Goal: Task Accomplishment & Management: Manage account settings

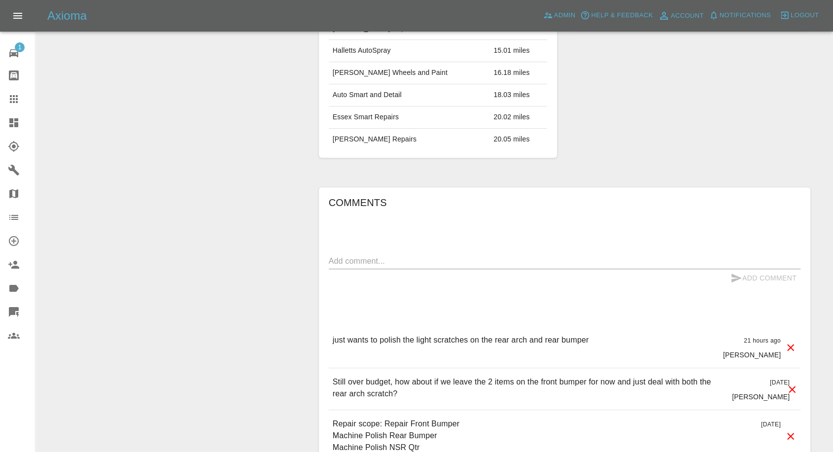
scroll to position [712, 0]
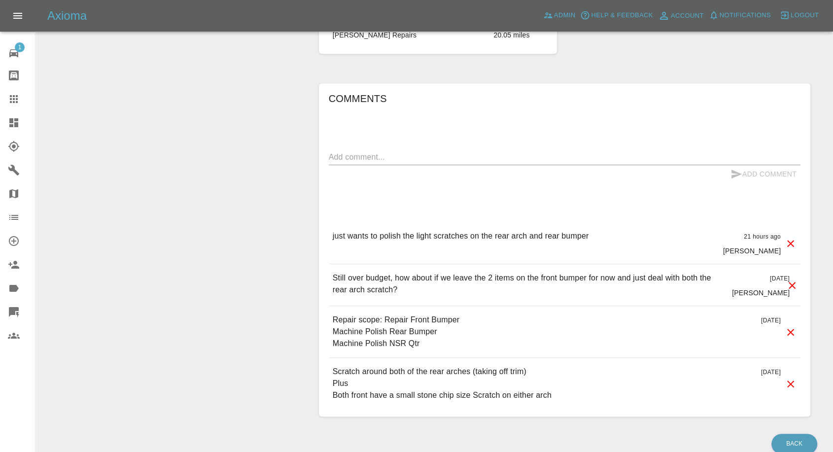
drag, startPoint x: 377, startPoint y: 235, endPoint x: 595, endPoint y: 223, distance: 218.1
click at [595, 223] on div "just wants to polish the light scratches on the rear arch and rear bumper 21 ho…" at bounding box center [565, 242] width 472 height 41
copy p "polish the light scratches on the rear arch and rear bumper"
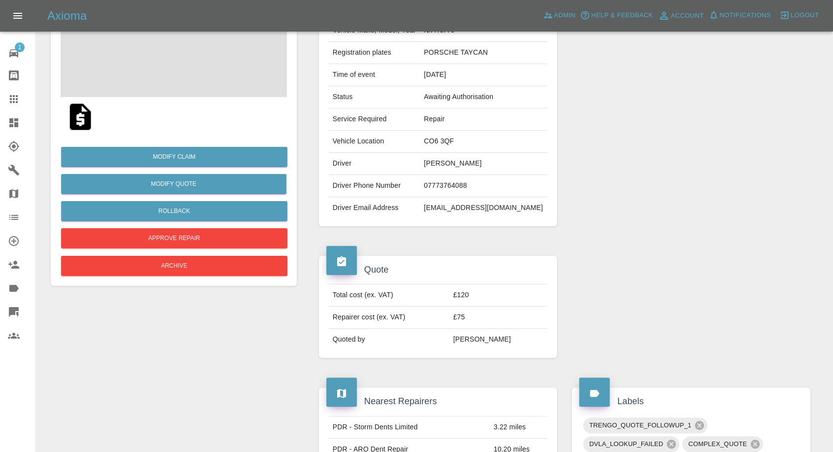
scroll to position [0, 0]
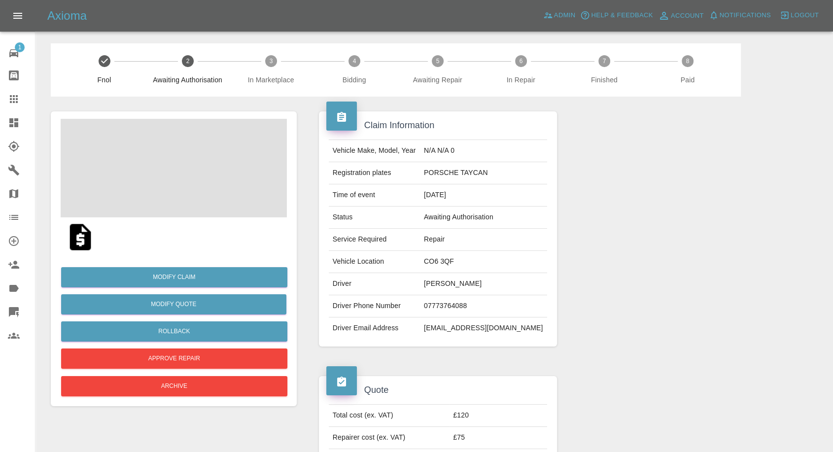
click at [76, 244] on img at bounding box center [81, 237] width 32 height 32
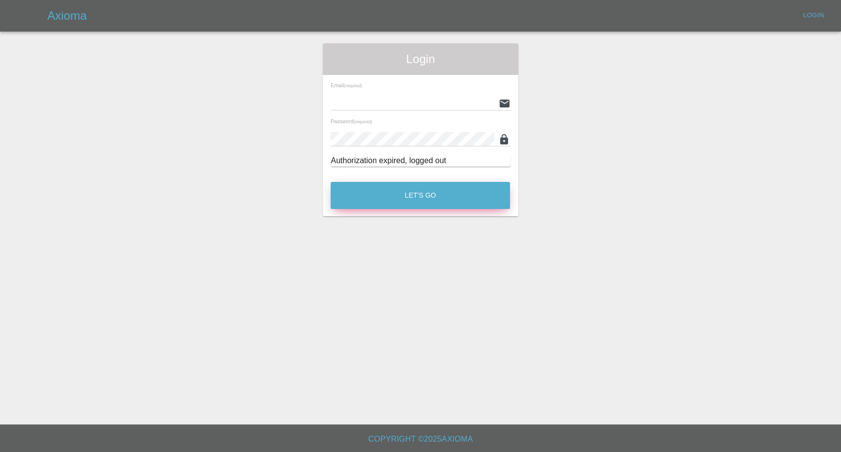
type input "afreen@axioma.co.uk"
click at [408, 196] on button "Let's Go" at bounding box center [420, 195] width 179 height 27
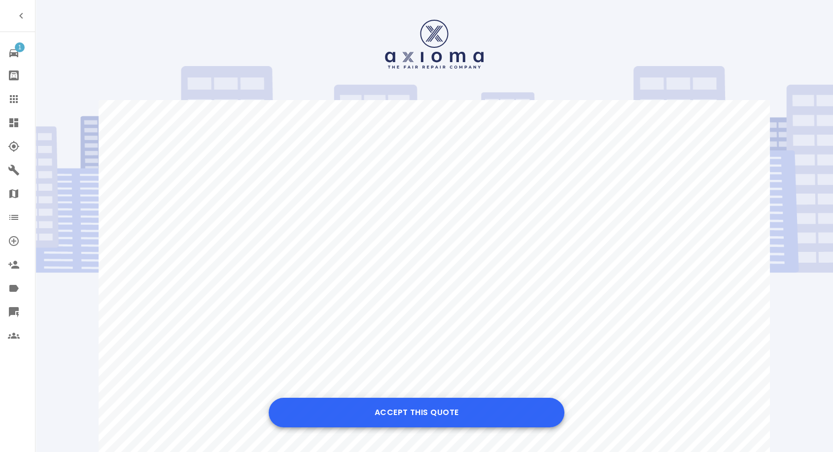
click at [462, 419] on button "Accept this Quote" at bounding box center [417, 413] width 296 height 30
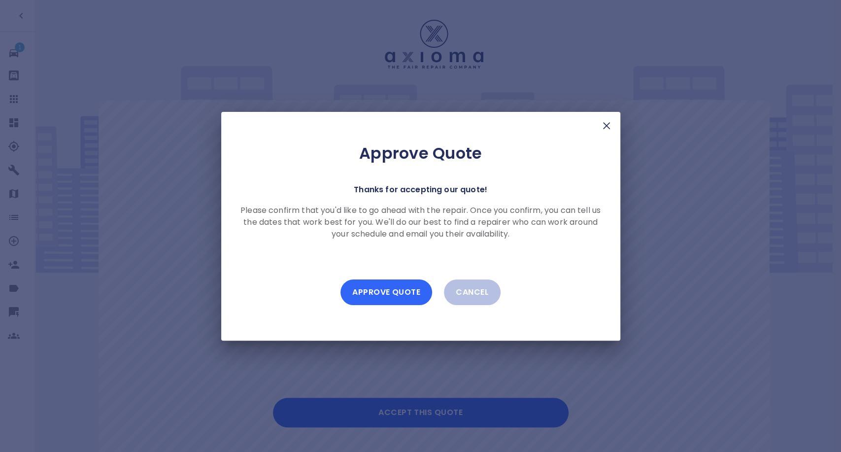
click at [409, 281] on button "Approve Quote" at bounding box center [386, 292] width 92 height 26
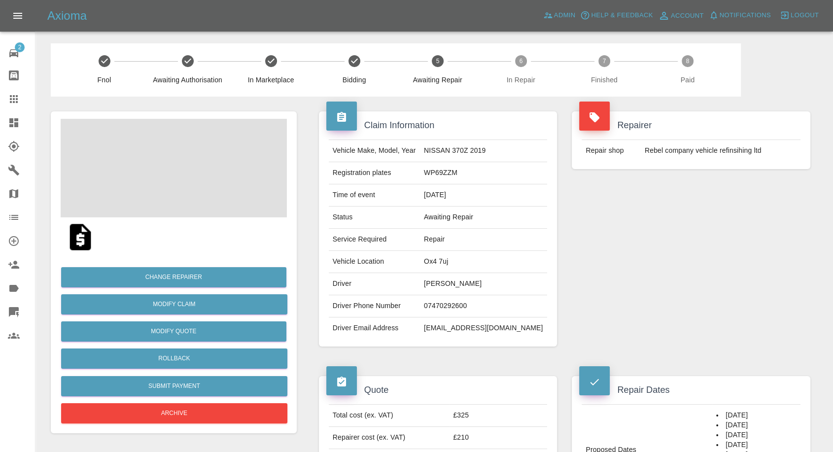
click at [480, 303] on td "07470292600" at bounding box center [483, 306] width 127 height 22
copy td "07470292600"
click at [441, 381] on div "Quote" at bounding box center [438, 386] width 224 height 21
click at [458, 281] on td "Erik Kikis" at bounding box center [483, 284] width 127 height 22
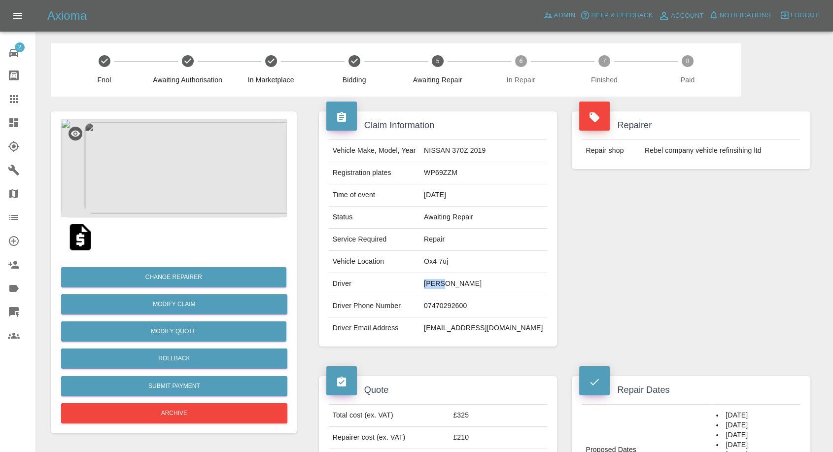
click at [458, 281] on td "Erik Kikis" at bounding box center [483, 284] width 127 height 22
copy td "Erik"
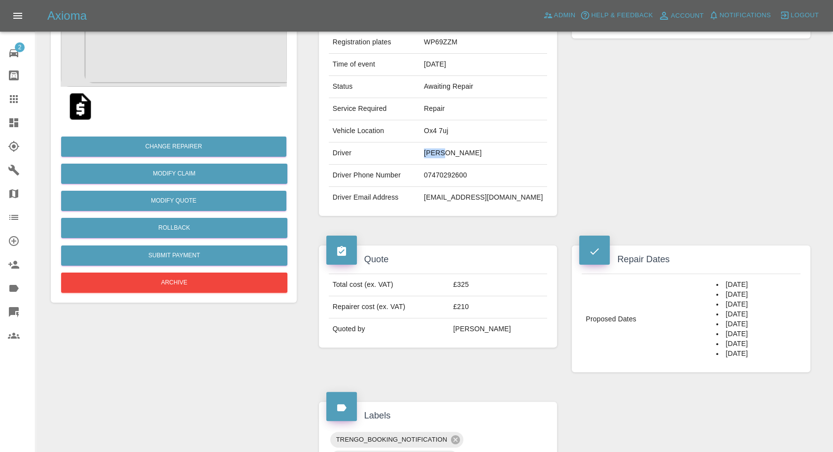
scroll to position [273, 0]
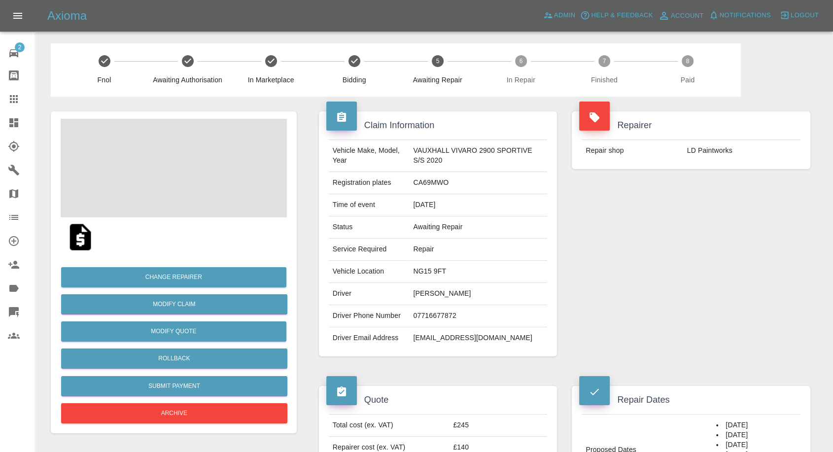
click at [436, 322] on td "07716677872" at bounding box center [478, 316] width 138 height 22
click at [439, 316] on td "07716677872" at bounding box center [478, 316] width 138 height 22
copy td "07716677872"
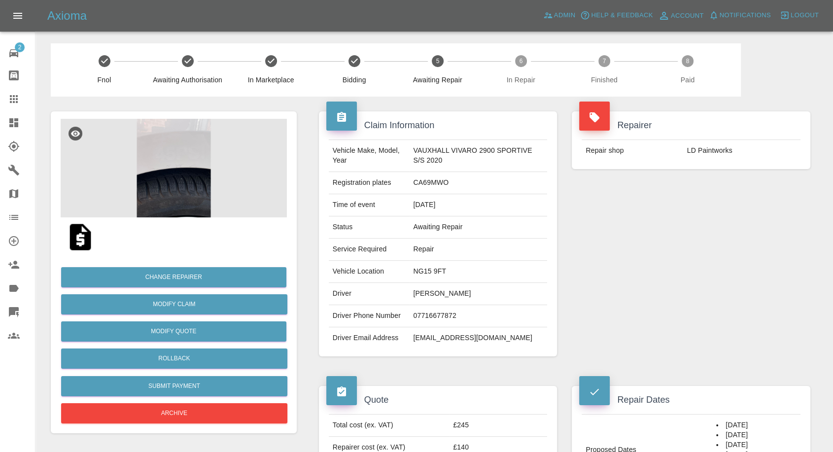
click at [440, 361] on div "Claim Information Vehicle Make, Model, Year VAUXHALL VIVARO 2900 SPORTIVE S/S 2…" at bounding box center [437, 234] width 253 height 274
click at [421, 296] on td "Peter Giddy" at bounding box center [478, 294] width 138 height 22
copy td "Peter"
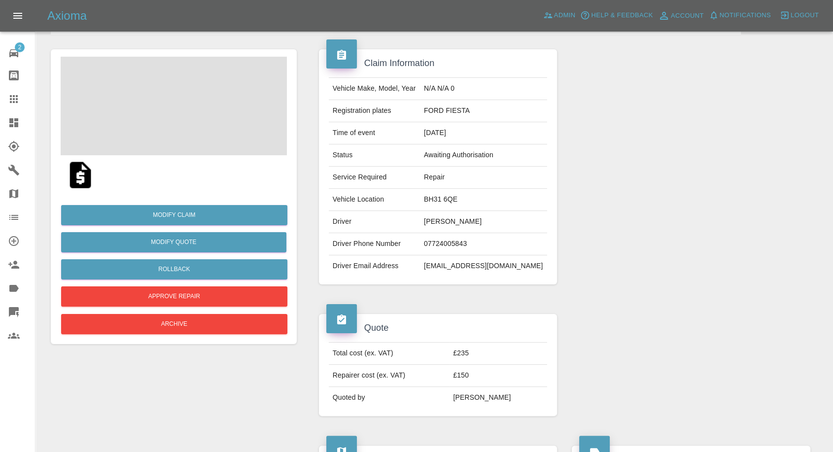
scroll to position [55, 0]
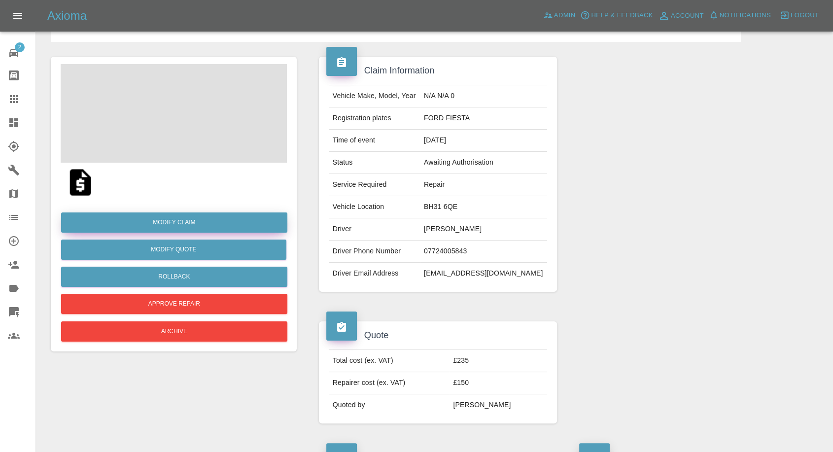
click at [181, 222] on link "Modify Claim" at bounding box center [174, 222] width 226 height 20
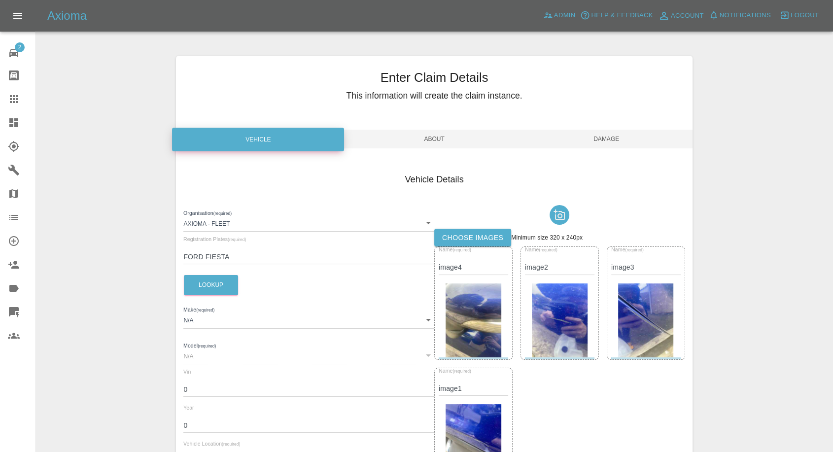
click at [462, 240] on label "Choose images" at bounding box center [472, 238] width 77 height 18
click at [0, 0] on input "Choose images" at bounding box center [0, 0] width 0 height 0
click at [461, 238] on label "Choose images" at bounding box center [472, 238] width 77 height 18
click at [0, 0] on input "Choose images" at bounding box center [0, 0] width 0 height 0
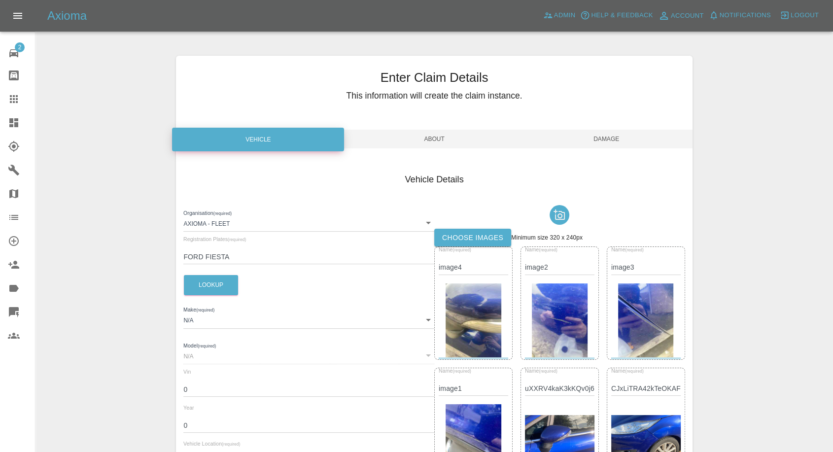
click at [617, 136] on span "Damage" at bounding box center [606, 139] width 172 height 19
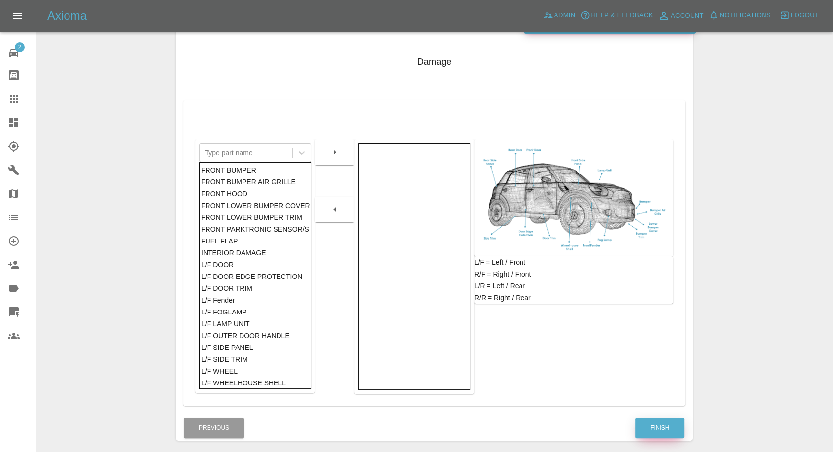
scroll to position [158, 0]
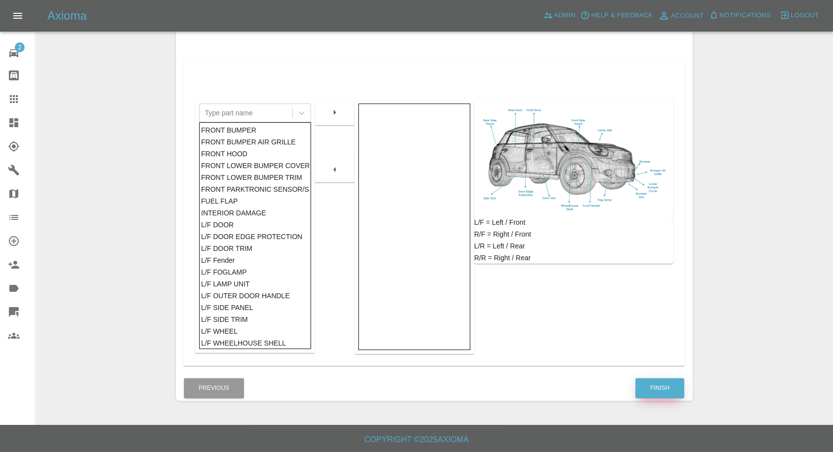
click at [663, 390] on button "Finish" at bounding box center [659, 388] width 49 height 20
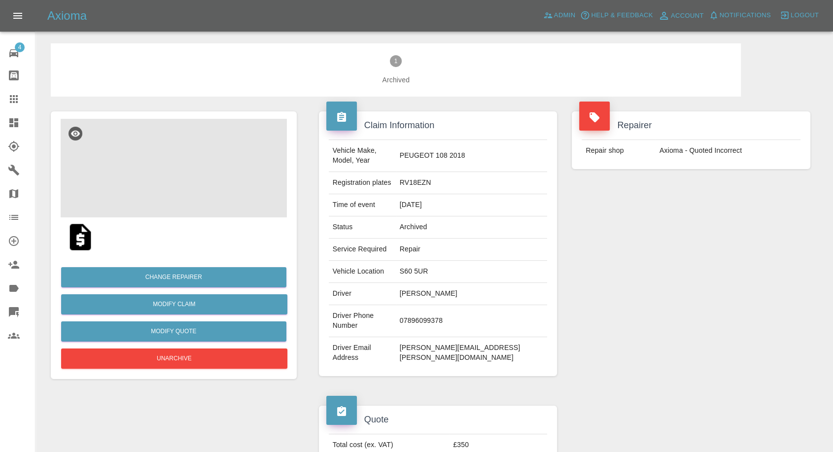
click at [177, 170] on img at bounding box center [174, 168] width 226 height 99
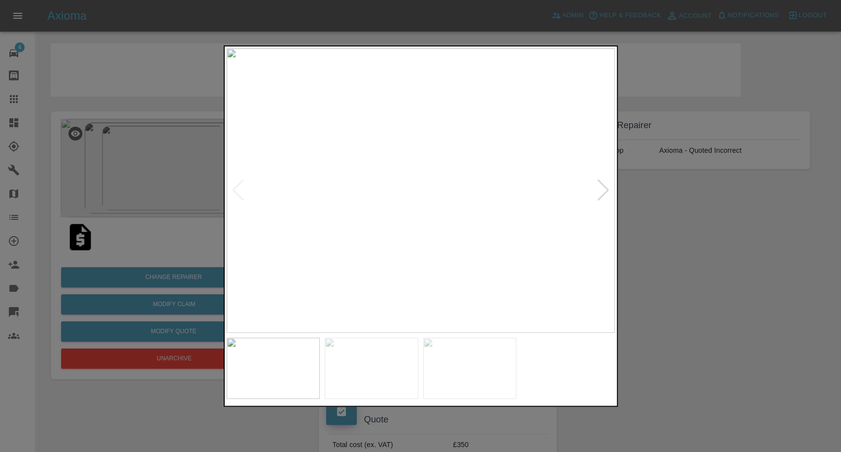
click at [379, 369] on img at bounding box center [372, 368] width 94 height 61
click at [454, 371] on img at bounding box center [470, 368] width 94 height 61
click at [603, 186] on img at bounding box center [421, 190] width 388 height 284
click at [741, 279] on div at bounding box center [420, 226] width 841 height 452
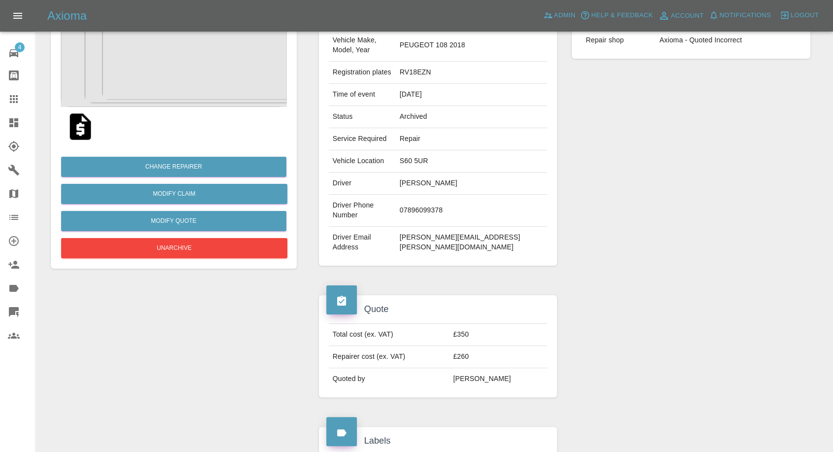
scroll to position [164, 0]
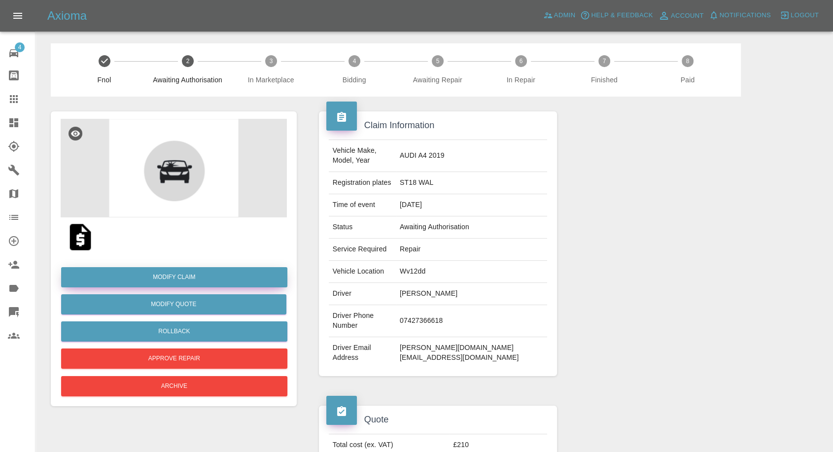
click at [191, 277] on link "Modify Claim" at bounding box center [174, 277] width 226 height 20
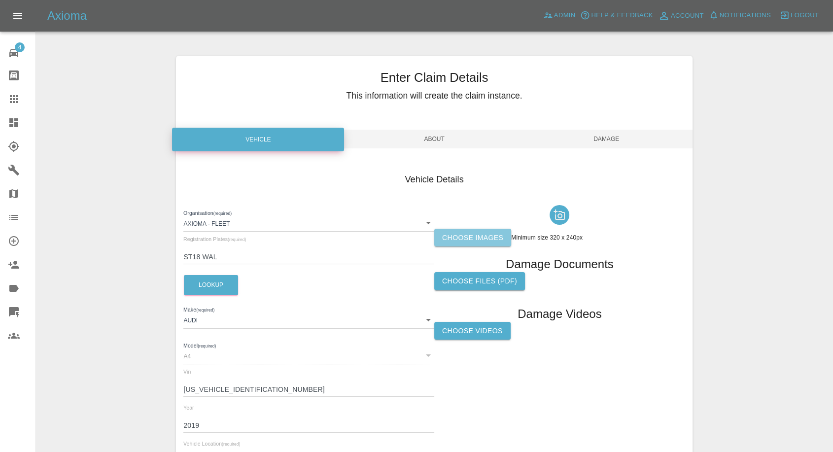
click at [496, 235] on label "Choose images" at bounding box center [472, 238] width 77 height 18
click at [0, 0] on input "Choose images" at bounding box center [0, 0] width 0 height 0
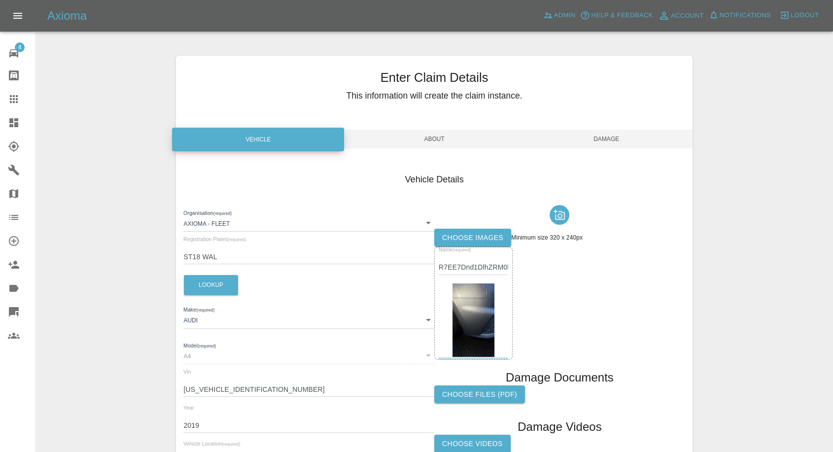
click at [461, 241] on label "Choose images" at bounding box center [472, 238] width 77 height 18
click at [0, 0] on input "Choose images" at bounding box center [0, 0] width 0 height 0
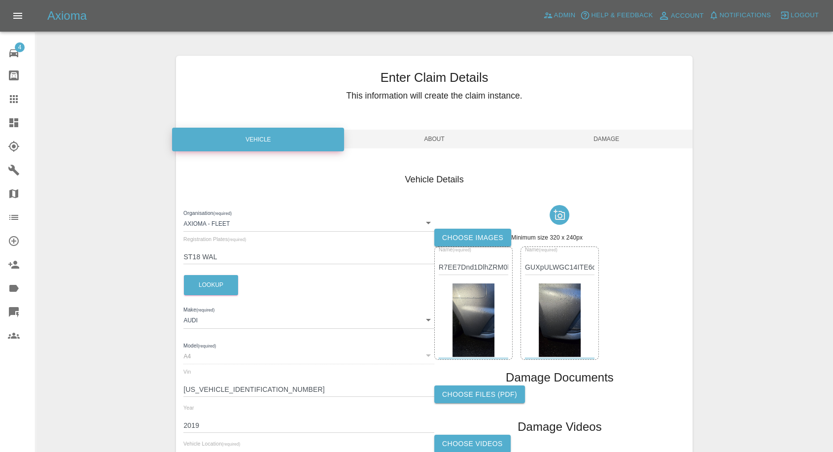
click at [615, 145] on span "Damage" at bounding box center [606, 139] width 172 height 19
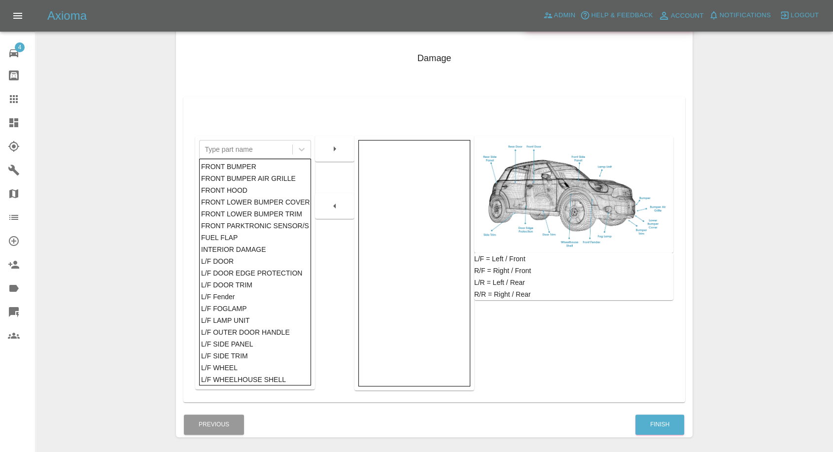
scroll to position [158, 0]
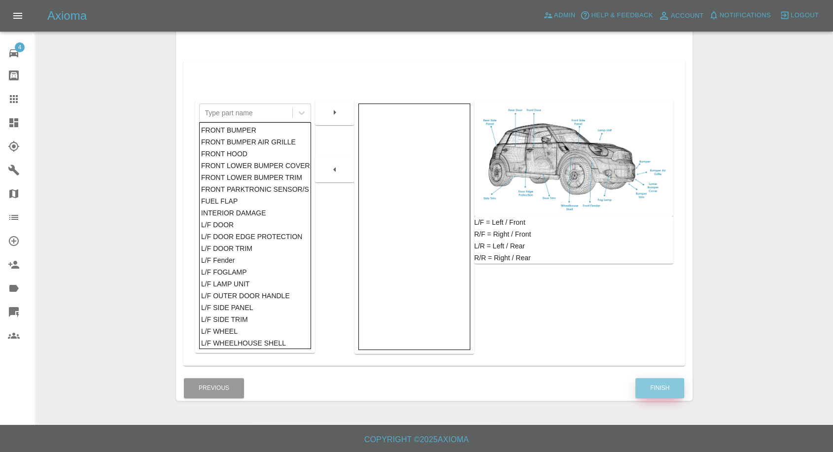
click at [658, 391] on button "Finish" at bounding box center [659, 388] width 49 height 20
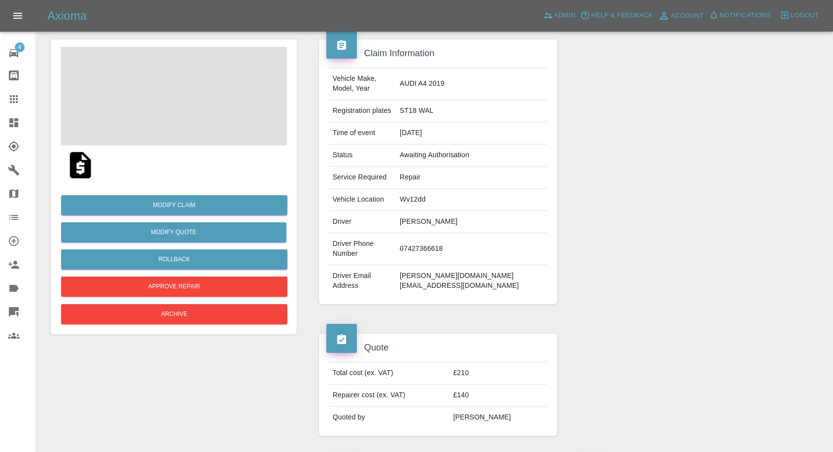
scroll to position [55, 0]
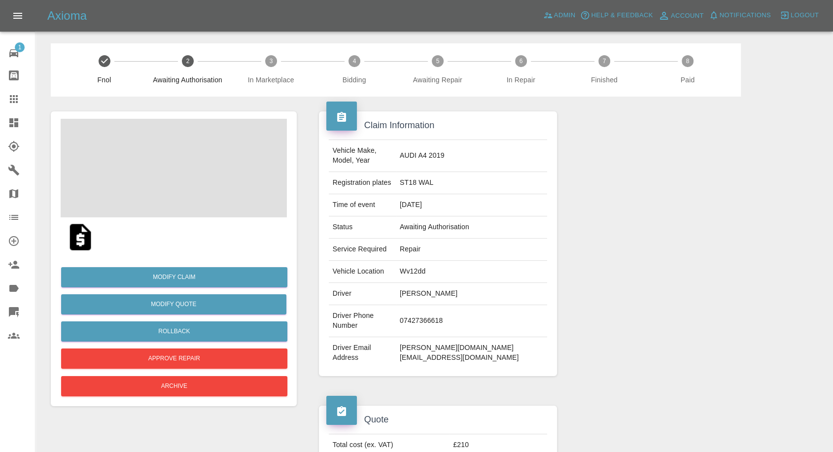
click at [461, 284] on td "[PERSON_NAME]" at bounding box center [471, 294] width 151 height 22
click at [461, 284] on td "Michael Oliver" at bounding box center [471, 294] width 151 height 22
copy td "Michael Oliver"
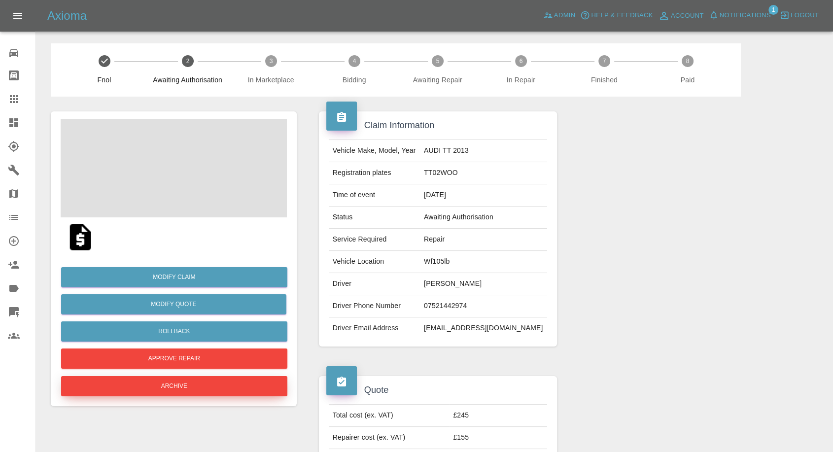
click at [156, 386] on button "Archive" at bounding box center [174, 386] width 226 height 20
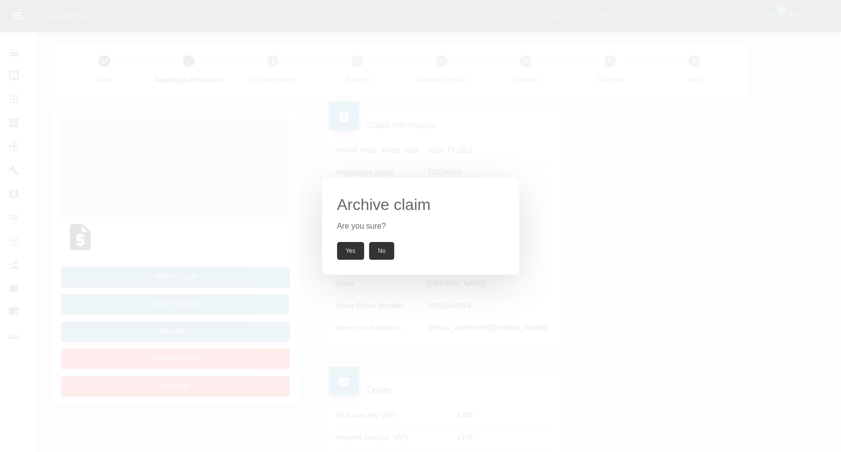
click at [355, 246] on button "Yes" at bounding box center [351, 251] width 28 height 18
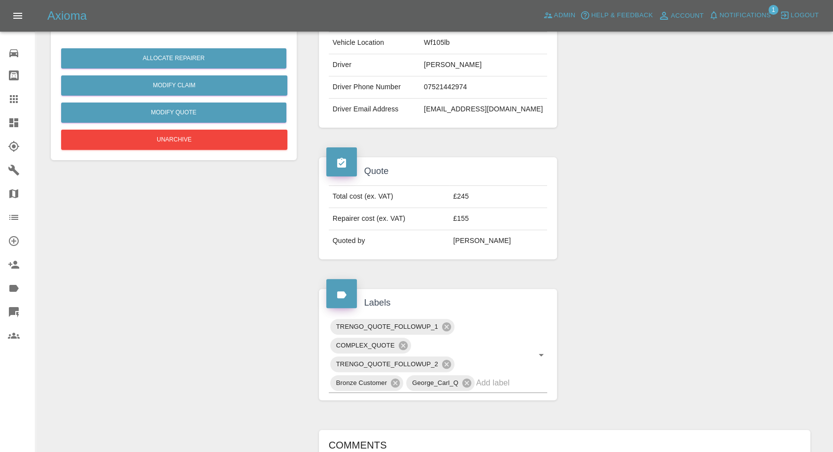
scroll to position [479, 0]
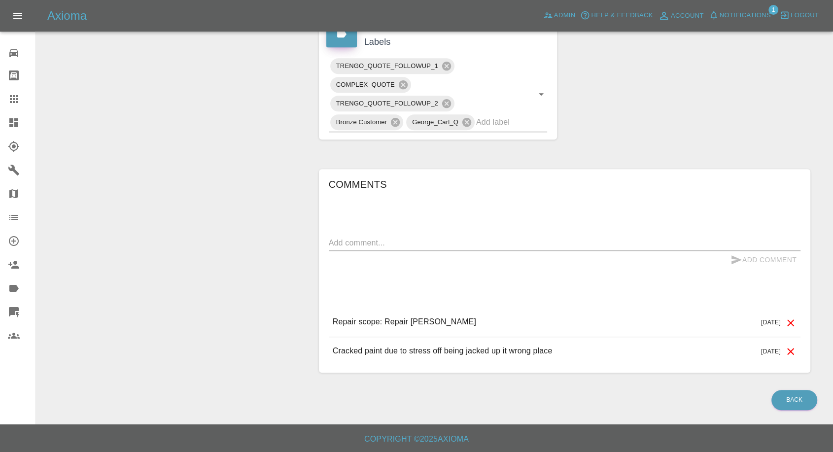
click at [437, 235] on div "x" at bounding box center [565, 243] width 472 height 16
paste textarea "Got it done £150 cash"
type textarea "Got it done £150 cash"
click at [732, 258] on icon "submit" at bounding box center [736, 260] width 12 height 12
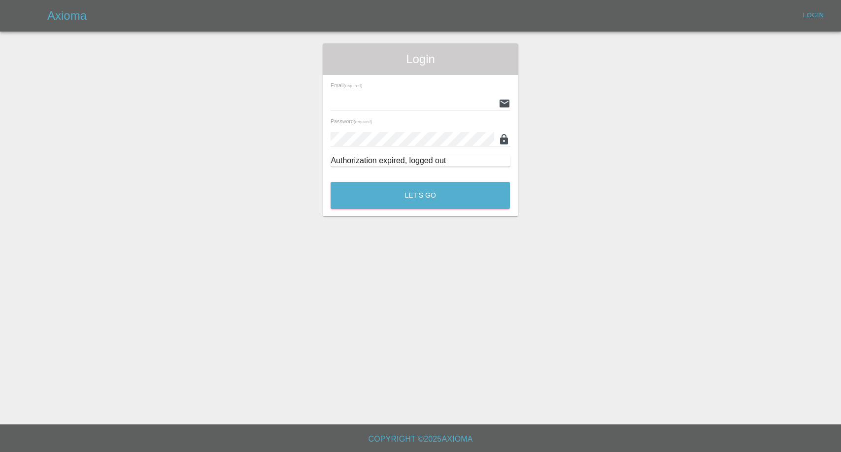
type input "[EMAIL_ADDRESS][DOMAIN_NAME]"
click at [402, 191] on button "Let's Go" at bounding box center [420, 195] width 179 height 27
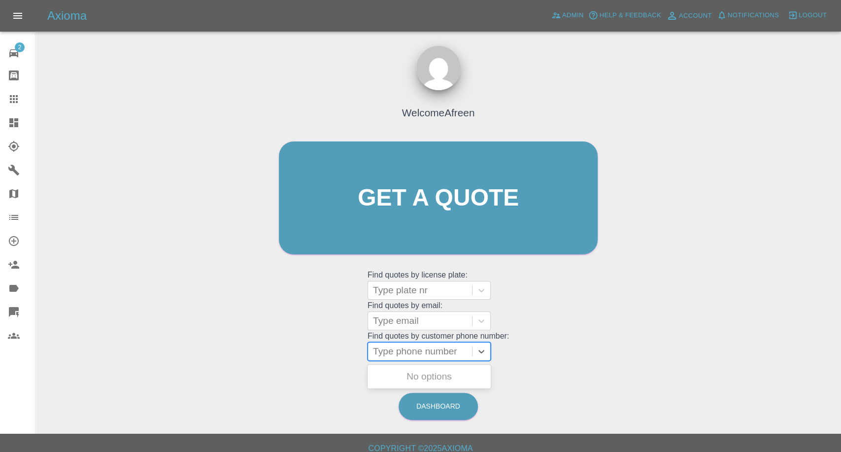
click at [423, 344] on div at bounding box center [420, 351] width 94 height 14
paste input "+447415997014"
drag, startPoint x: 392, startPoint y: 316, endPoint x: 274, endPoint y: 327, distance: 118.3
click at [274, 327] on div "Welcome Afreen Get a quote Get a quote Find quotes by license plate: Type plate…" at bounding box center [439, 217] width 340 height 298
type input "07415997014"
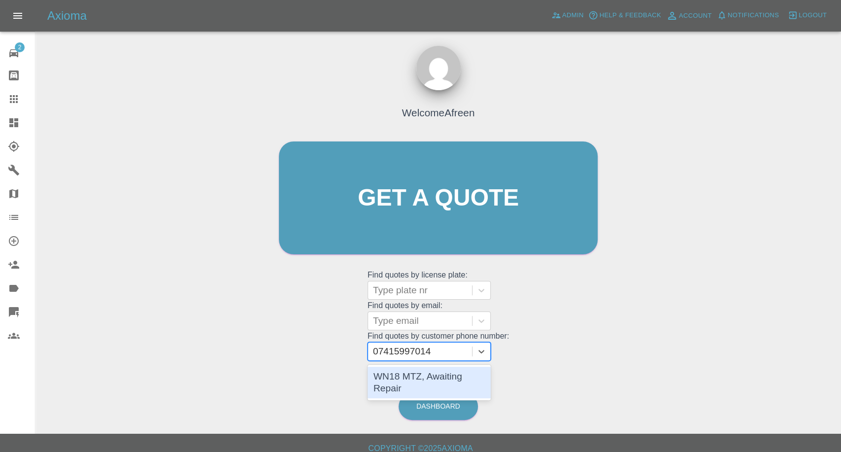
click at [432, 367] on div "WN18 MTZ, Awaiting Repair" at bounding box center [429, 383] width 123 height 32
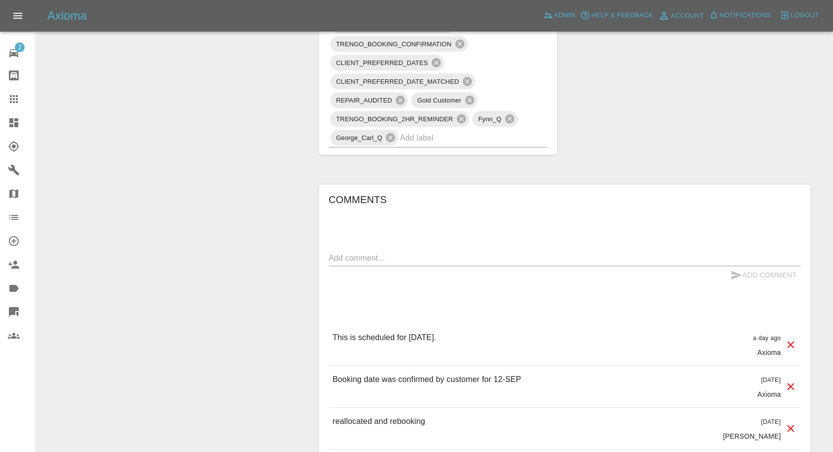
scroll to position [766, 0]
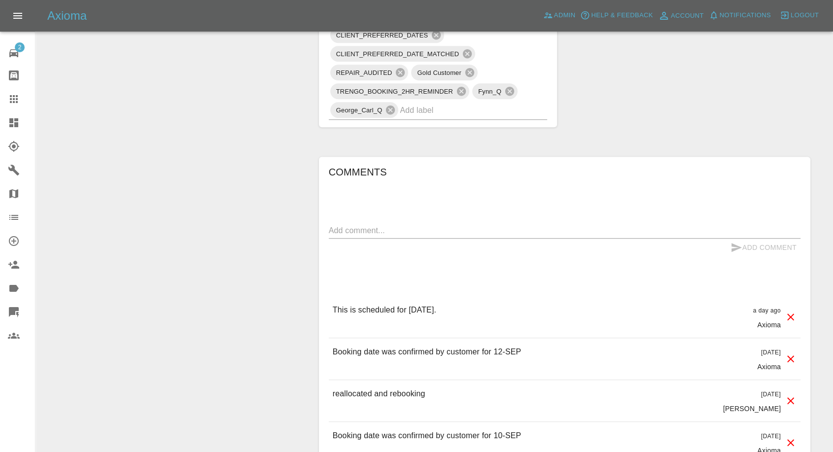
drag, startPoint x: 12, startPoint y: 96, endPoint x: 19, endPoint y: 102, distance: 9.1
click at [11, 96] on icon at bounding box center [14, 99] width 12 height 12
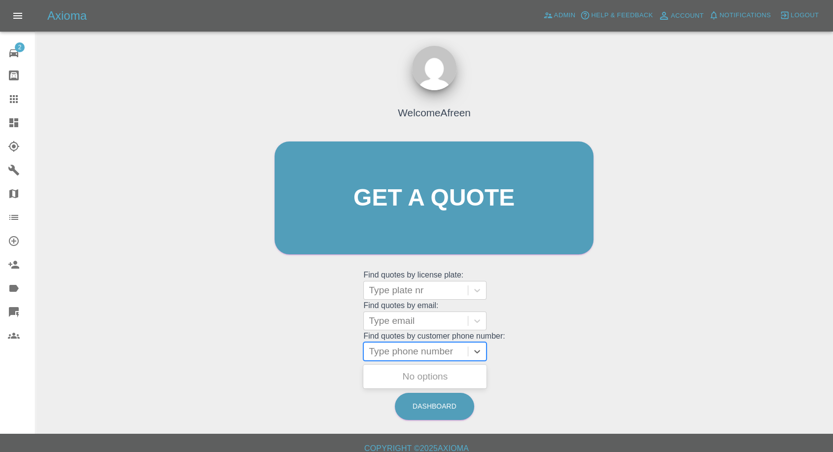
click at [449, 346] on div at bounding box center [416, 351] width 94 height 14
paste input "+447788245731"
drag, startPoint x: 386, startPoint y: 350, endPoint x: 309, endPoint y: 361, distance: 77.2
click at [317, 361] on div "Welcome Afreen Get a quote Get a quote Find quotes by license plate: Type plate…" at bounding box center [434, 217] width 340 height 298
type input "7788245731"
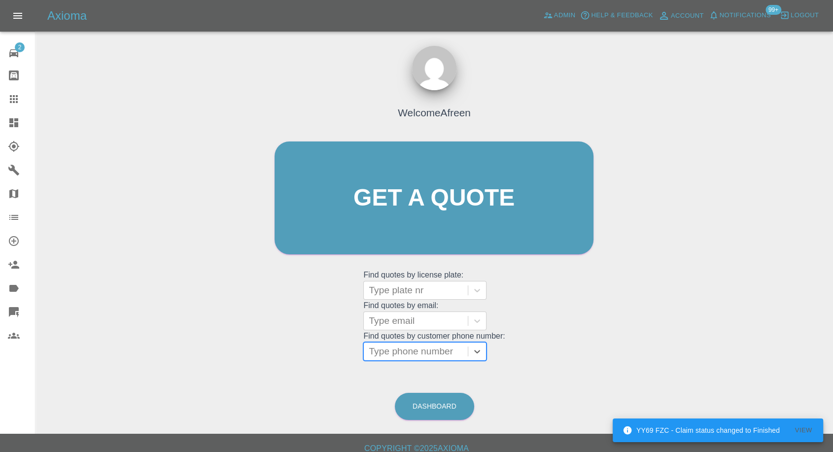
paste input "+447508468915"
drag, startPoint x: 386, startPoint y: 349, endPoint x: 284, endPoint y: 349, distance: 102.5
click at [285, 349] on div "Welcome Afreen Get a quote Get a quote Find quotes by license plate: Type plate…" at bounding box center [434, 217] width 340 height 298
type input "07508468915"
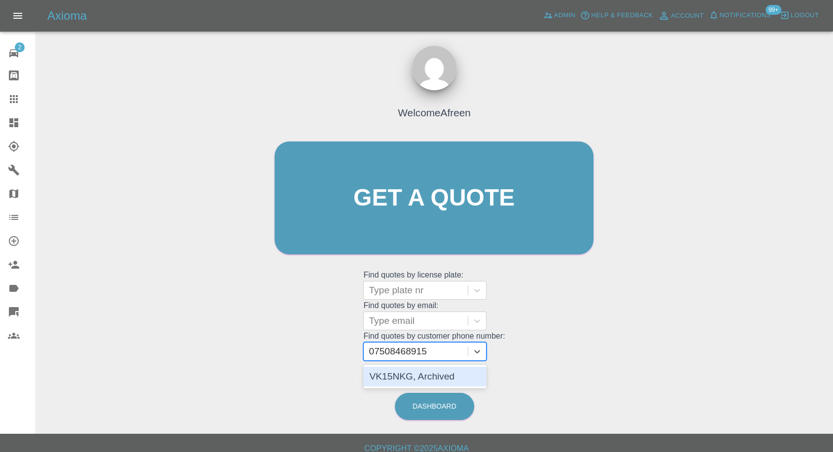
click at [420, 373] on div "VK15NKG, Archived" at bounding box center [424, 377] width 123 height 20
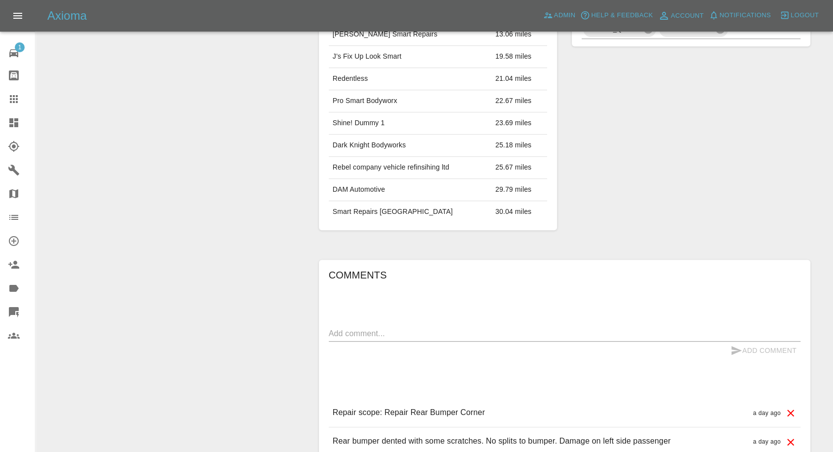
scroll to position [602, 0]
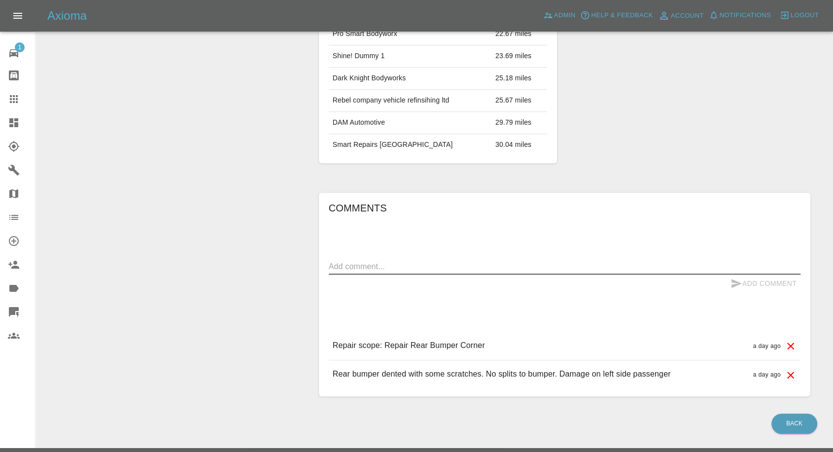
click at [402, 269] on textarea at bounding box center [565, 266] width 472 height 11
paste textarea "Hi Imogen. I had a guy round earlier to look at it. He repaired it in 20 minute…"
drag, startPoint x: 368, startPoint y: 269, endPoint x: 278, endPoint y: 268, distance: 89.7
type textarea "I had a guy round earlier to look at it. He repaired it in 20 minutes so all go…"
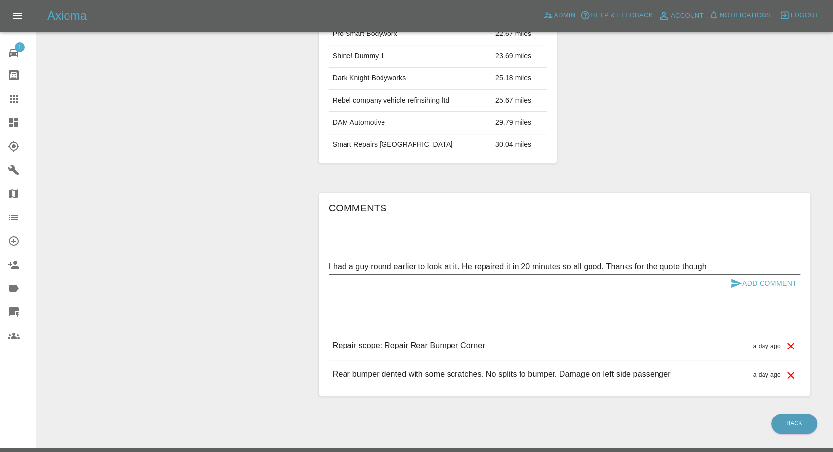
click at [732, 279] on icon "submit" at bounding box center [736, 283] width 10 height 9
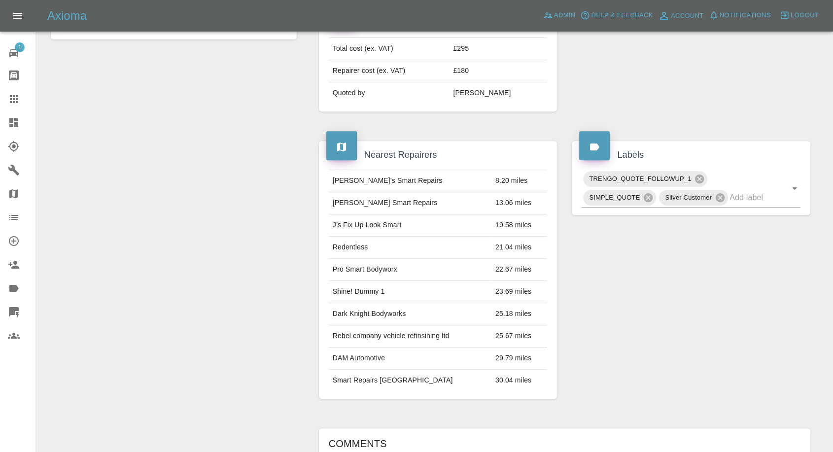
scroll to position [273, 0]
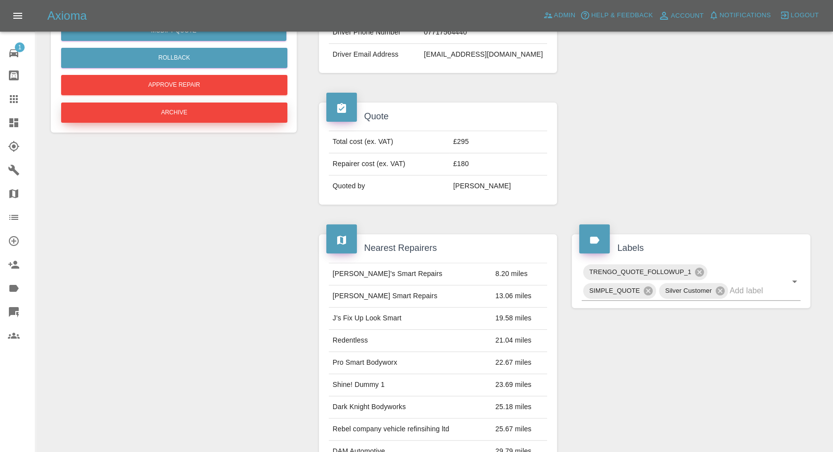
click at [206, 117] on button "Archive" at bounding box center [174, 112] width 226 height 20
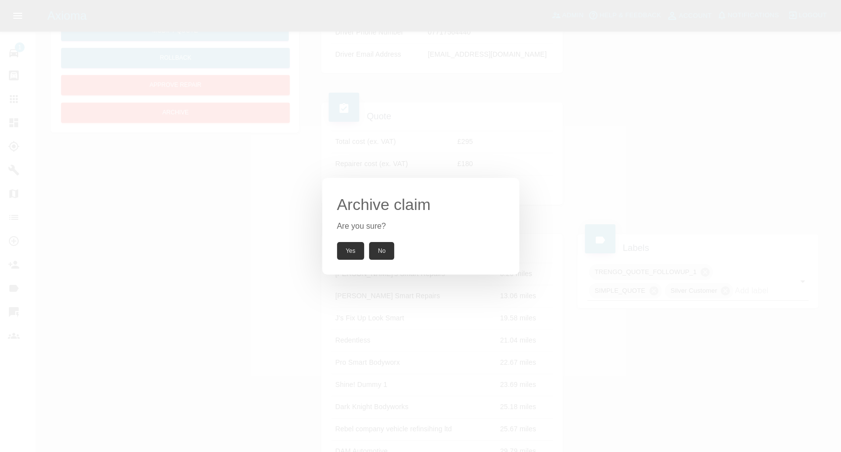
click at [354, 250] on button "Yes" at bounding box center [351, 251] width 28 height 18
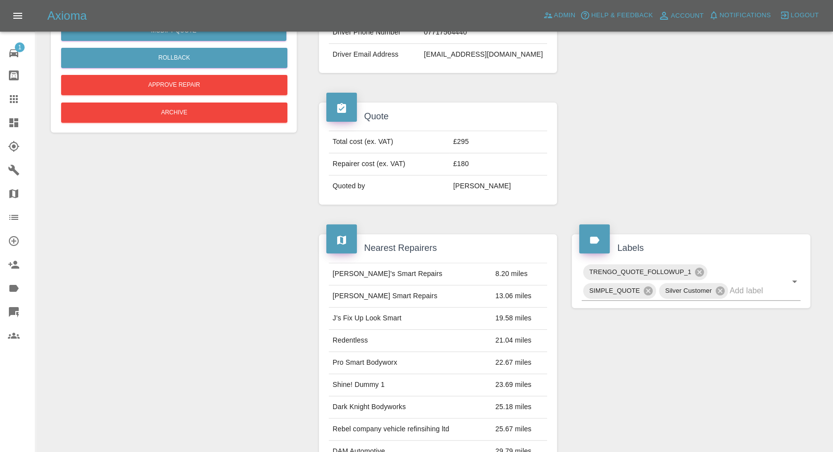
scroll to position [301, 0]
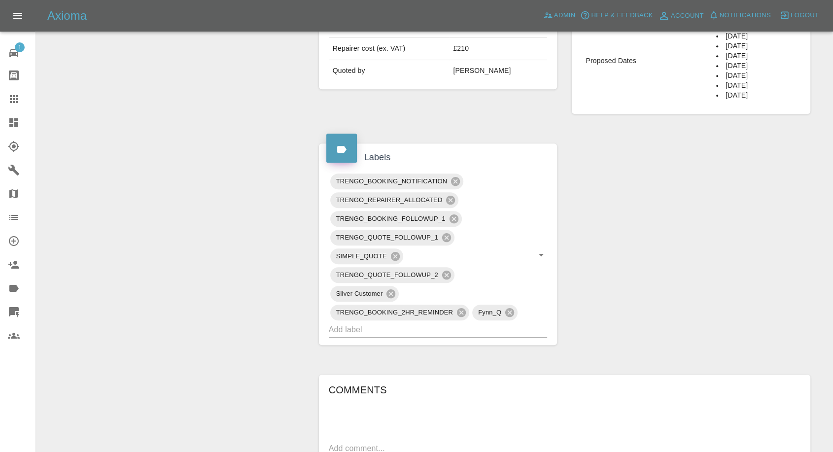
scroll to position [493, 0]
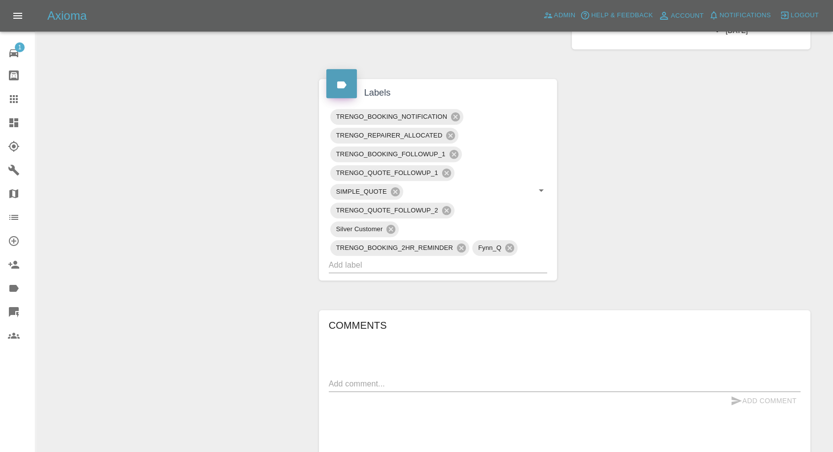
click at [369, 378] on textarea at bounding box center [565, 383] width 472 height 11
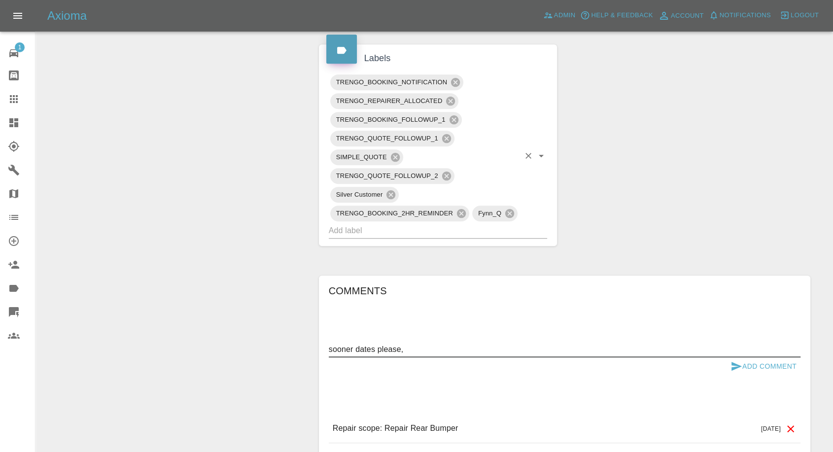
scroll to position [547, 0]
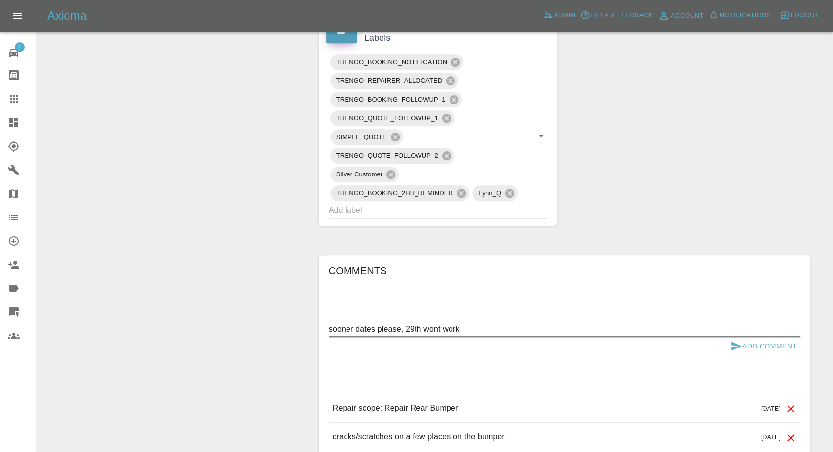
type textarea "sooner dates please, 29th wont work"
click at [734, 341] on icon "submit" at bounding box center [736, 345] width 10 height 9
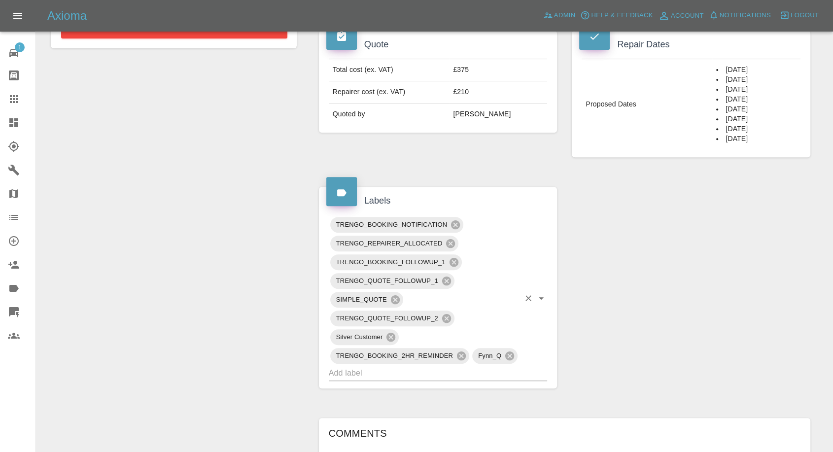
scroll to position [383, 0]
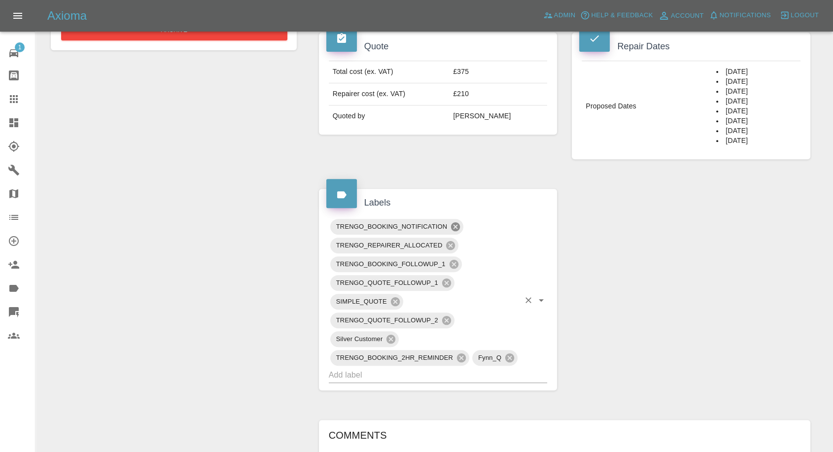
click at [459, 222] on icon at bounding box center [455, 226] width 9 height 9
click at [451, 259] on icon at bounding box center [453, 263] width 9 height 9
click at [463, 352] on icon at bounding box center [461, 357] width 11 height 11
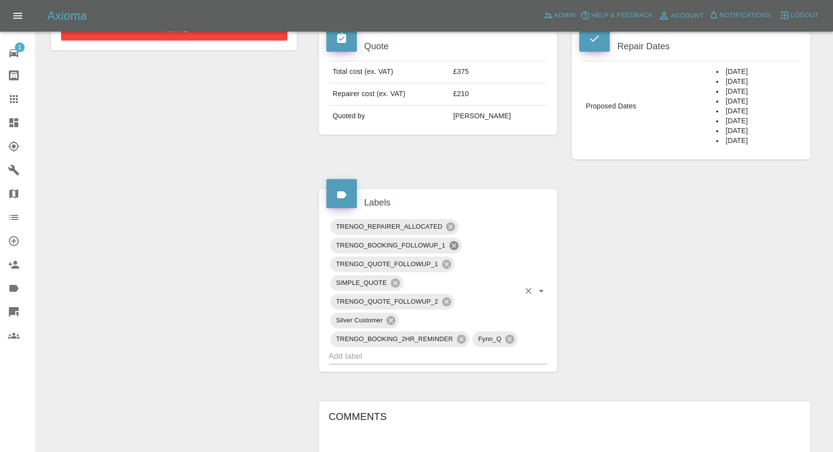
click at [452, 240] on icon at bounding box center [453, 244] width 9 height 9
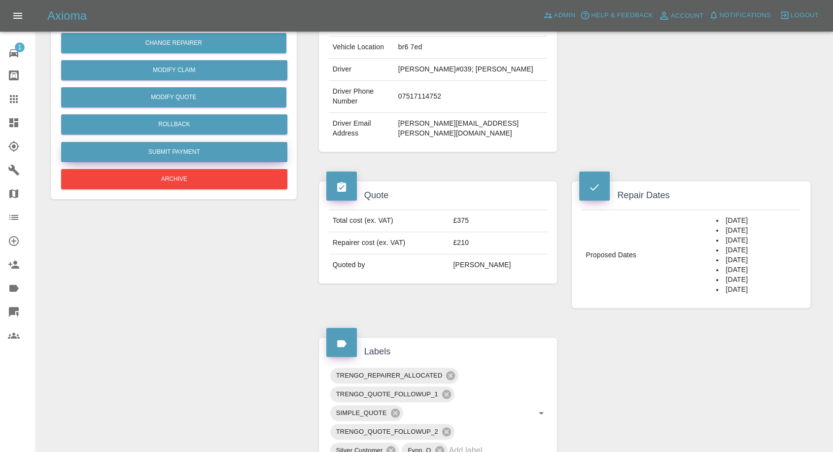
scroll to position [219, 0]
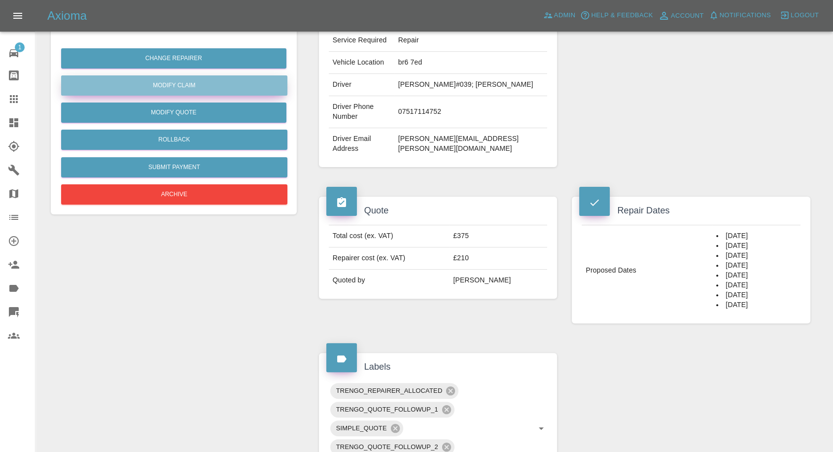
click at [189, 89] on link "Modify Claim" at bounding box center [174, 85] width 226 height 20
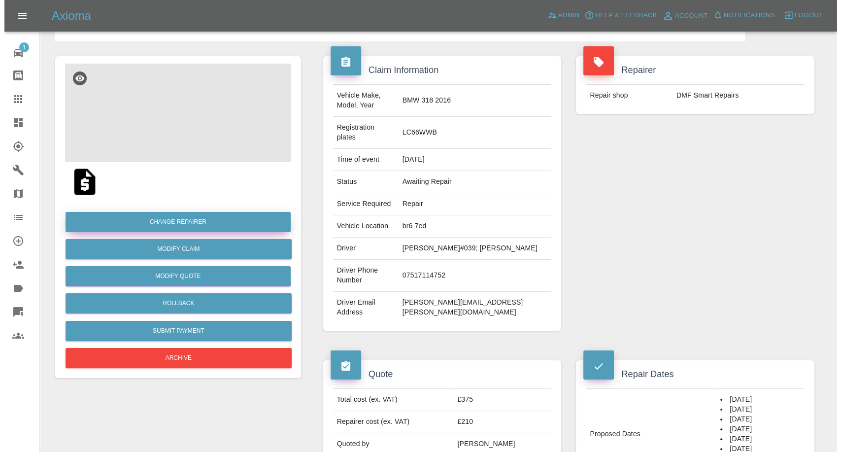
scroll to position [55, 0]
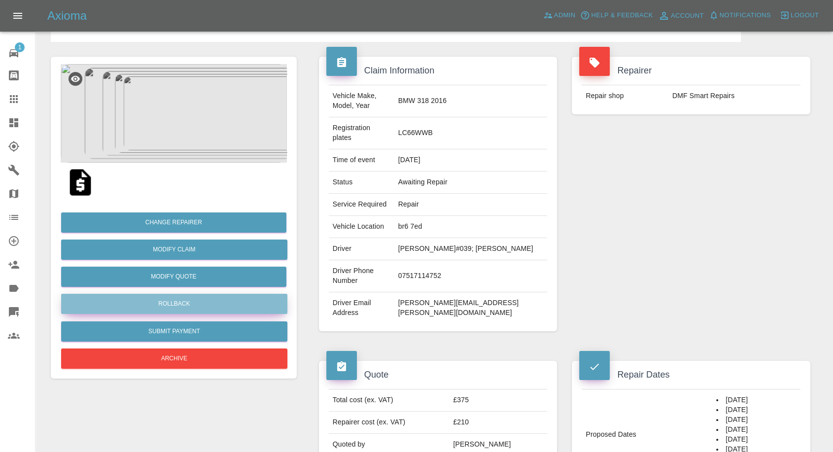
click at [181, 301] on button "Rollback" at bounding box center [174, 304] width 226 height 20
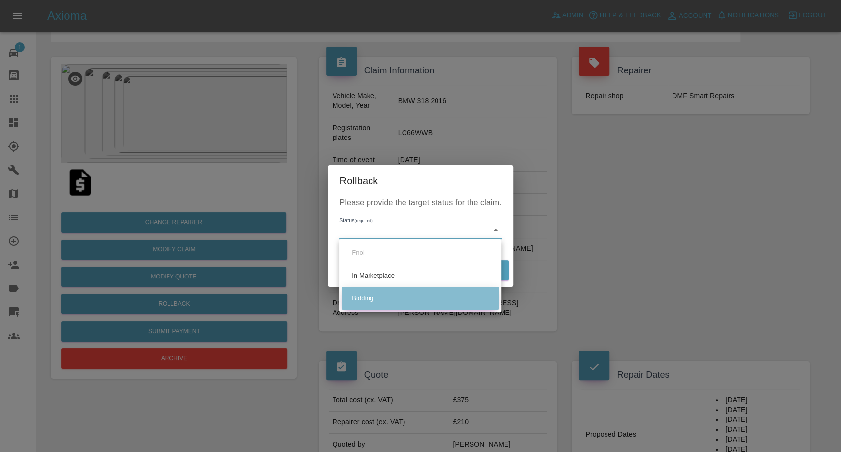
click at [378, 297] on li "Bidding" at bounding box center [420, 298] width 157 height 23
type input "bidding"
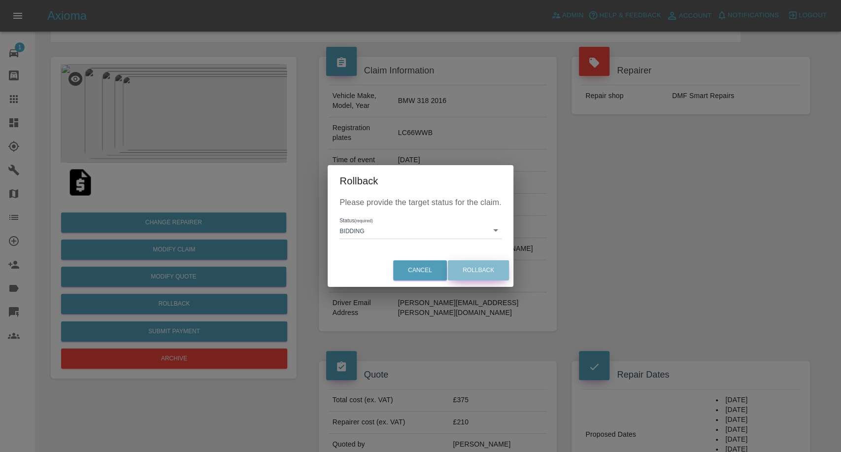
click at [483, 269] on button "Rollback" at bounding box center [478, 270] width 61 height 20
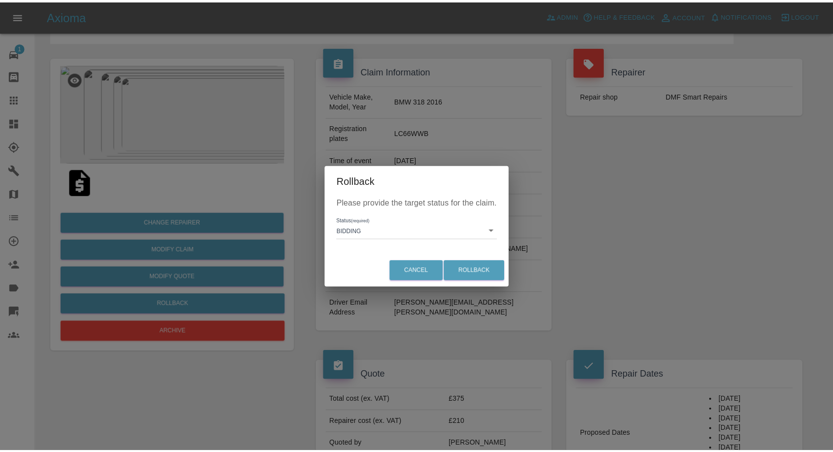
scroll to position [0, 0]
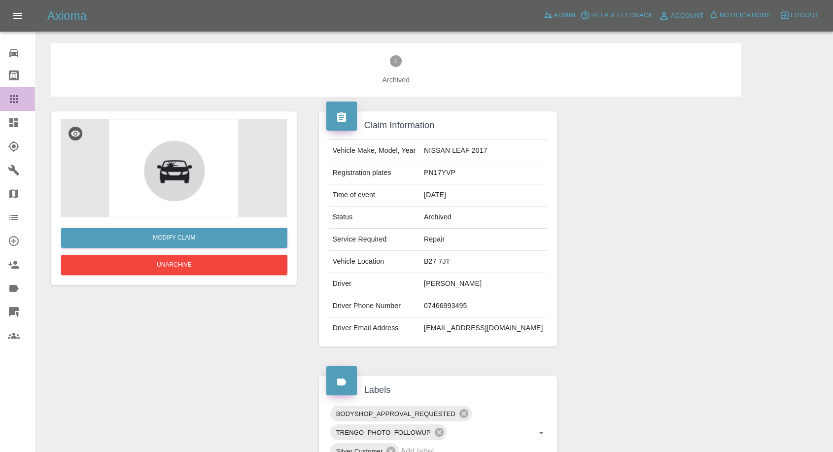
drag, startPoint x: 13, startPoint y: 95, endPoint x: 43, endPoint y: 118, distance: 38.0
click at [13, 96] on icon at bounding box center [14, 99] width 8 height 8
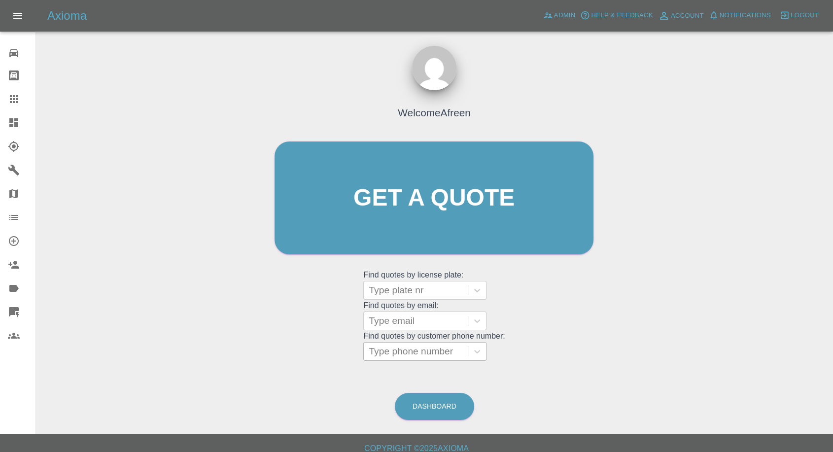
click at [421, 352] on div at bounding box center [416, 351] width 94 height 14
paste input "[PHONE_NUMBER]"
drag, startPoint x: 390, startPoint y: 352, endPoint x: 260, endPoint y: 360, distance: 130.4
click at [276, 360] on div "Welcome Afreen Get a quote Get a quote Find quotes by license plate: Type plate…" at bounding box center [434, 217] width 340 height 298
click at [401, 354] on input "07508657370" at bounding box center [399, 351] width 61 height 12
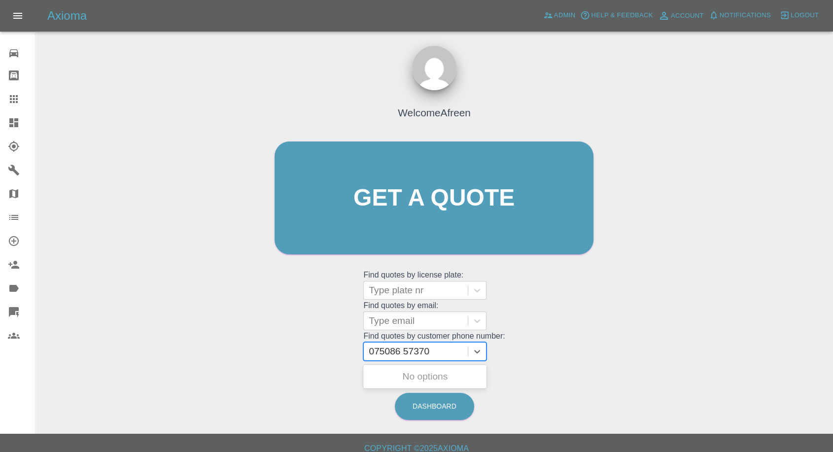
click at [376, 353] on input "075086 57370" at bounding box center [400, 351] width 63 height 12
type input "75086 57370"
paste input "[PHONE_NUMBER]"
drag, startPoint x: 386, startPoint y: 350, endPoint x: 291, endPoint y: 358, distance: 95.4
click at [291, 358] on div "Welcome Afreen Get a quote Get a quote Find quotes by license plate: Type plate…" at bounding box center [434, 217] width 340 height 298
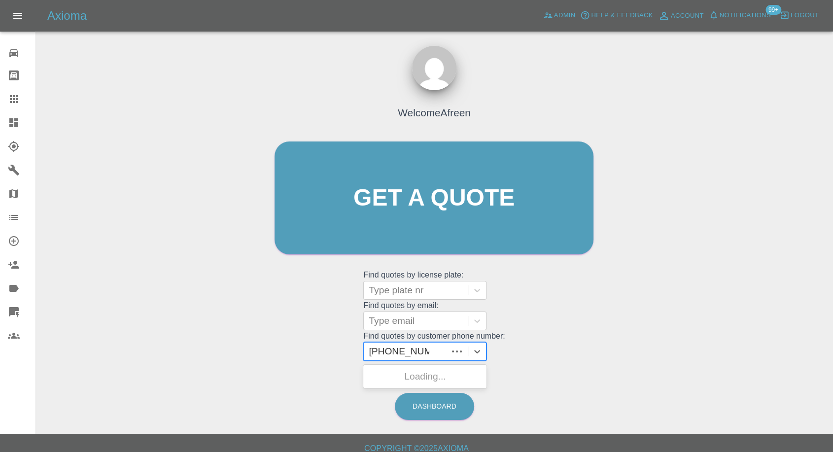
type input "07721580557"
click at [421, 372] on div "BMW Z4 E85, Archived" at bounding box center [424, 377] width 123 height 20
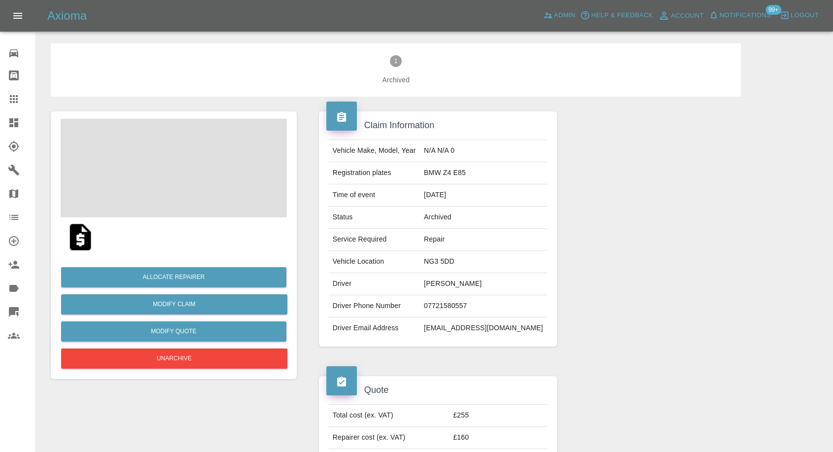
click at [213, 177] on span at bounding box center [174, 168] width 226 height 99
click at [66, 240] on img at bounding box center [81, 237] width 32 height 32
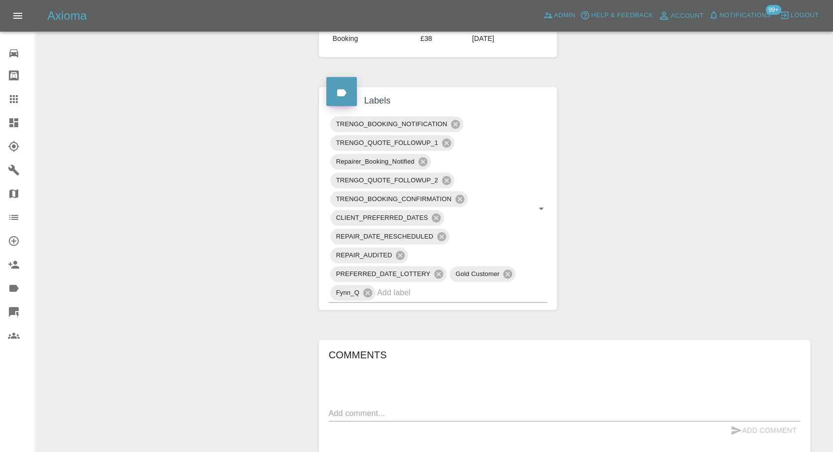
scroll to position [493, 0]
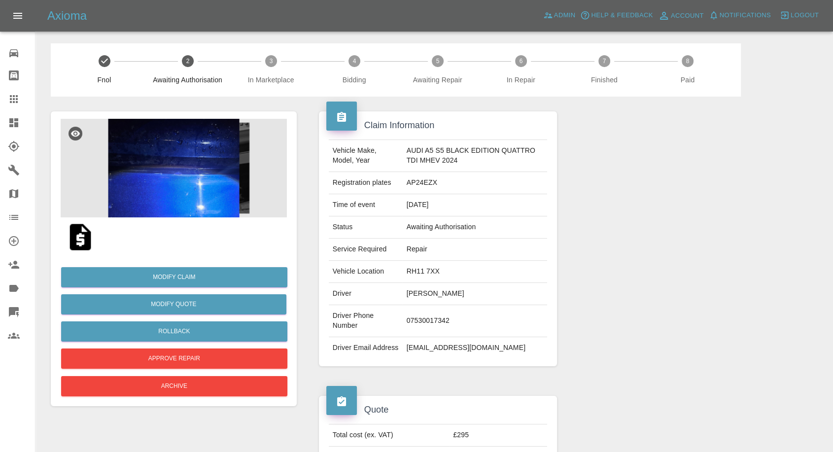
click at [205, 166] on img at bounding box center [174, 168] width 226 height 99
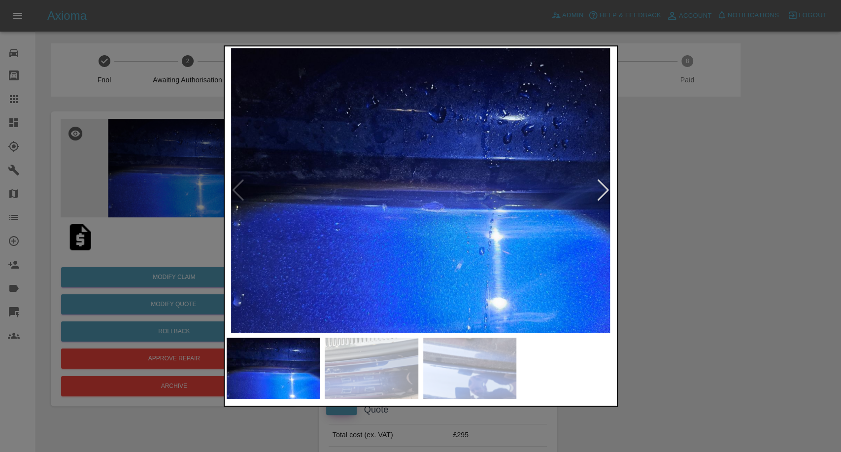
click at [386, 372] on img at bounding box center [372, 368] width 94 height 61
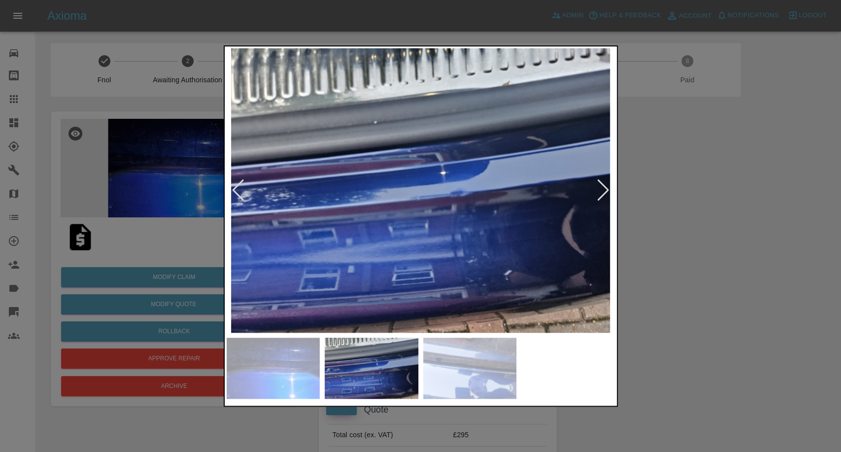
click at [485, 383] on img at bounding box center [470, 368] width 94 height 61
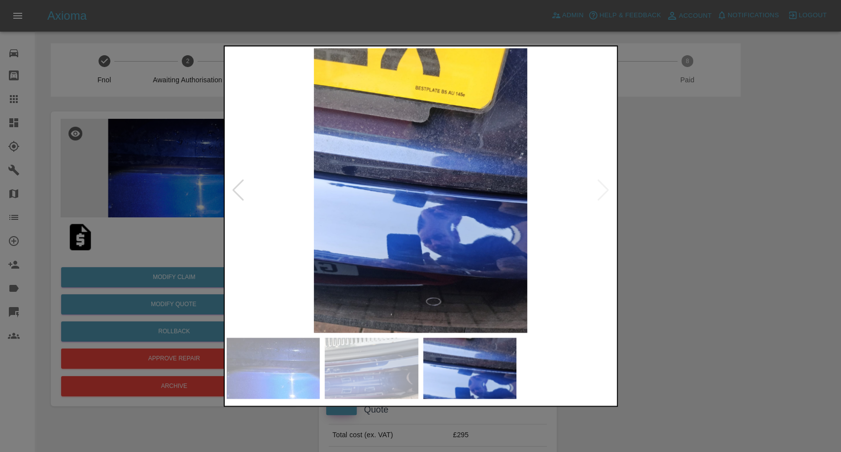
click at [716, 316] on div at bounding box center [420, 226] width 841 height 452
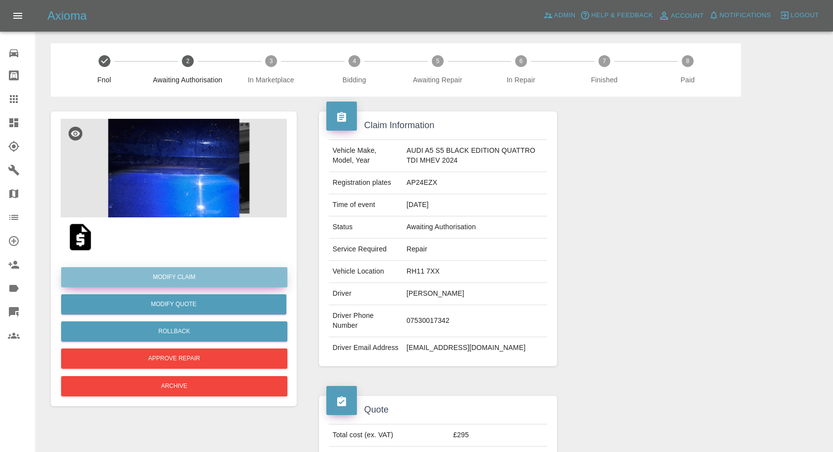
click at [189, 273] on link "Modify Claim" at bounding box center [174, 277] width 226 height 20
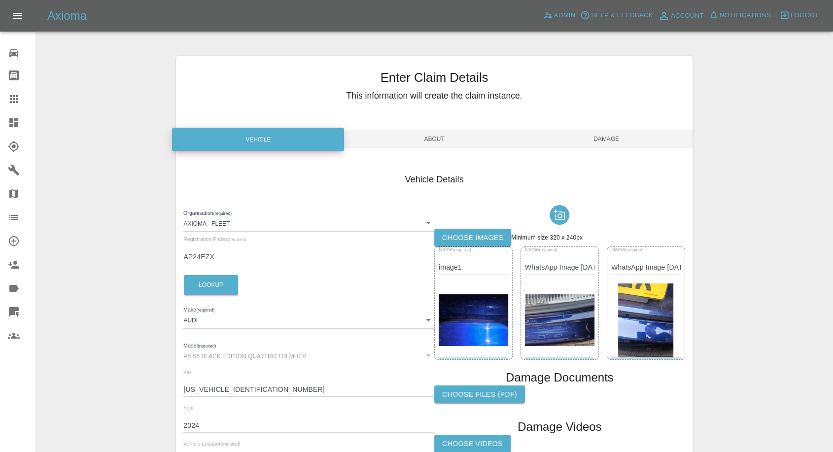
click at [481, 235] on label "Choose images" at bounding box center [472, 238] width 77 height 18
click at [0, 0] on input "Choose images" at bounding box center [0, 0] width 0 height 0
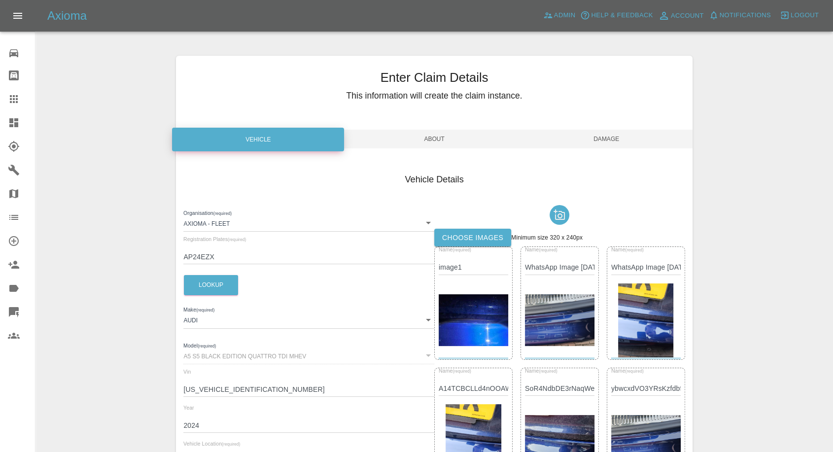
click at [605, 139] on span "Damage" at bounding box center [606, 139] width 172 height 19
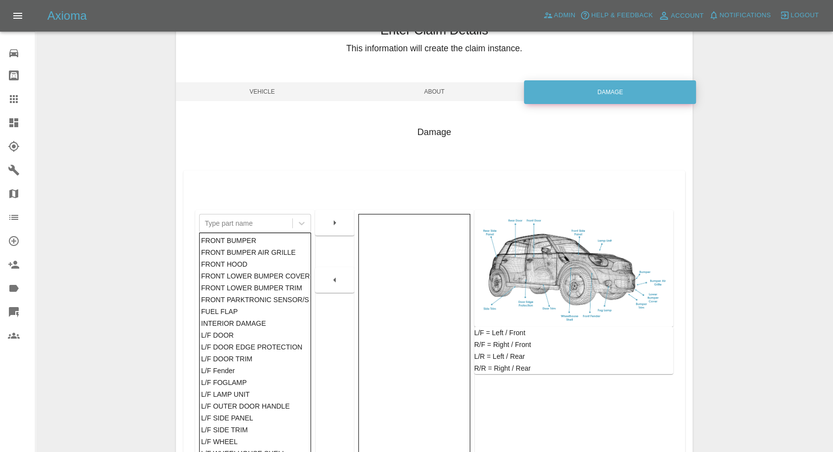
scroll to position [158, 0]
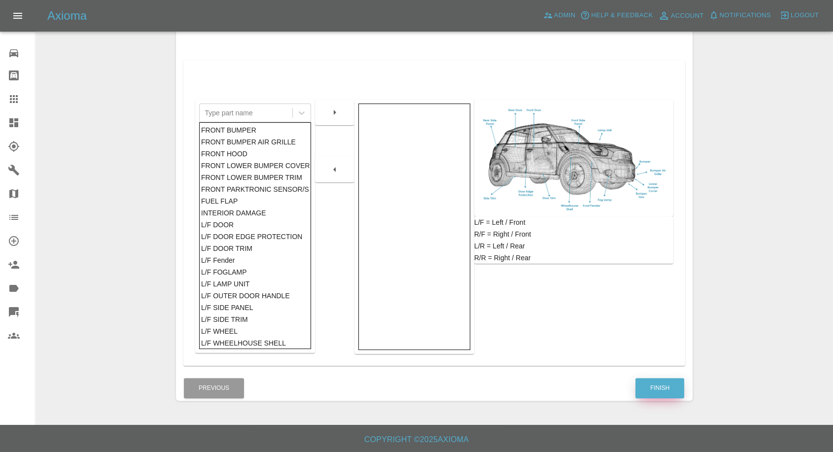
click at [657, 388] on button "Finish" at bounding box center [659, 388] width 49 height 20
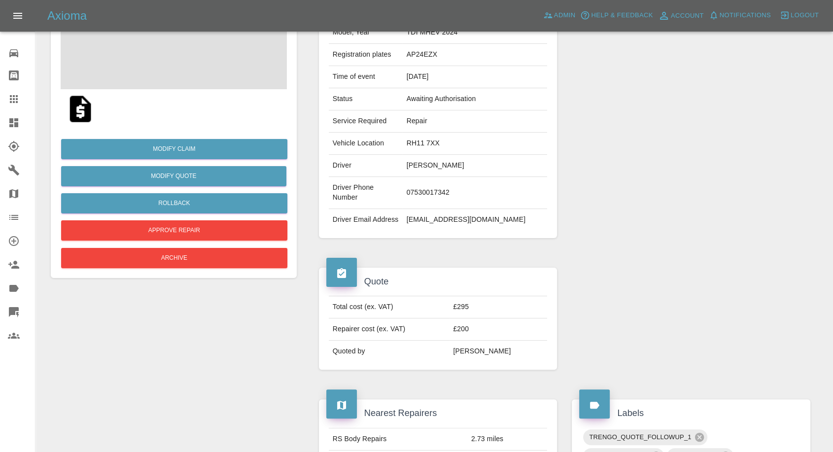
scroll to position [109, 0]
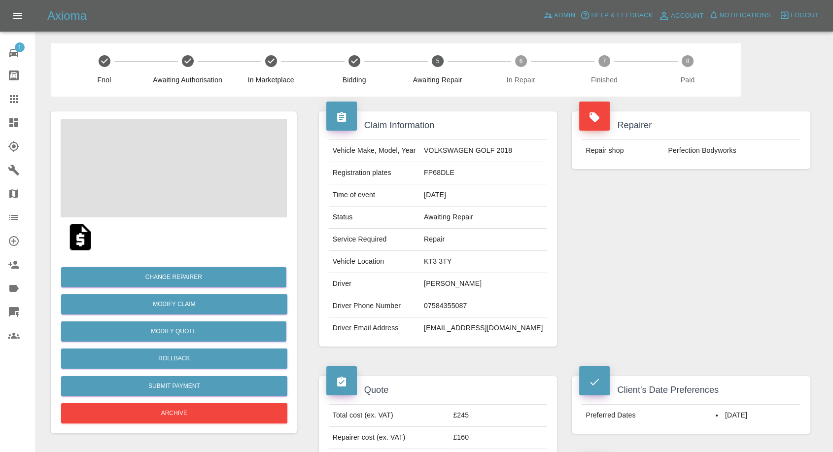
click at [442, 286] on td "Piers Hadman" at bounding box center [483, 284] width 127 height 22
copy td "Piers"
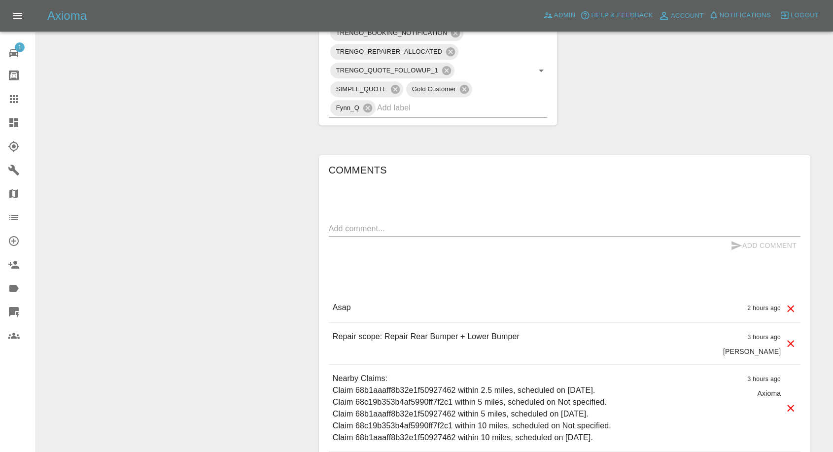
scroll to position [493, 0]
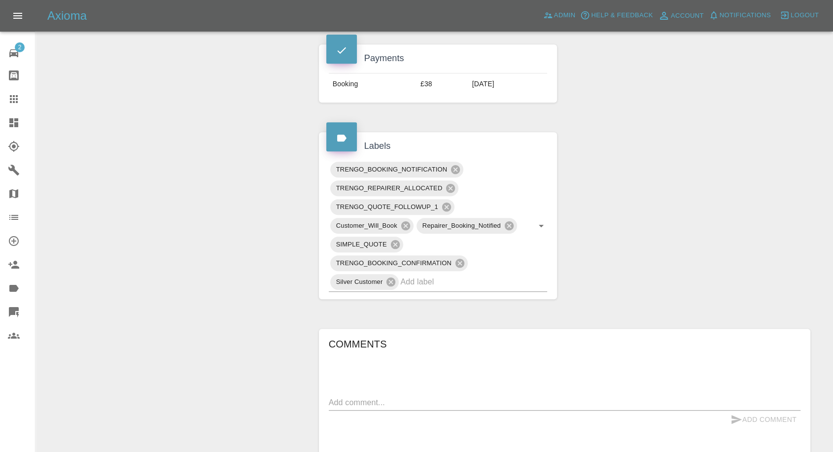
scroll to position [602, 0]
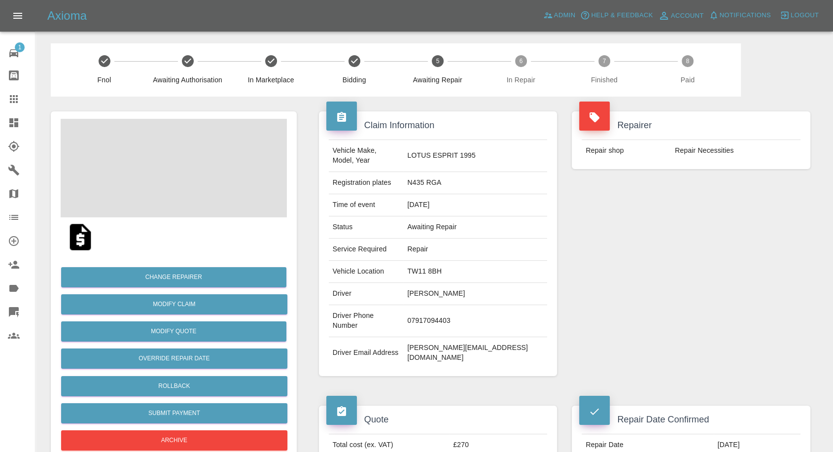
click at [691, 152] on td "Repair Necessities" at bounding box center [736, 151] width 130 height 22
copy div "Repair Necessities"
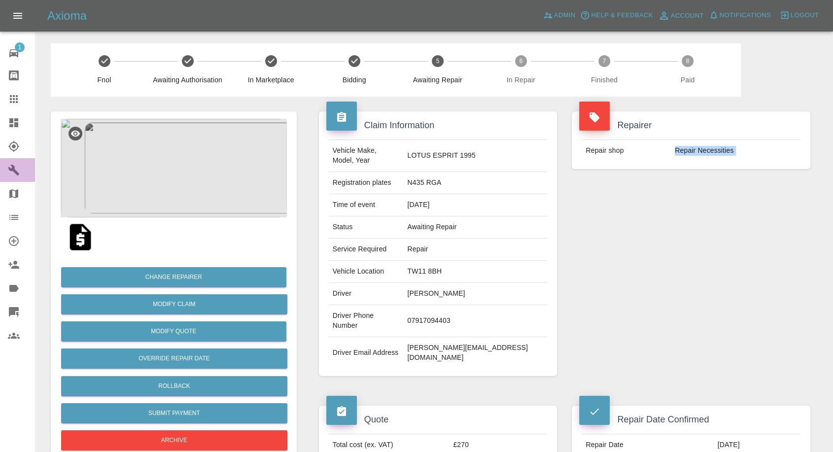
click at [12, 173] on icon at bounding box center [14, 170] width 12 height 12
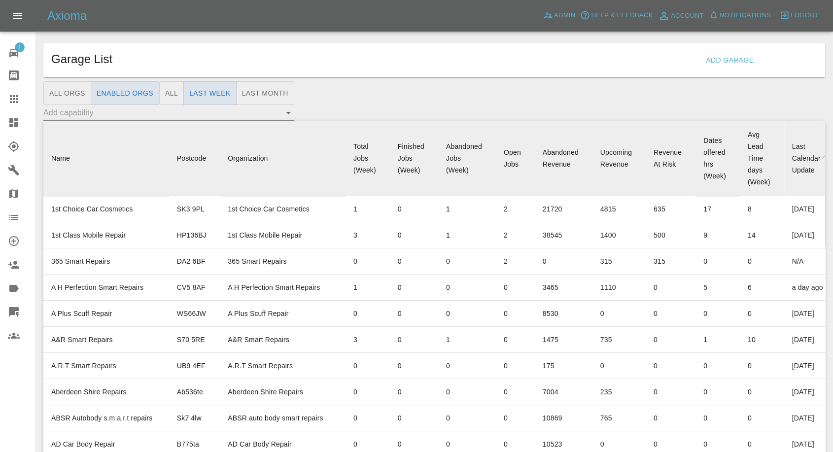
scroll to position [4862, 0]
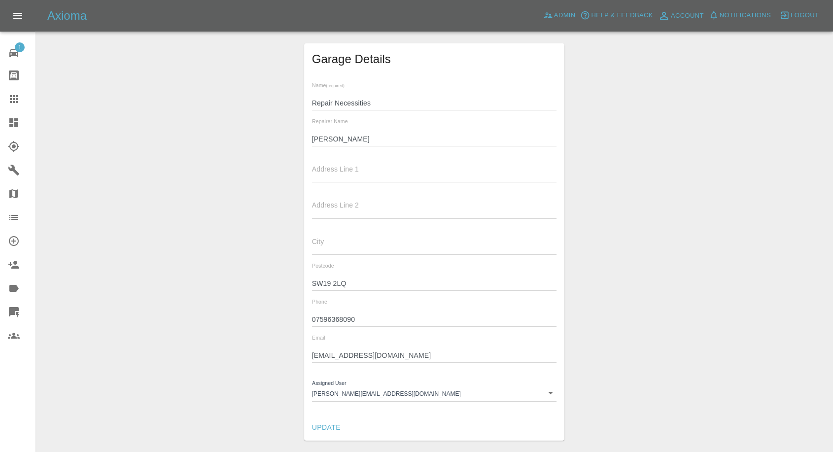
click at [321, 139] on input "Wayne" at bounding box center [434, 139] width 245 height 14
click at [328, 317] on input "07596368090" at bounding box center [434, 319] width 245 height 14
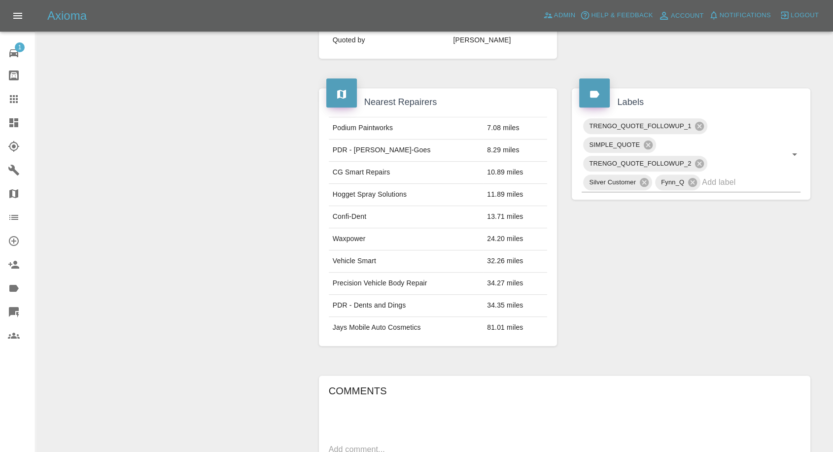
scroll to position [493, 0]
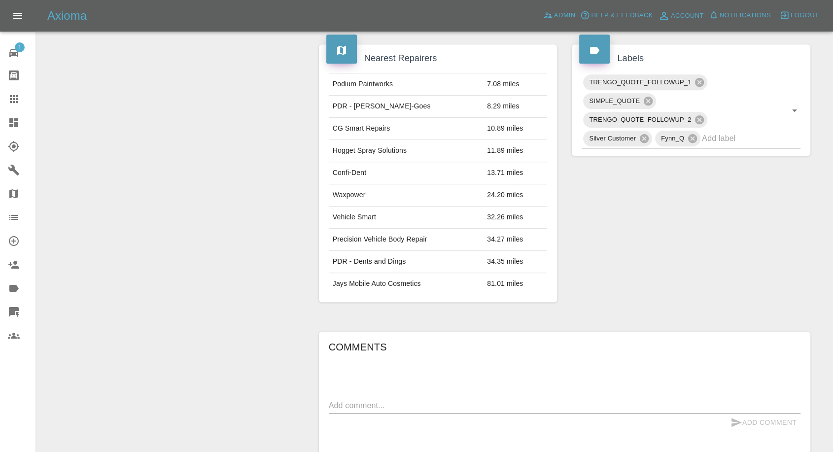
click at [416, 400] on textarea at bounding box center [565, 405] width 472 height 11
paste textarea "It’s not needed she has gone through insurance"
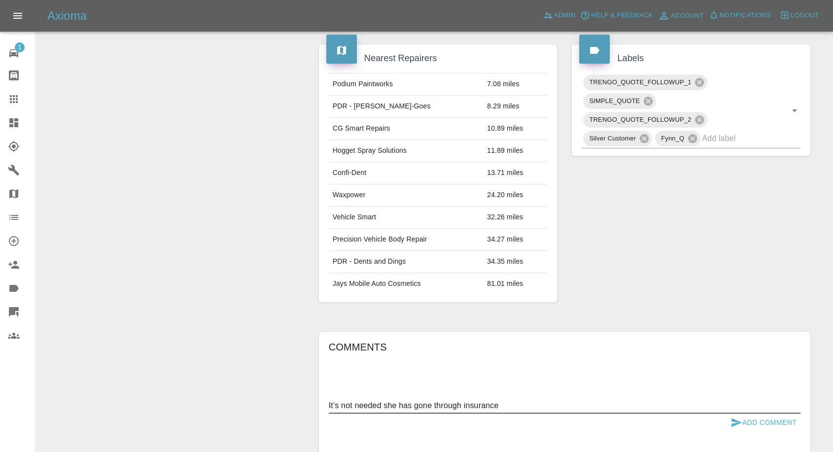
type textarea "It’s not needed she has gone through insurance"
drag, startPoint x: 733, startPoint y: 393, endPoint x: 649, endPoint y: 371, distance: 86.7
click at [733, 418] on icon "submit" at bounding box center [736, 422] width 10 height 9
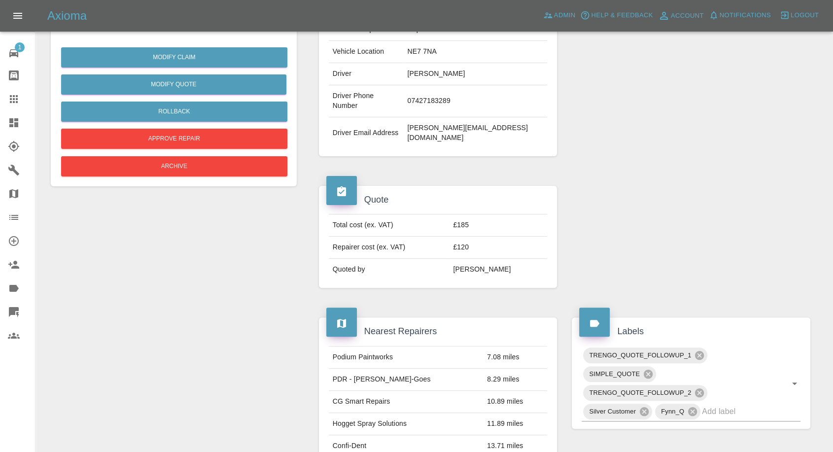
scroll to position [219, 0]
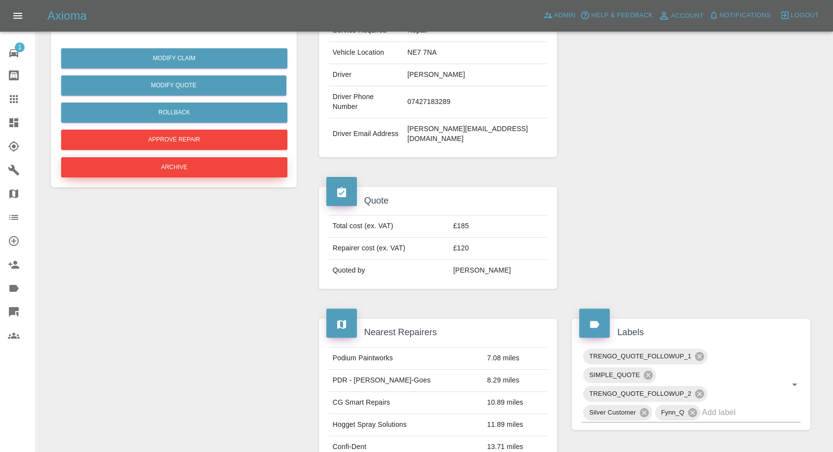
click at [167, 166] on button "Archive" at bounding box center [174, 167] width 226 height 20
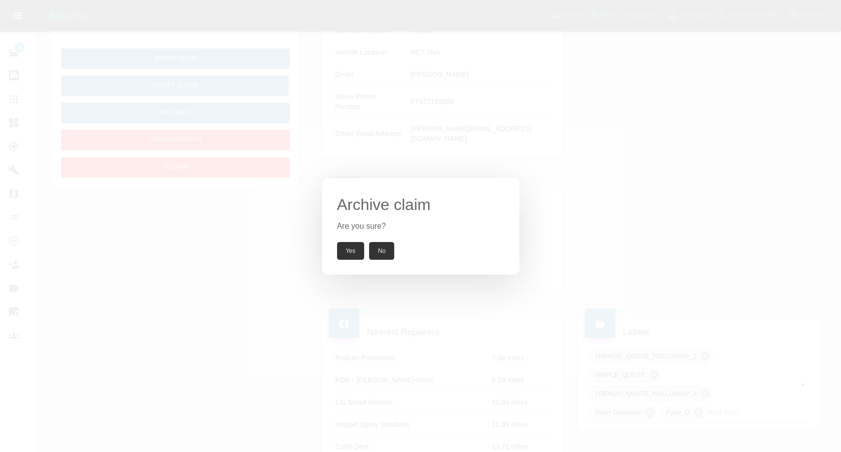
click at [358, 252] on button "Yes" at bounding box center [351, 251] width 28 height 18
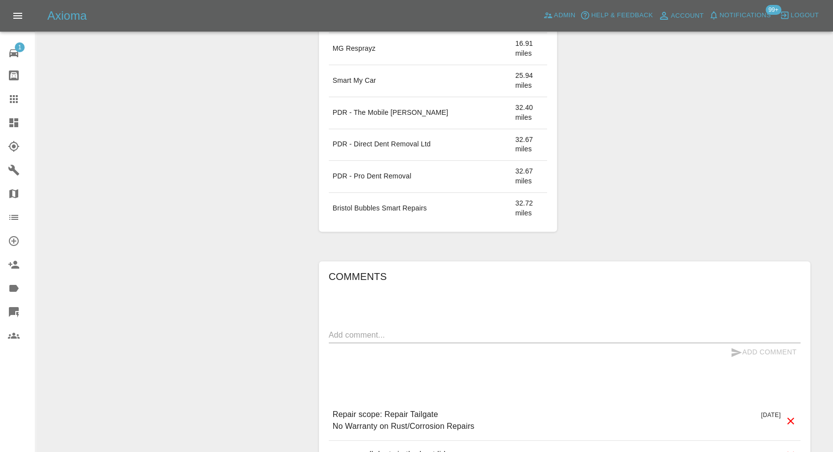
scroll to position [712, 0]
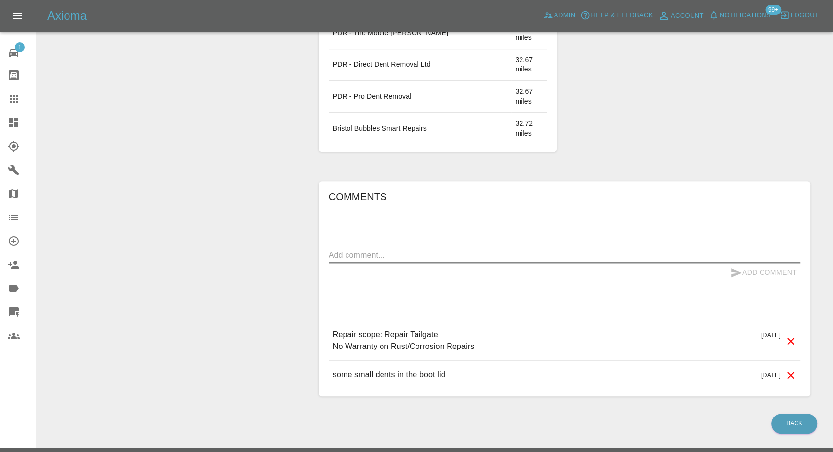
click at [374, 249] on textarea at bounding box center [565, 254] width 472 height 11
paste textarea "Hi yes as soon as I take possession of the car I would like you to carry out th…"
type textarea "Hi yes as soon as I take possession of the car I would like you to carry out th…"
click at [736, 268] on icon "submit" at bounding box center [736, 273] width 12 height 12
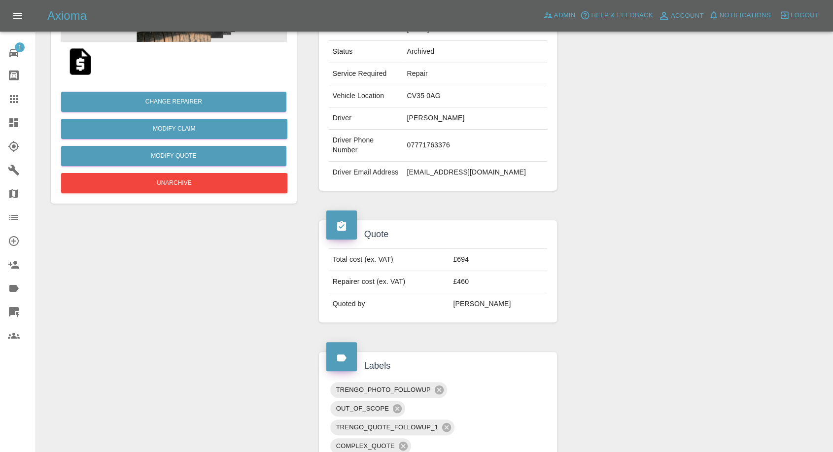
scroll to position [285, 0]
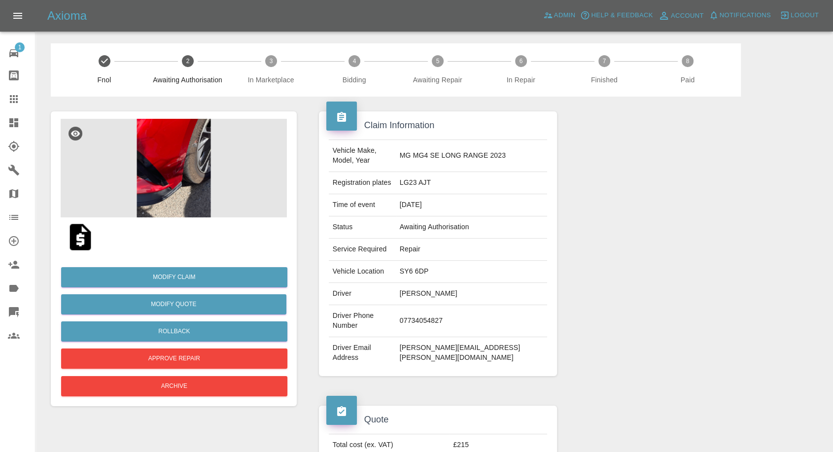
click at [176, 168] on img at bounding box center [174, 168] width 226 height 99
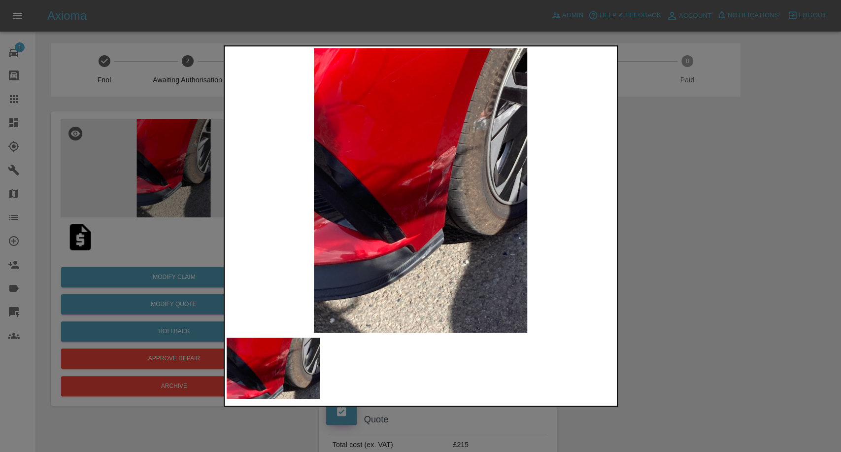
drag, startPoint x: 732, startPoint y: 316, endPoint x: 717, endPoint y: 320, distance: 15.3
click at [732, 317] on div at bounding box center [420, 226] width 841 height 452
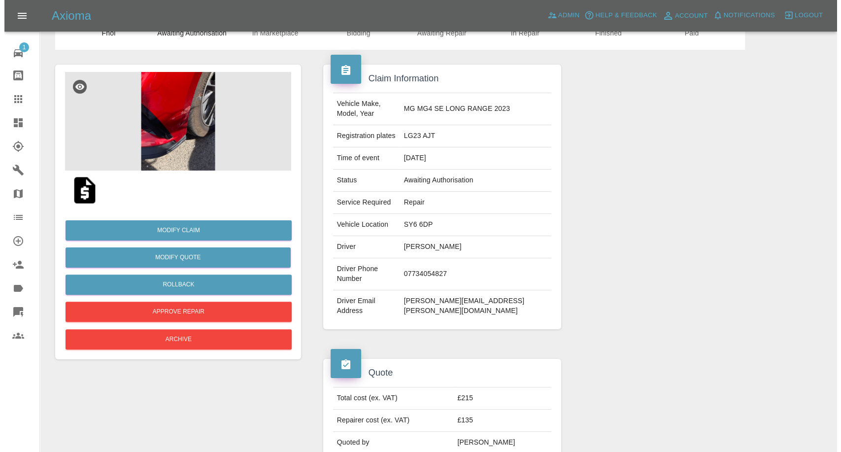
scroll to position [109, 0]
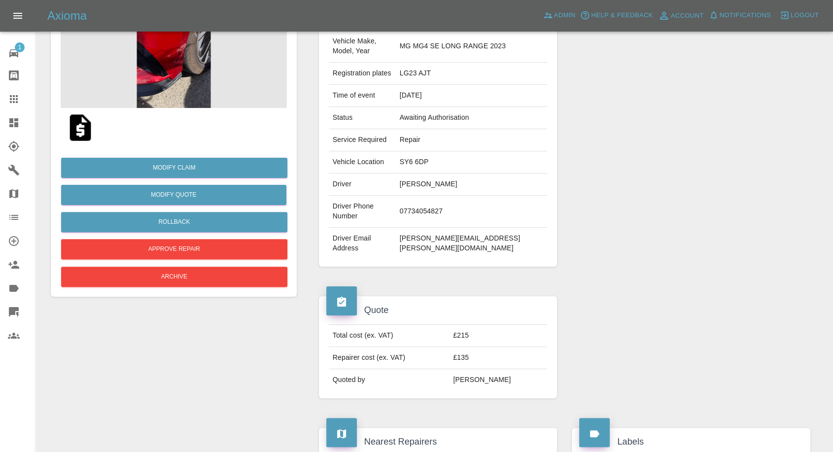
click at [166, 77] on img at bounding box center [174, 58] width 226 height 99
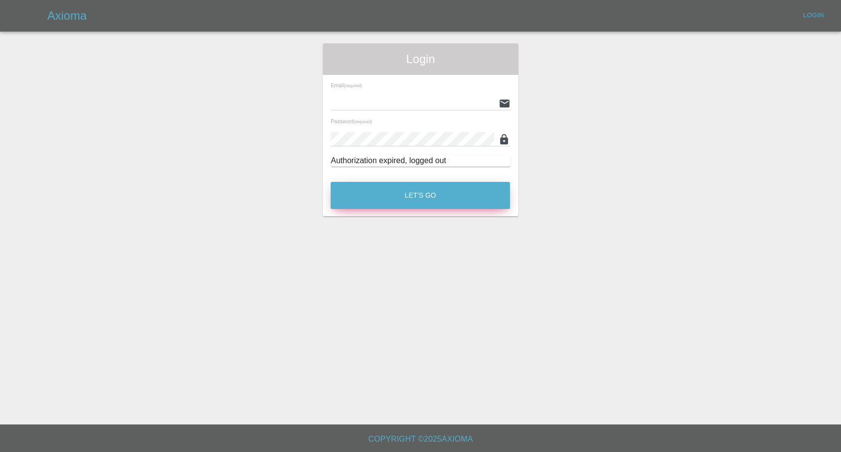
type input "[EMAIL_ADDRESS][DOMAIN_NAME]"
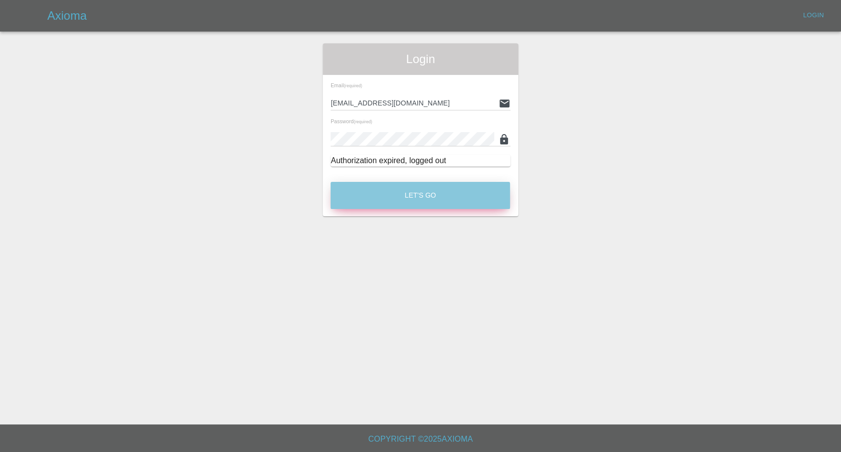
click at [395, 206] on button "Let's Go" at bounding box center [420, 195] width 179 height 27
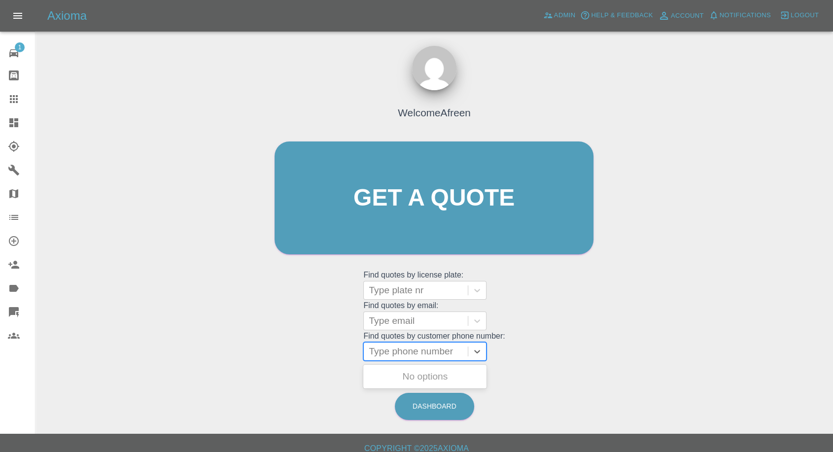
click at [431, 353] on div at bounding box center [416, 351] width 94 height 14
paste input "[PHONE_NUMBER]"
drag, startPoint x: 386, startPoint y: 350, endPoint x: 89, endPoint y: 353, distance: 296.7
click at [89, 353] on div "Welcome Afreen Get a quote Get a quote Find quotes by license plate: Type plate…" at bounding box center [434, 245] width 782 height 354
type input "07943542808"
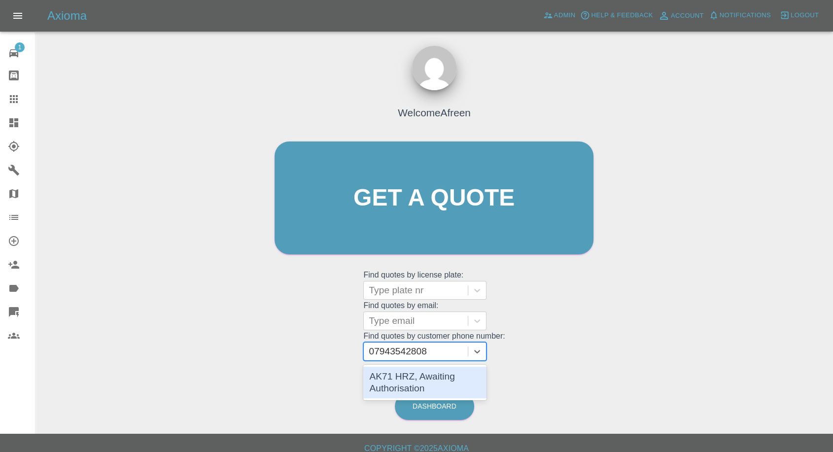
click at [399, 380] on div "AK71 HRZ, Awaiting Authorisation" at bounding box center [424, 383] width 123 height 32
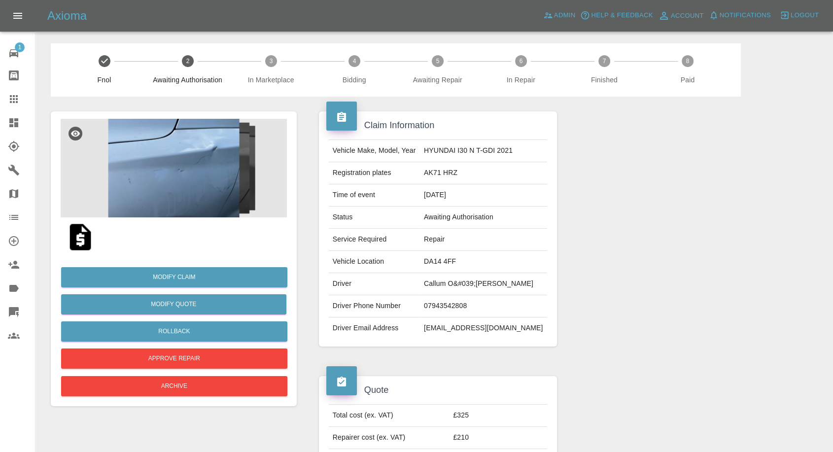
click at [186, 204] on img at bounding box center [174, 168] width 226 height 99
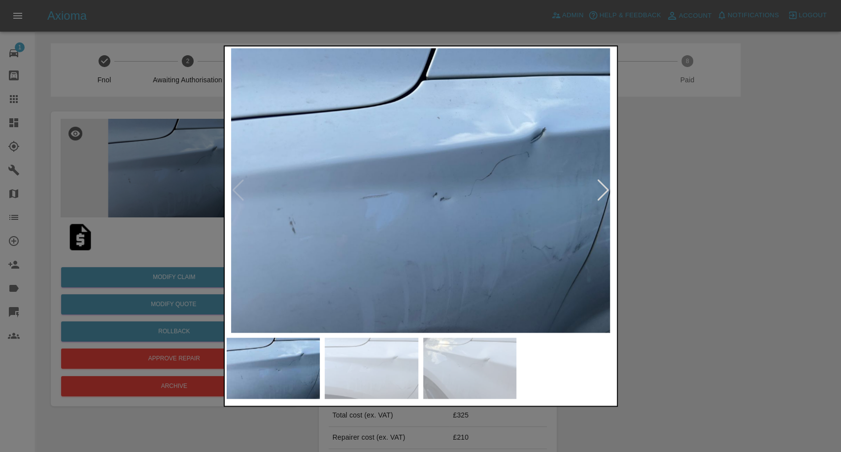
click at [392, 359] on img at bounding box center [372, 368] width 94 height 61
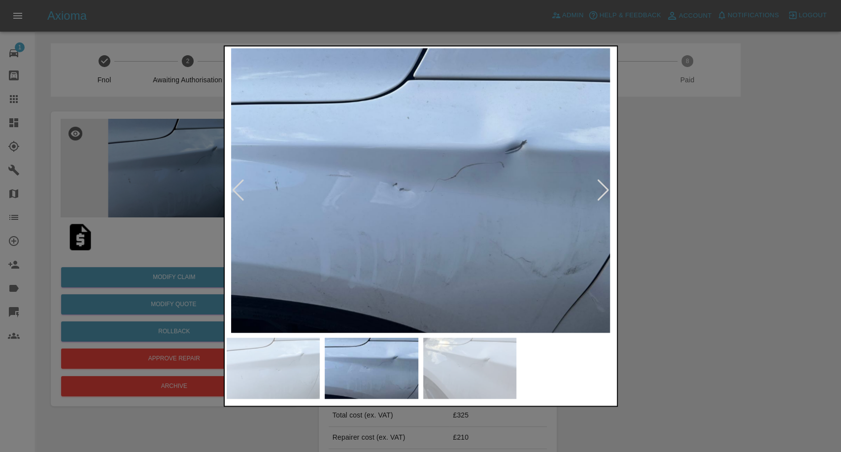
click at [476, 399] on img at bounding box center [470, 368] width 94 height 61
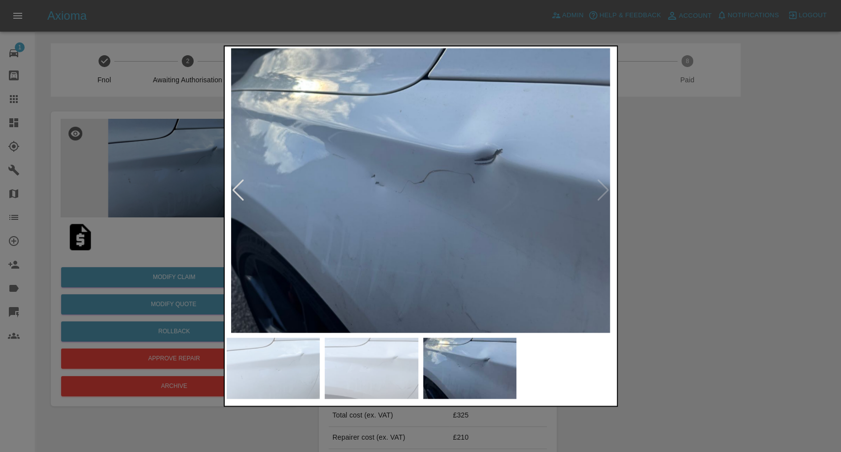
click at [695, 309] on div at bounding box center [420, 226] width 841 height 452
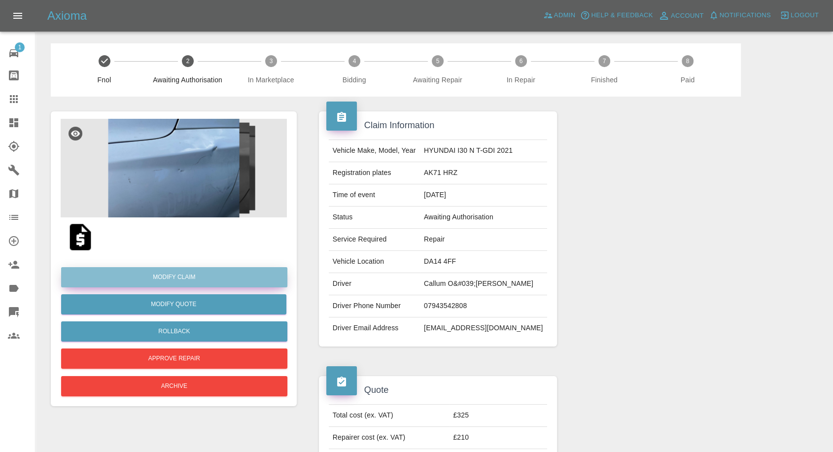
drag, startPoint x: 176, startPoint y: 279, endPoint x: 179, endPoint y: 275, distance: 5.1
click at [176, 279] on link "Modify Claim" at bounding box center [174, 277] width 226 height 20
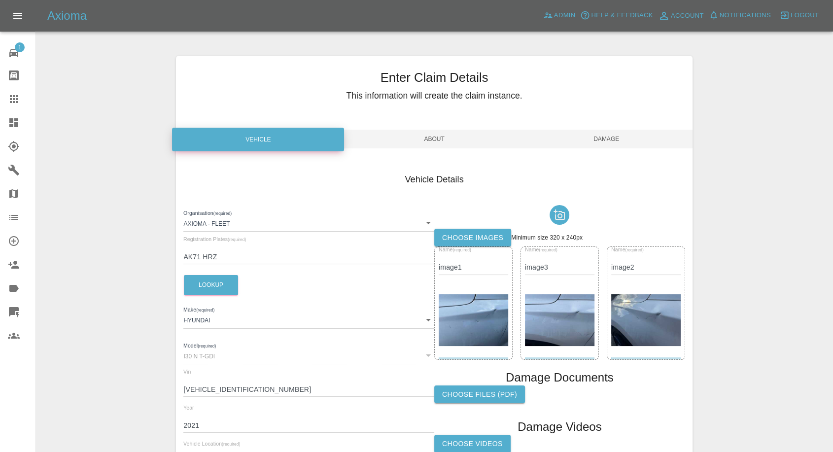
click at [494, 238] on label "Choose images" at bounding box center [472, 238] width 77 height 18
click at [0, 0] on input "Choose images" at bounding box center [0, 0] width 0 height 0
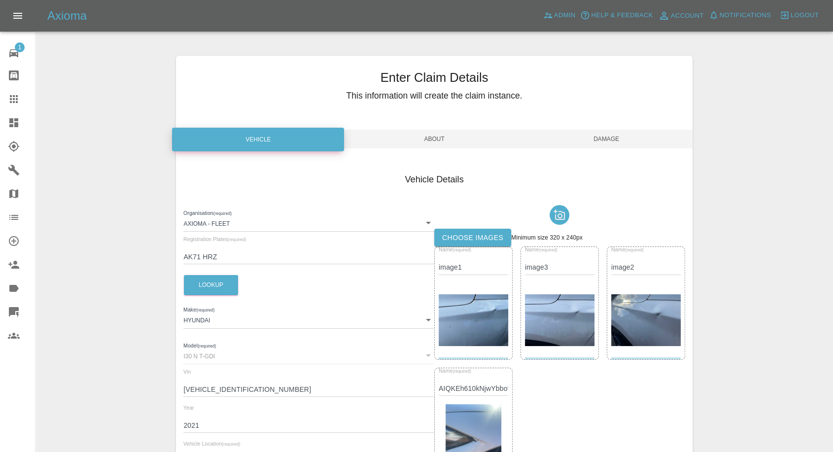
click at [605, 139] on span "Damage" at bounding box center [606, 139] width 172 height 19
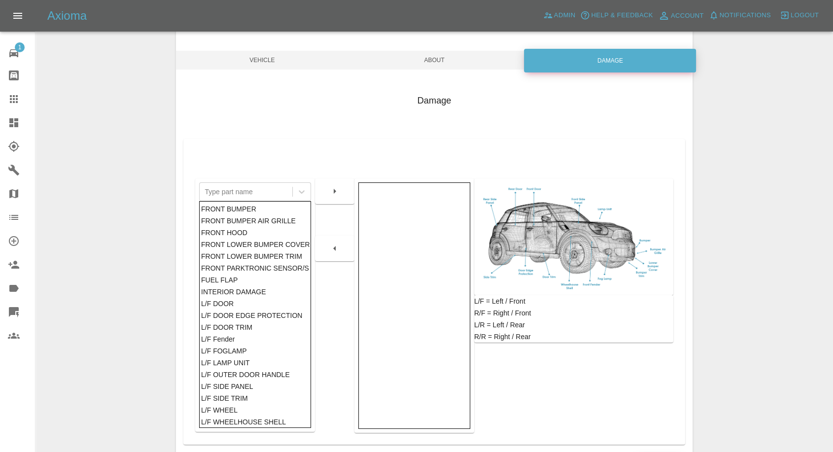
scroll to position [158, 0]
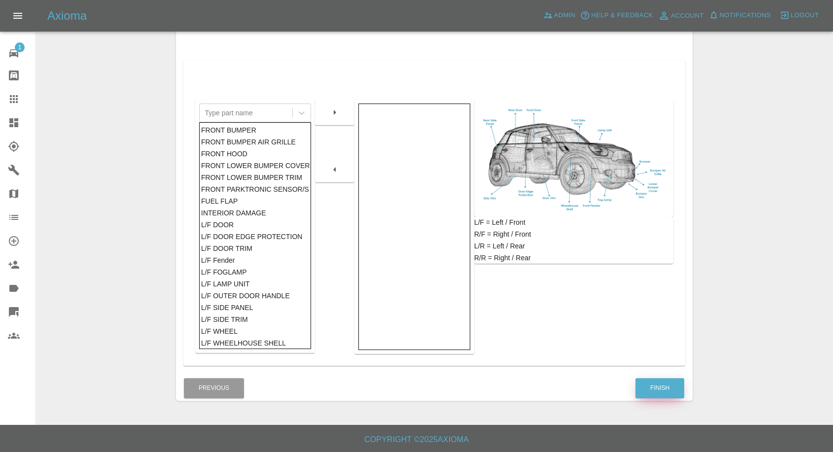
click at [667, 392] on button "Finish" at bounding box center [659, 388] width 49 height 20
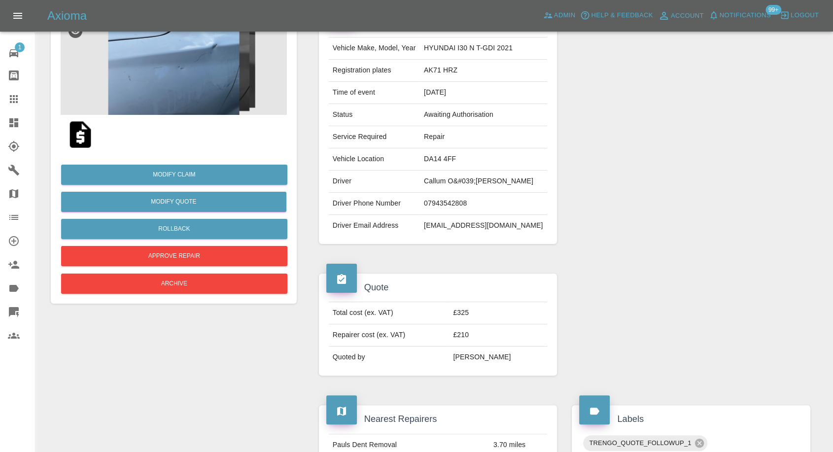
scroll to position [109, 0]
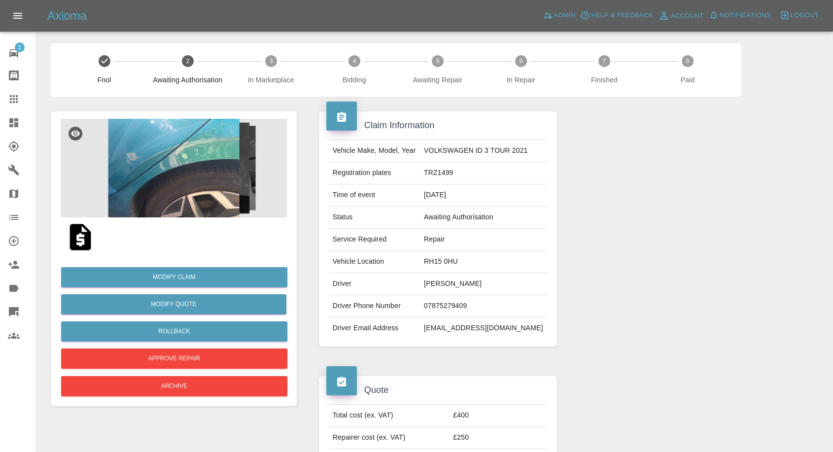
click at [209, 183] on img at bounding box center [174, 168] width 226 height 99
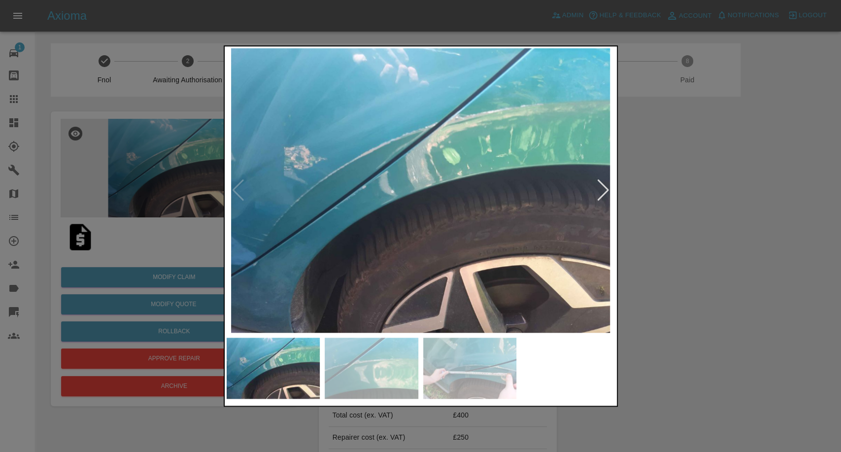
click at [374, 352] on img at bounding box center [372, 368] width 94 height 61
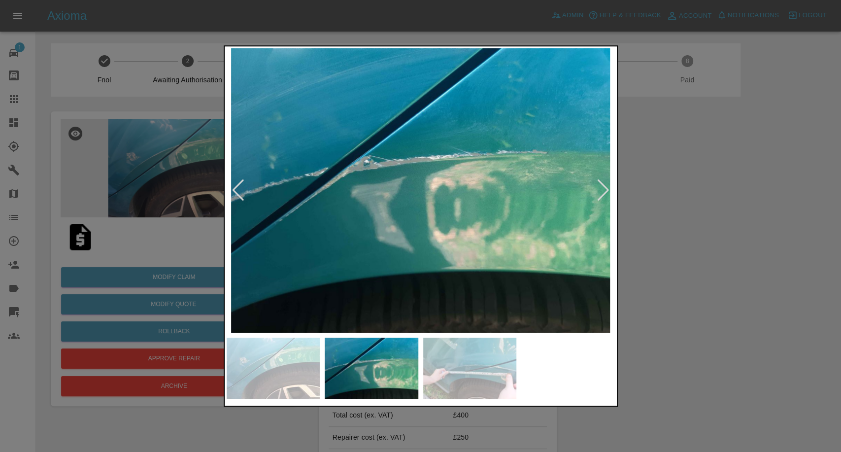
click at [445, 369] on img at bounding box center [470, 368] width 94 height 61
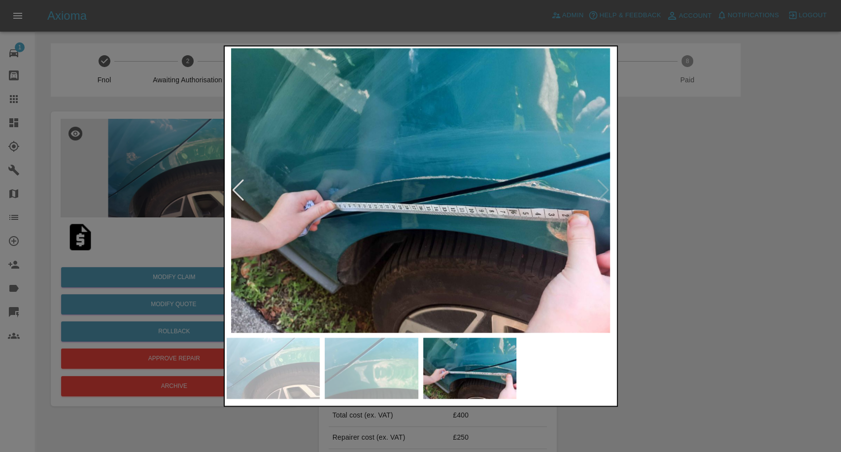
click at [673, 333] on div at bounding box center [420, 226] width 841 height 452
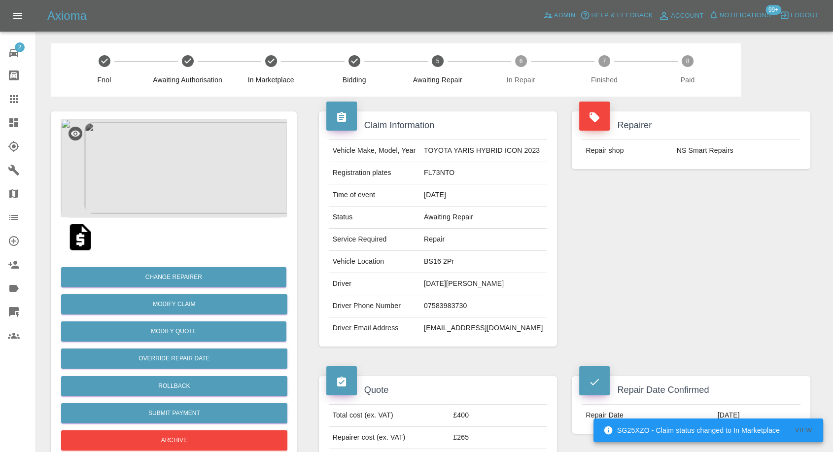
click at [690, 148] on td "NS Smart Repairs" at bounding box center [736, 151] width 128 height 22
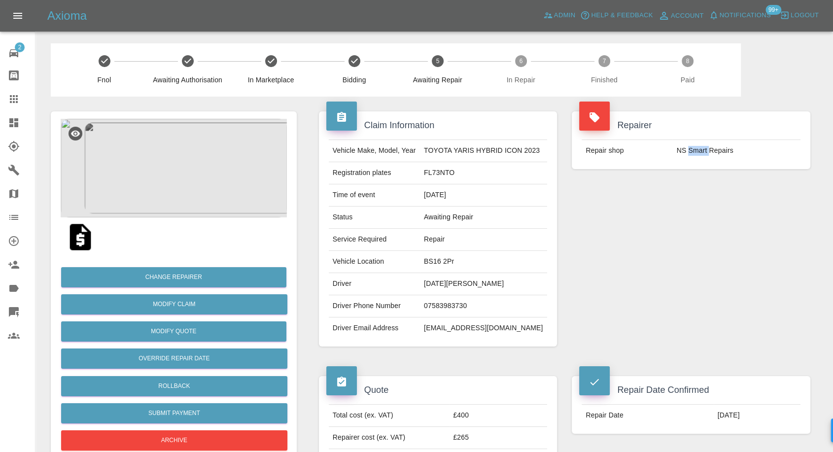
click at [690, 148] on td "NS Smart Repairs" at bounding box center [736, 151] width 128 height 22
copy div "NS Smart Repairs"
drag, startPoint x: 6, startPoint y: 168, endPoint x: 18, endPoint y: 165, distance: 11.6
click at [7, 168] on link "Garages" at bounding box center [17, 170] width 35 height 24
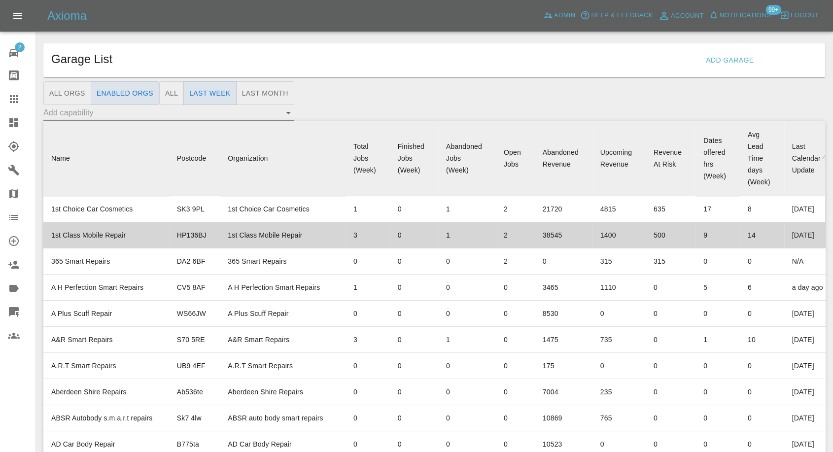
scroll to position [3694, 0]
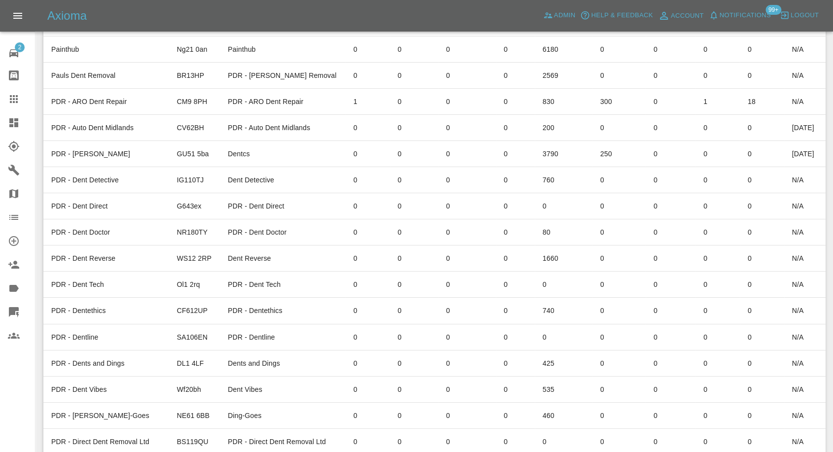
drag, startPoint x: 88, startPoint y: 224, endPoint x: 304, endPoint y: 231, distance: 216.4
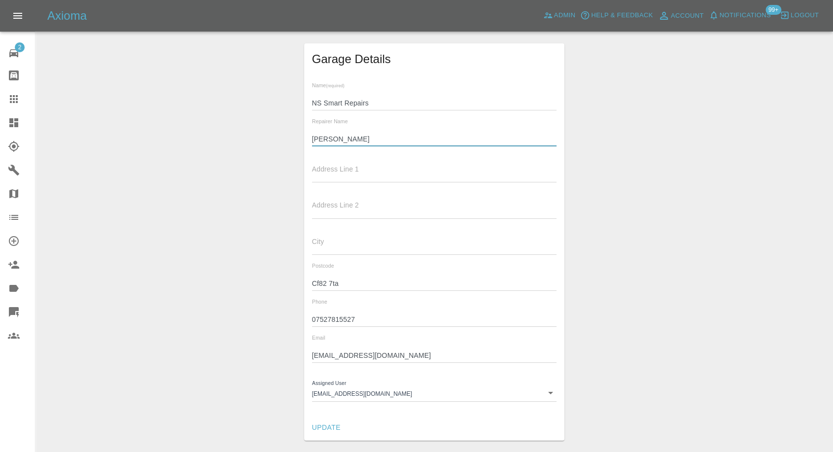
click at [322, 142] on input "[PERSON_NAME]" at bounding box center [434, 139] width 245 height 14
click at [322, 142] on input "Nathan" at bounding box center [434, 139] width 245 height 14
click at [332, 312] on input "07527815527" at bounding box center [434, 319] width 245 height 14
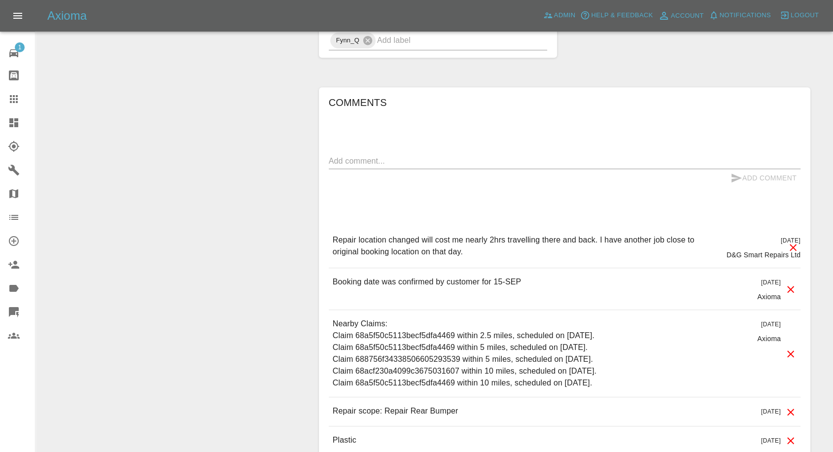
scroll to position [907, 0]
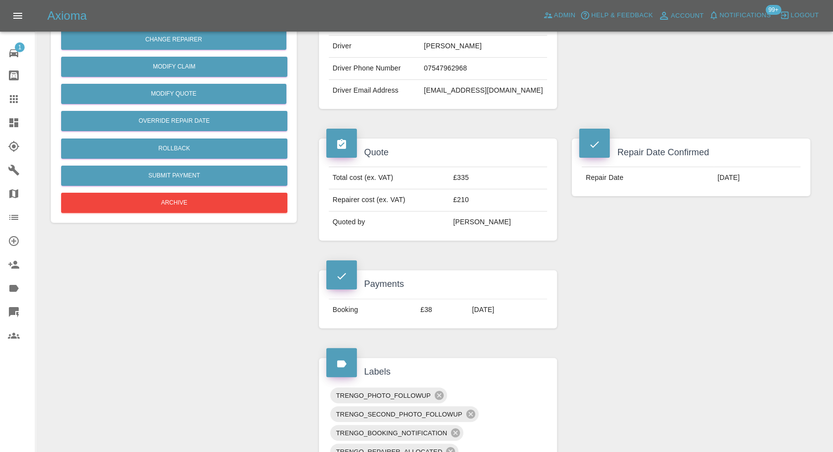
scroll to position [219, 0]
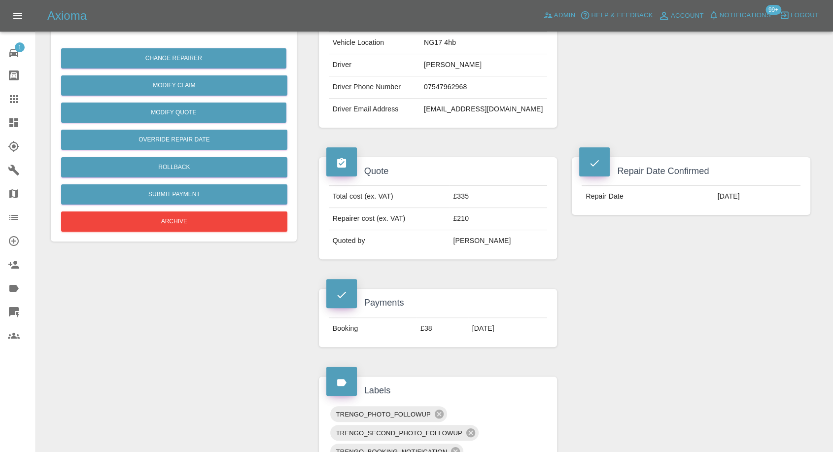
click at [467, 113] on td "[EMAIL_ADDRESS][DOMAIN_NAME]" at bounding box center [483, 110] width 127 height 22
copy div "[EMAIL_ADDRESS][DOMAIN_NAME]"
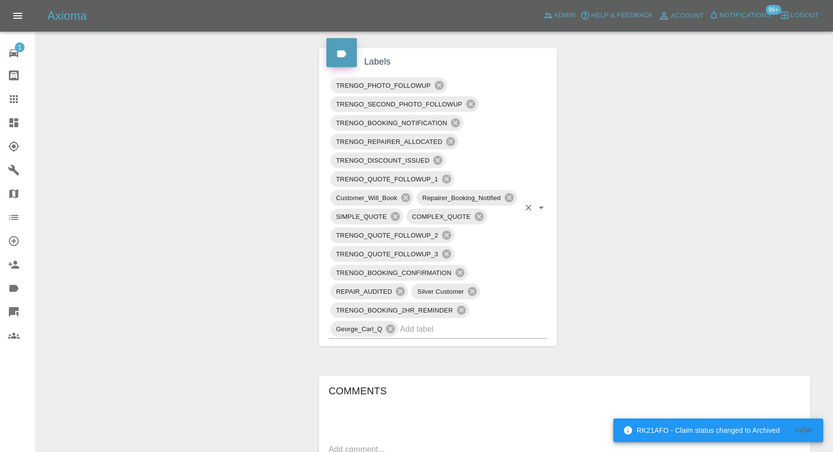
scroll to position [657, 0]
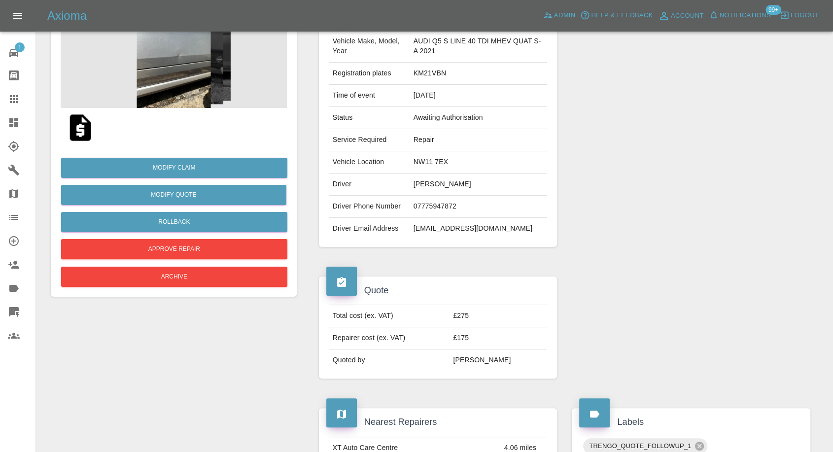
scroll to position [55, 0]
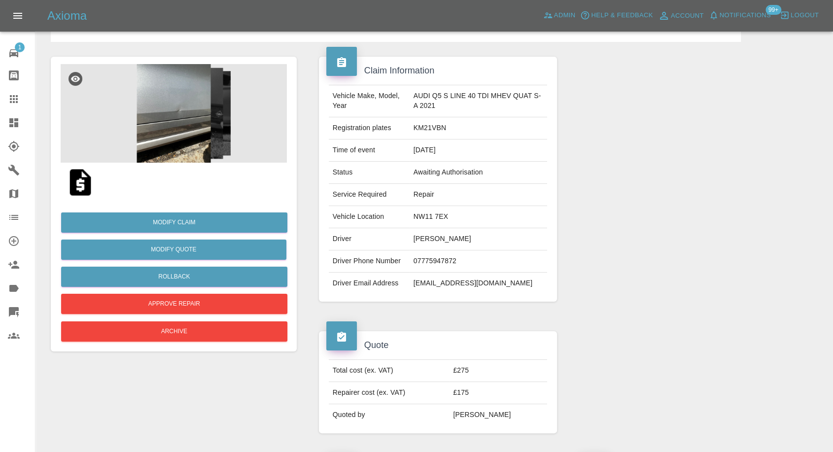
click at [174, 130] on img at bounding box center [174, 113] width 226 height 99
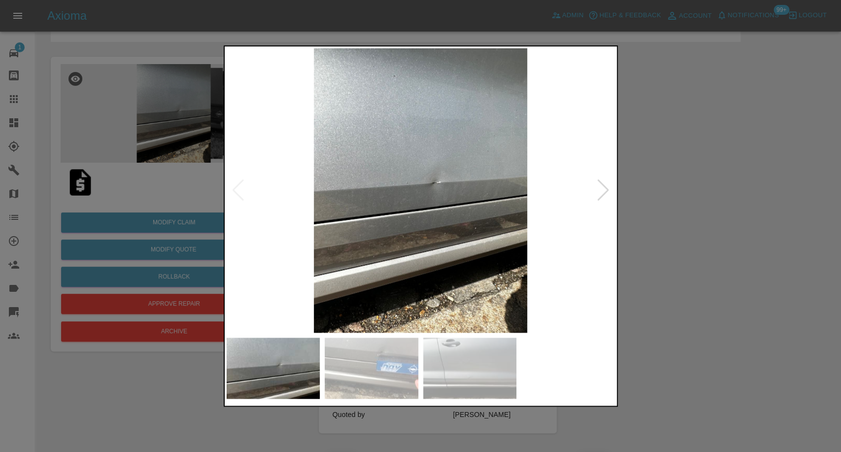
click at [390, 365] on img at bounding box center [372, 368] width 94 height 61
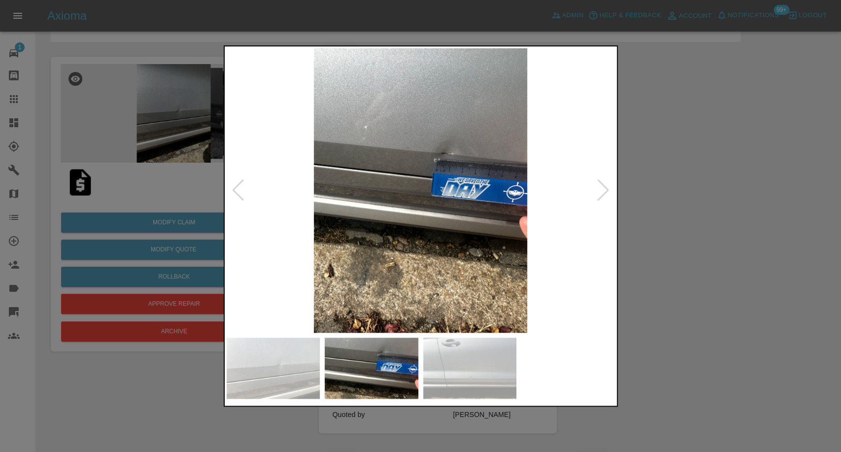
click at [461, 371] on img at bounding box center [470, 368] width 94 height 61
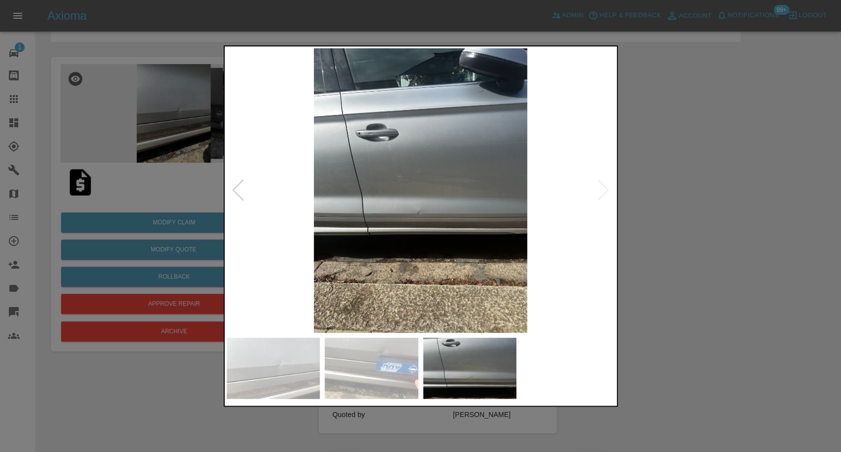
click at [279, 351] on img at bounding box center [274, 368] width 94 height 61
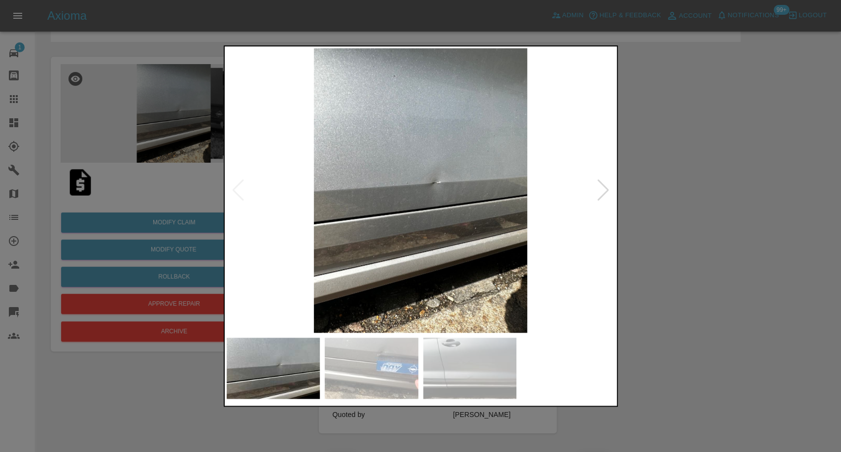
click at [445, 206] on img at bounding box center [421, 190] width 388 height 284
click at [716, 355] on div at bounding box center [420, 226] width 841 height 452
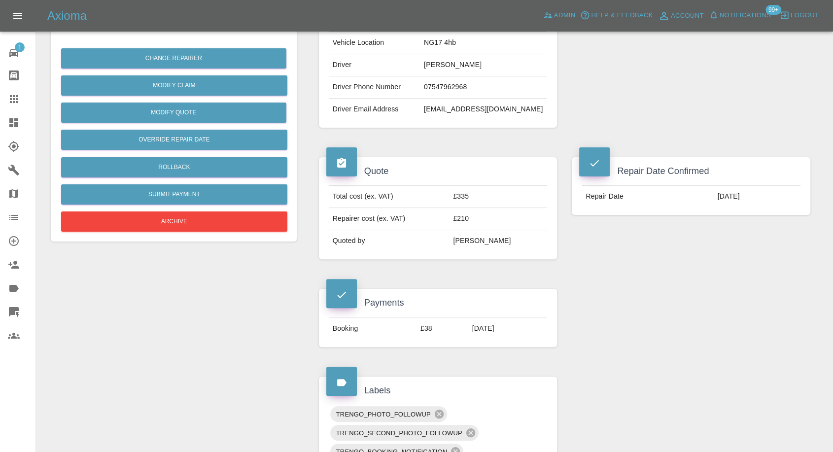
scroll to position [164, 0]
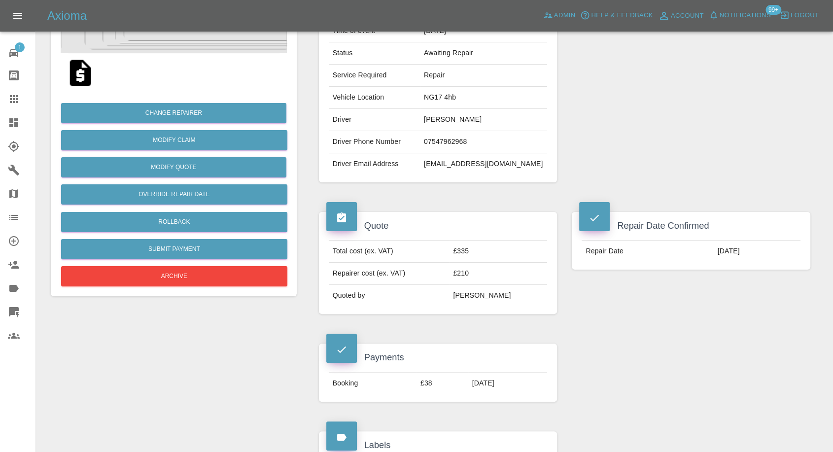
click at [449, 162] on td "kylethorburn@outlook.com" at bounding box center [483, 164] width 127 height 22
copy div "kylethorburn@outlook.com"
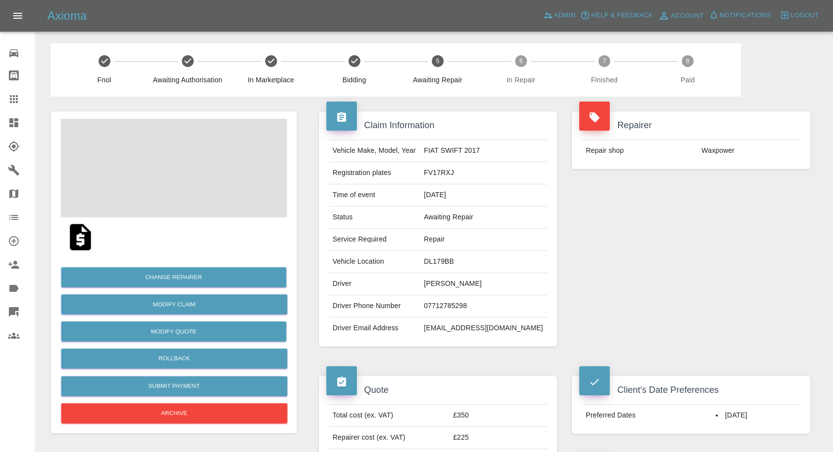
click at [446, 285] on td "[PERSON_NAME]" at bounding box center [483, 284] width 127 height 22
click at [446, 285] on td "Geoff Turner" at bounding box center [483, 284] width 127 height 22
copy td "Geoff Turner"
click at [451, 305] on td "07712785298" at bounding box center [483, 306] width 127 height 22
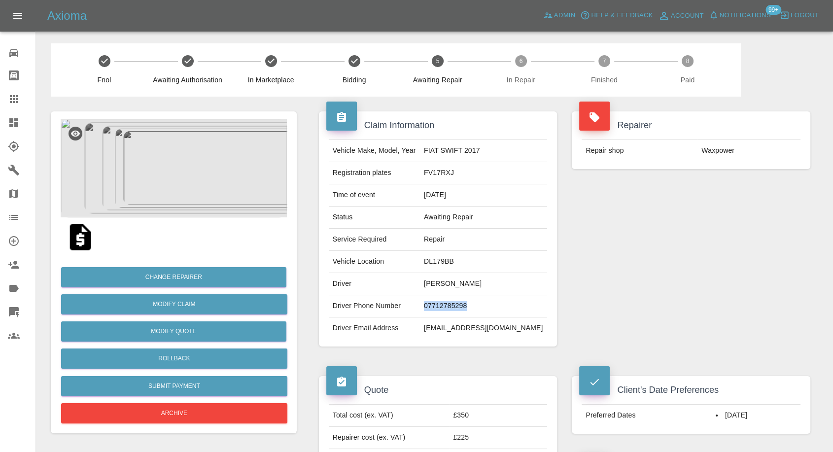
click at [451, 305] on td "07712785298" at bounding box center [483, 306] width 127 height 22
copy td "07712785298"
click at [360, 217] on td "Status" at bounding box center [374, 217] width 91 height 22
click at [443, 282] on td "Geoff Turner" at bounding box center [483, 284] width 127 height 22
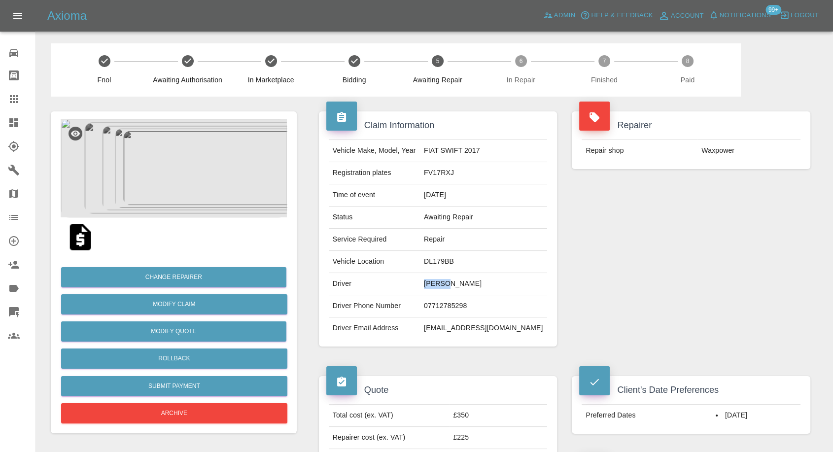
copy td "Geoff"
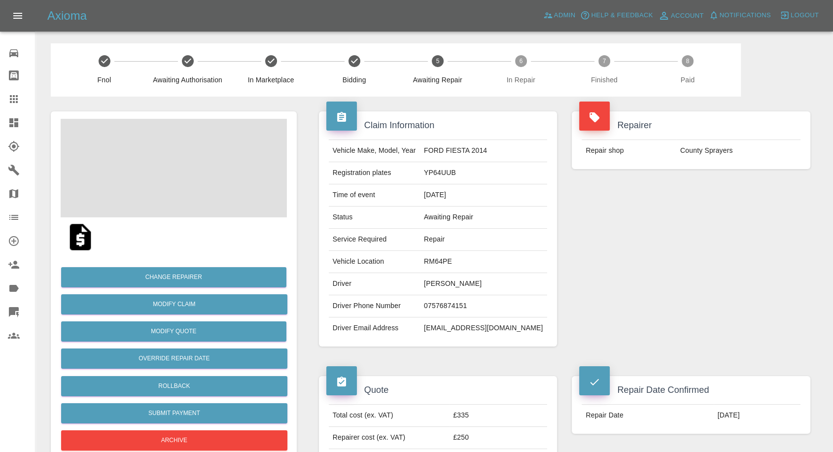
click at [460, 280] on td "Deleon Baptiste" at bounding box center [483, 284] width 127 height 22
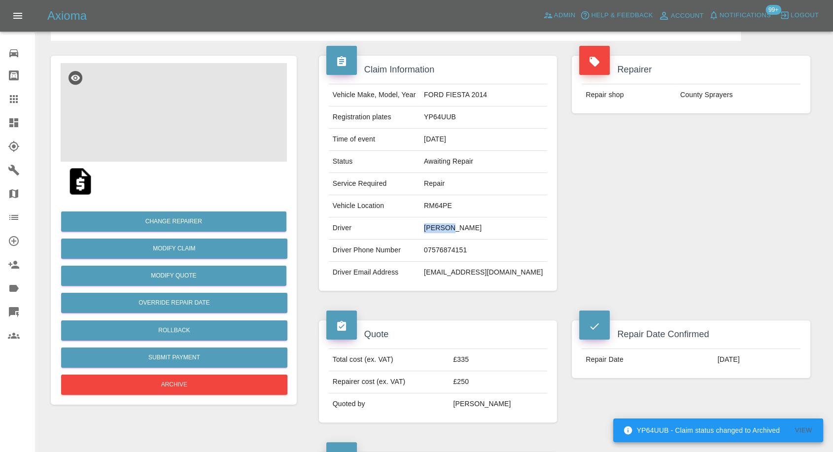
scroll to position [55, 0]
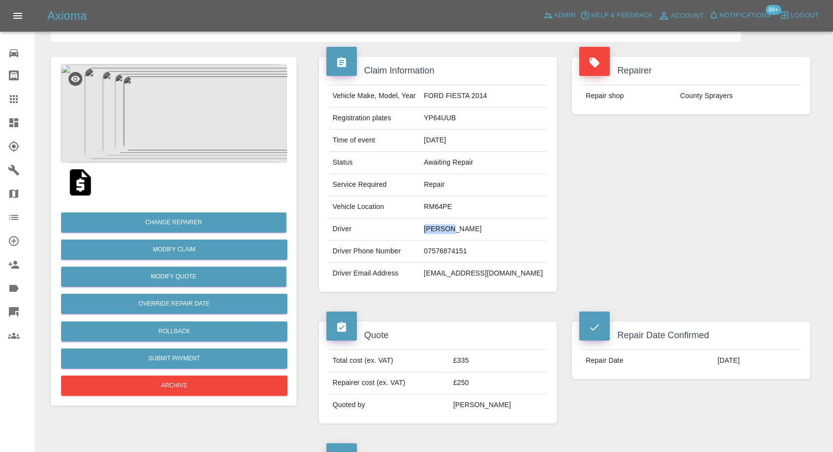
click at [464, 226] on td "Deleon Baptiste" at bounding box center [483, 229] width 127 height 22
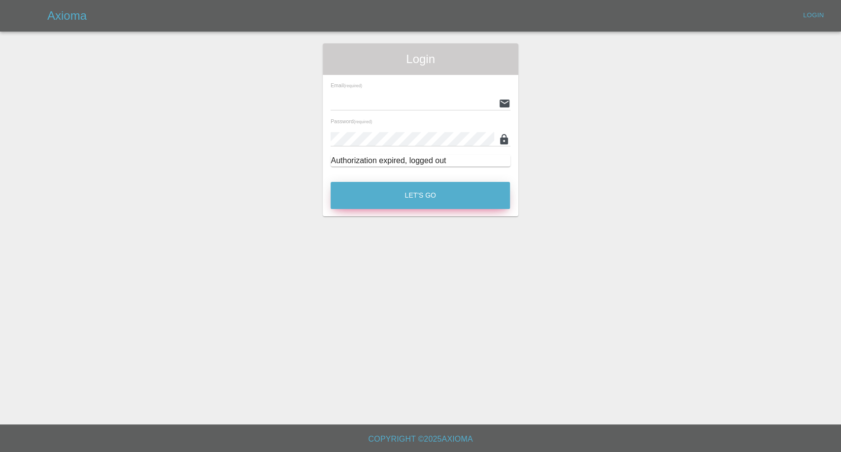
type input "[EMAIL_ADDRESS][DOMAIN_NAME]"
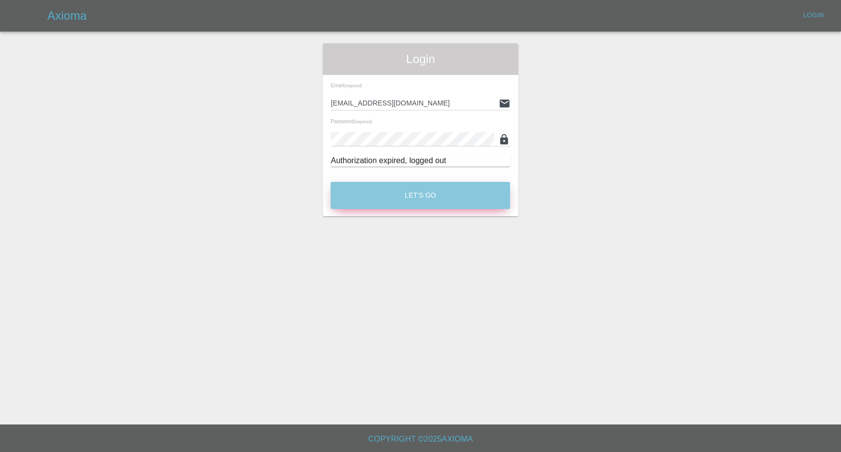
click at [382, 188] on button "Let's Go" at bounding box center [420, 195] width 179 height 27
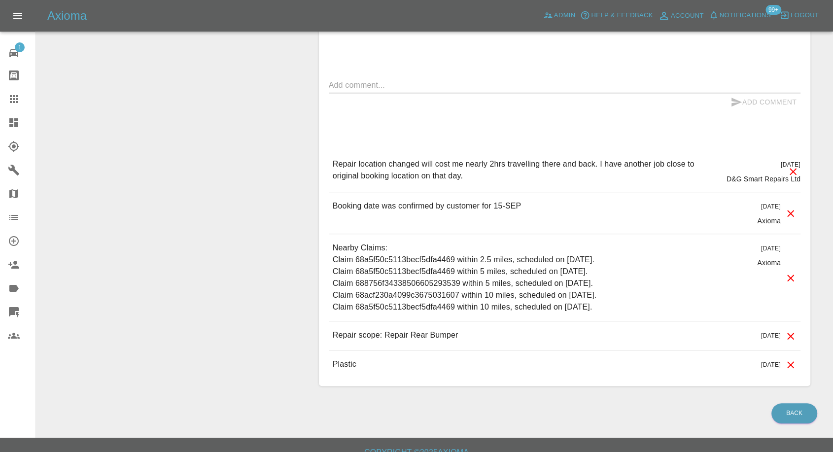
scroll to position [907, 0]
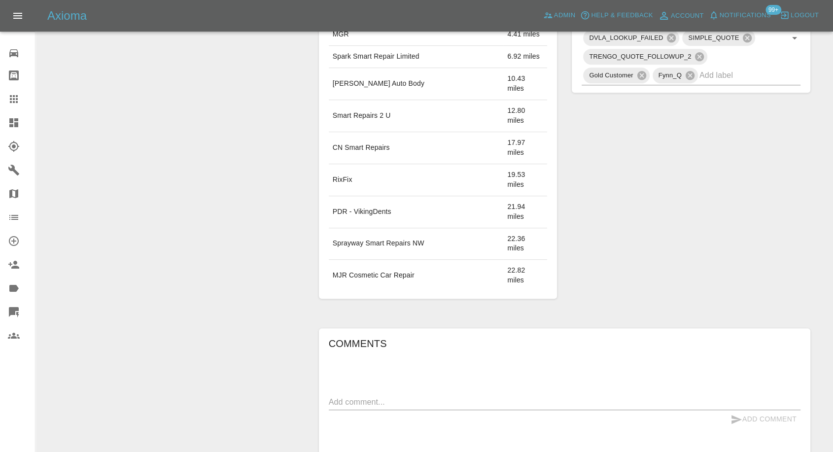
scroll to position [625, 0]
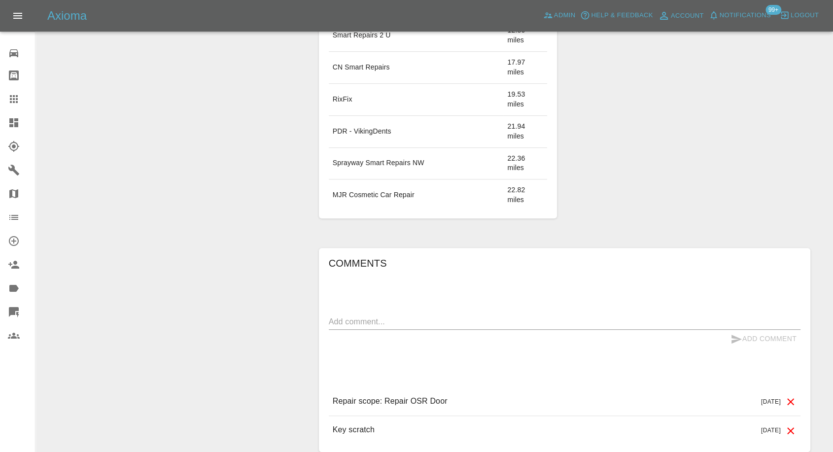
drag, startPoint x: 401, startPoint y: 250, endPoint x: 419, endPoint y: 246, distance: 18.1
click at [401, 330] on div "Add Comment" at bounding box center [565, 339] width 472 height 18
click at [420, 316] on textarea at bounding box center [565, 321] width 472 height 11
paste textarea "Sorry I am not interested anymore That car is sold"
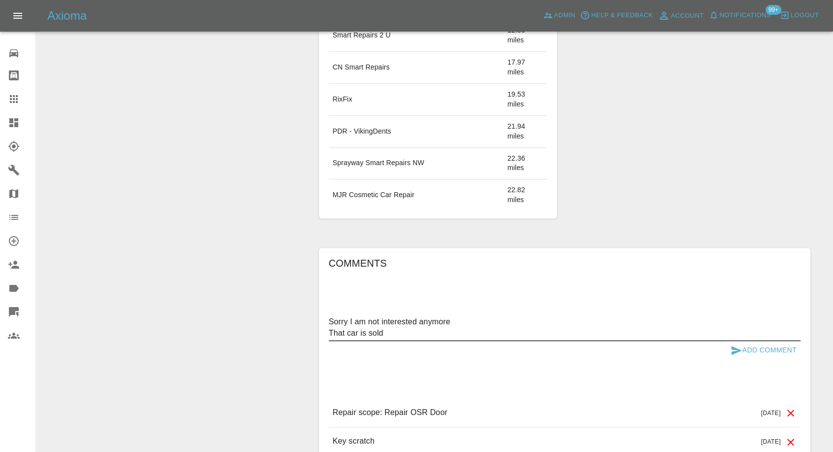
type textarea "Sorry I am not interested anymore That car is sold"
click at [732, 346] on icon "submit" at bounding box center [736, 350] width 10 height 9
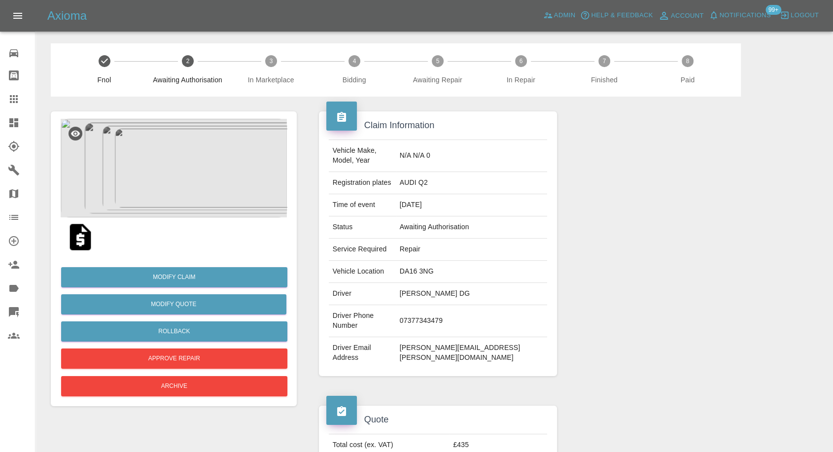
click at [84, 237] on img at bounding box center [81, 237] width 32 height 32
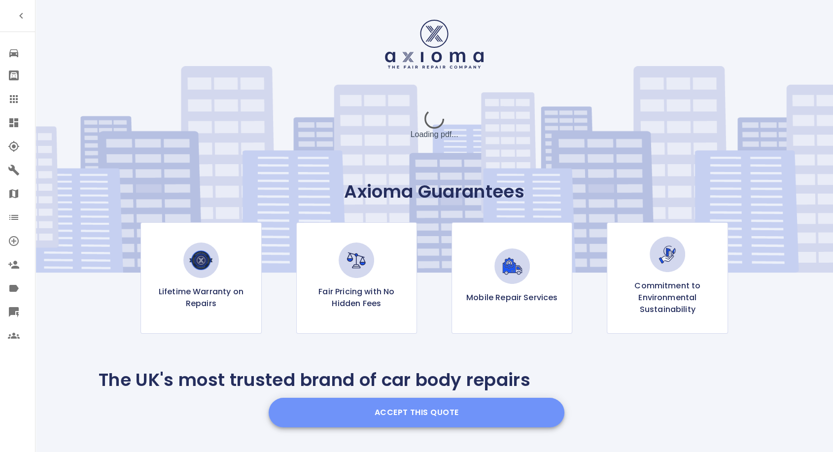
click at [378, 411] on button "Accept this Quote" at bounding box center [417, 413] width 296 height 30
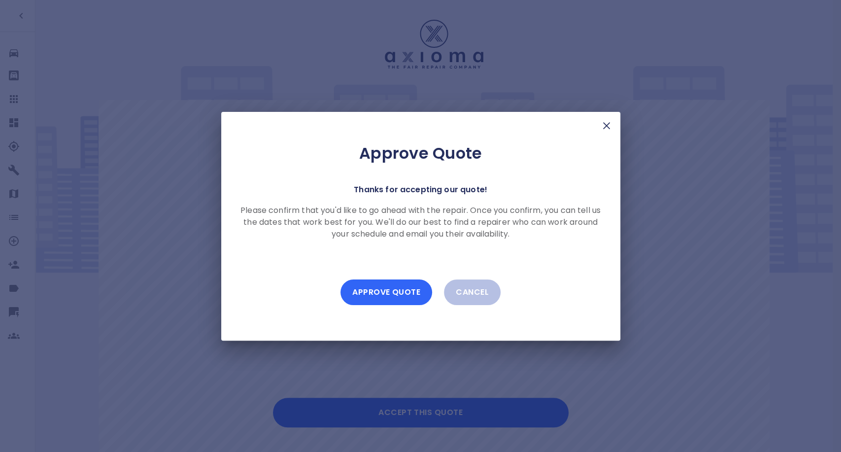
click at [397, 293] on button "Approve Quote" at bounding box center [386, 292] width 92 height 26
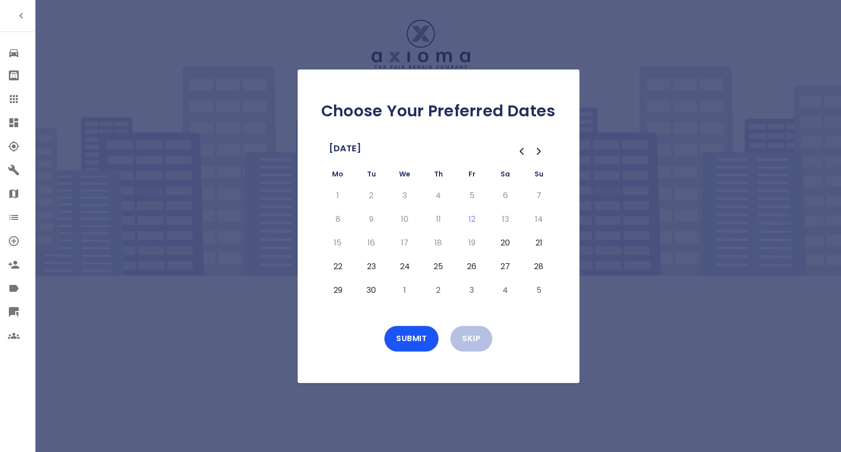
click at [340, 265] on button "22" at bounding box center [338, 267] width 18 height 16
click at [385, 265] on td "23" at bounding box center [372, 267] width 34 height 24
click at [361, 267] on td "23" at bounding box center [372, 267] width 34 height 24
click at [382, 266] on td "23" at bounding box center [372, 267] width 34 height 24
click at [380, 265] on td "23" at bounding box center [372, 267] width 34 height 24
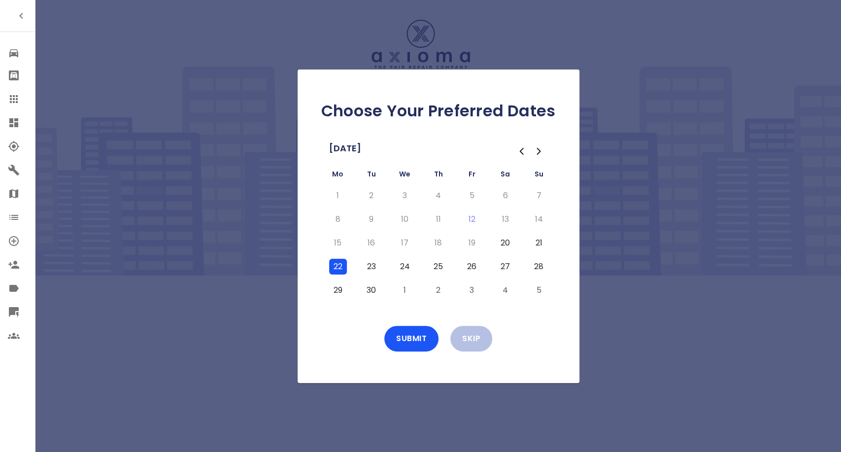
click at [375, 266] on button "23" at bounding box center [372, 267] width 18 height 16
click at [400, 269] on button "24" at bounding box center [405, 267] width 18 height 16
click at [438, 265] on button "25" at bounding box center [439, 267] width 18 height 16
click at [472, 266] on button "26" at bounding box center [472, 267] width 18 height 16
click at [412, 343] on button "Submit" at bounding box center [411, 339] width 54 height 26
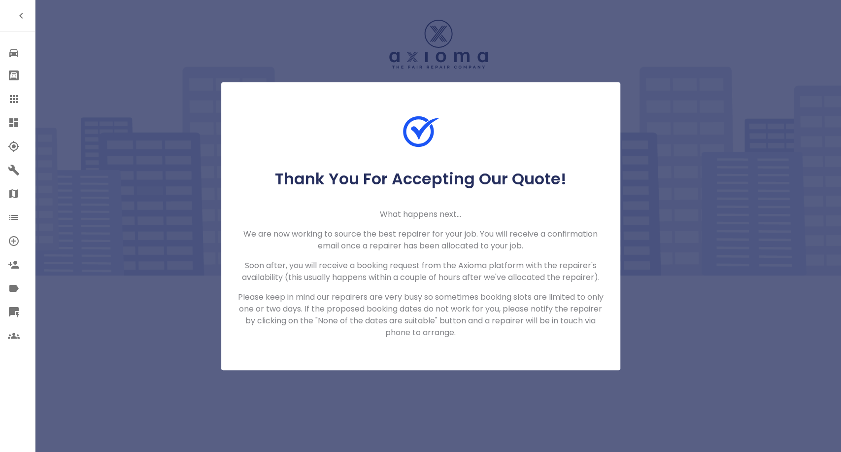
click at [14, 93] on icon at bounding box center [14, 99] width 12 height 12
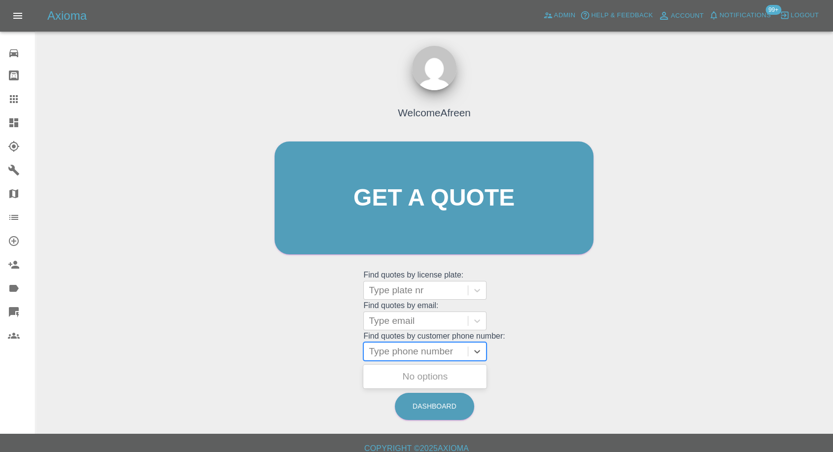
click at [417, 347] on div at bounding box center [416, 351] width 94 height 14
paste input "+447576874151"
click at [389, 353] on input "+447576874151" at bounding box center [404, 351] width 71 height 12
click at [385, 354] on input "+447576874151" at bounding box center [404, 351] width 71 height 12
drag, startPoint x: 386, startPoint y: 352, endPoint x: 333, endPoint y: 363, distance: 54.2
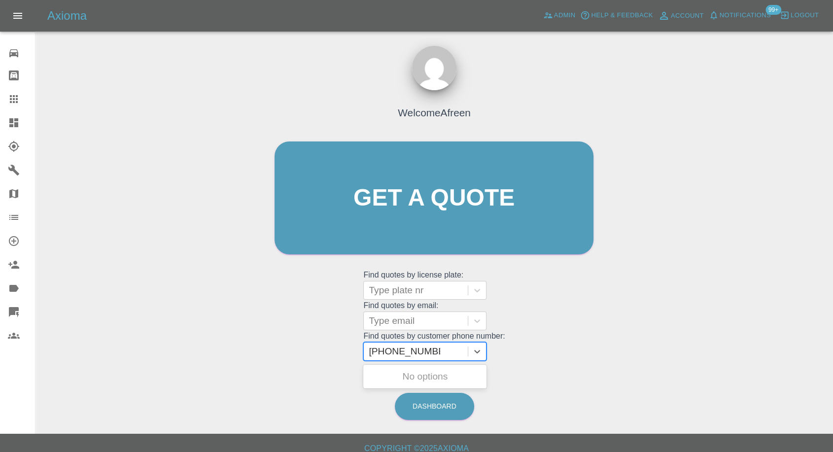
click at [333, 363] on div "Welcome Afreen Get a quote Get a quote Find quotes by license plate: Type plate…" at bounding box center [434, 217] width 340 height 298
type input "07576874151"
click at [394, 372] on div "YP64UUB, Archived" at bounding box center [424, 377] width 123 height 20
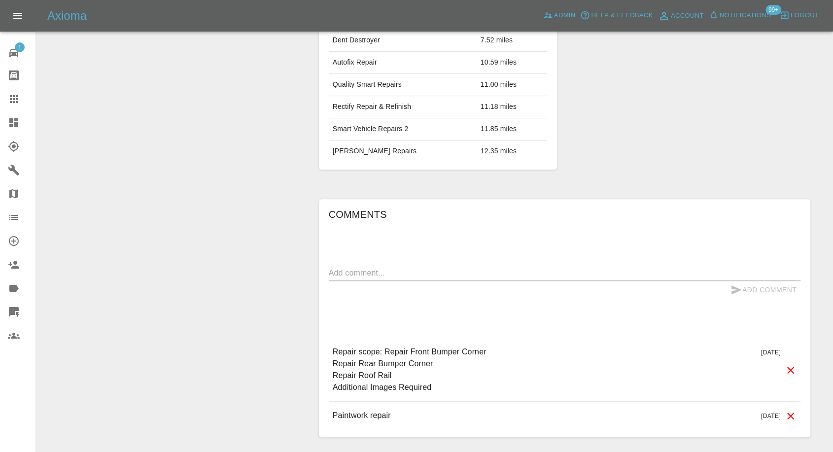
scroll to position [602, 0]
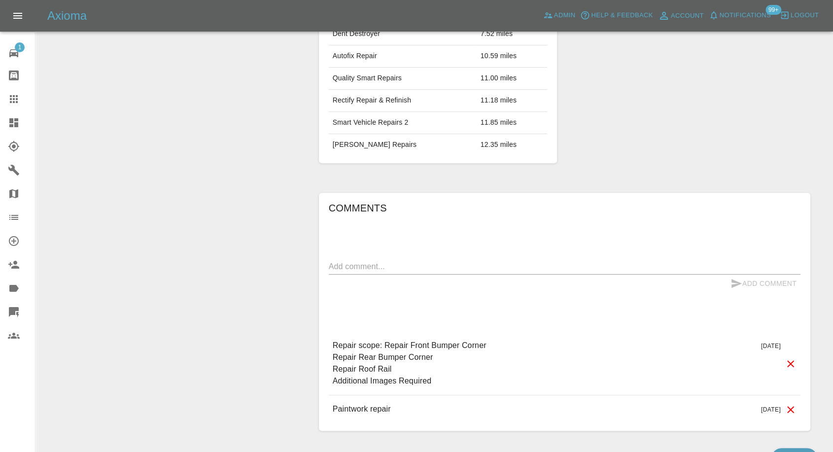
click at [386, 269] on textarea at bounding box center [565, 266] width 472 height 11
paste textarea "unfortunately I cannot accept as my leasing agency will not approve third party…"
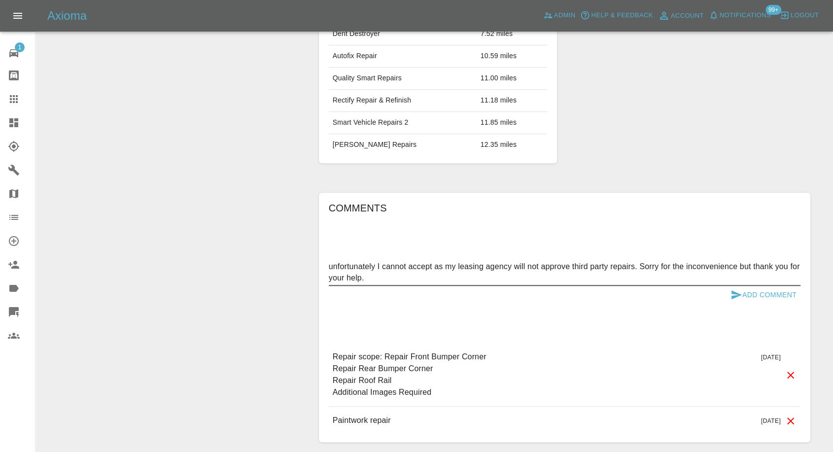
type textarea "unfortunately I cannot accept as my leasing agency will not approve third party…"
click at [733, 289] on icon "submit" at bounding box center [736, 295] width 12 height 12
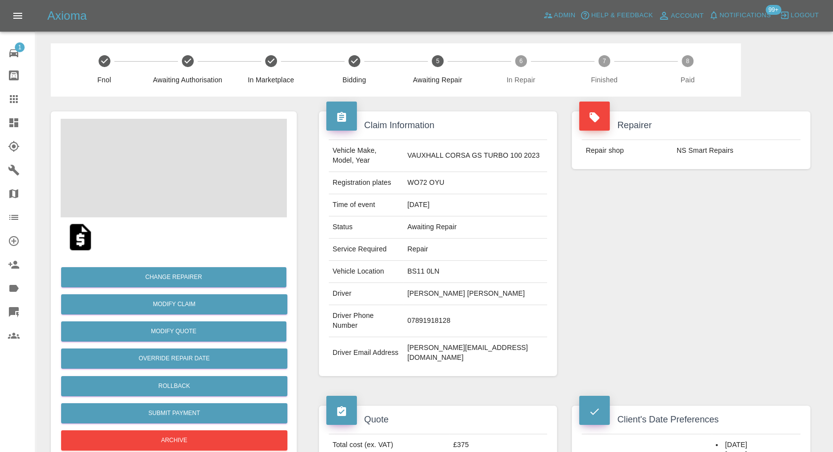
click at [429, 288] on td "Lauren natalie Jarrett" at bounding box center [475, 294] width 144 height 22
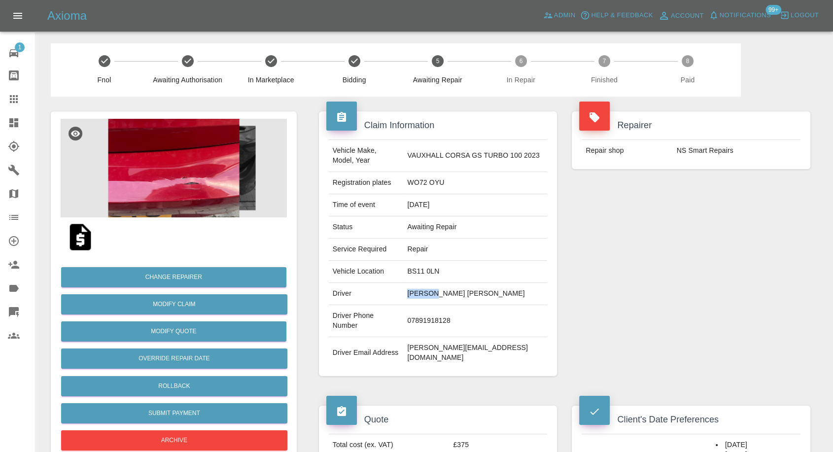
click at [429, 288] on td "Lauren natalie Jarrett" at bounding box center [475, 294] width 144 height 22
copy td "Lauren natalie Jarrett"
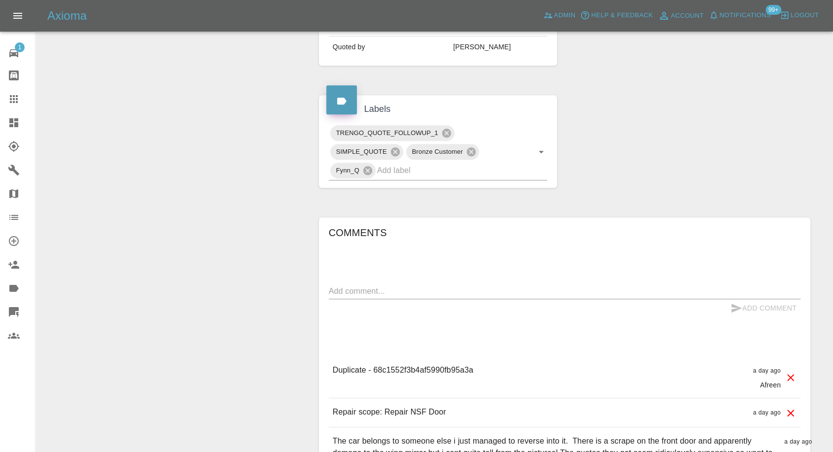
scroll to position [438, 0]
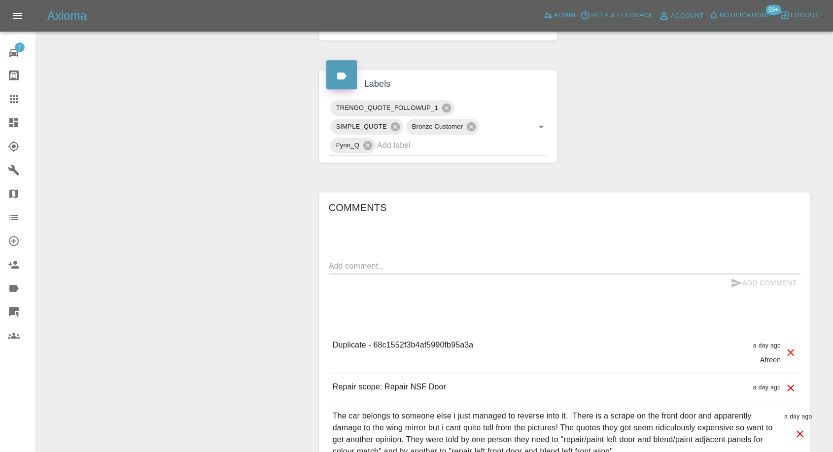
click at [416, 339] on p "Duplicate - 68c1552f3b4af5990fb95a3a" at bounding box center [403, 345] width 141 height 12
copy p "68c1552f3b4af5990fb95a3a"
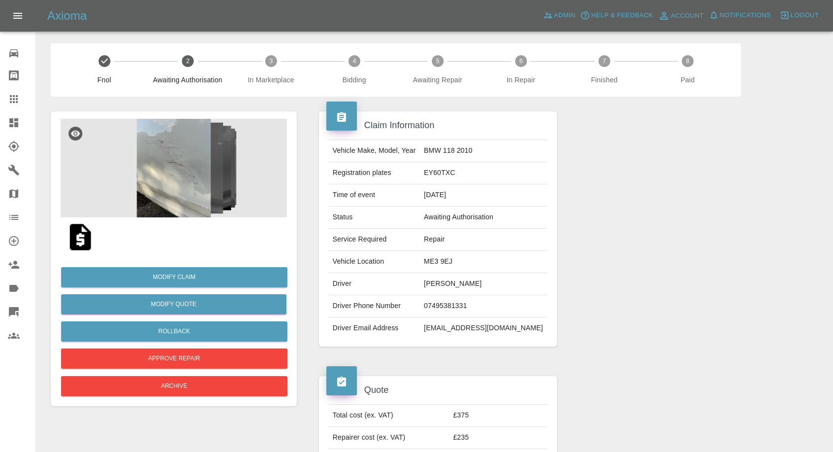
click at [72, 239] on img at bounding box center [81, 237] width 32 height 32
click at [75, 226] on img at bounding box center [81, 237] width 32 height 32
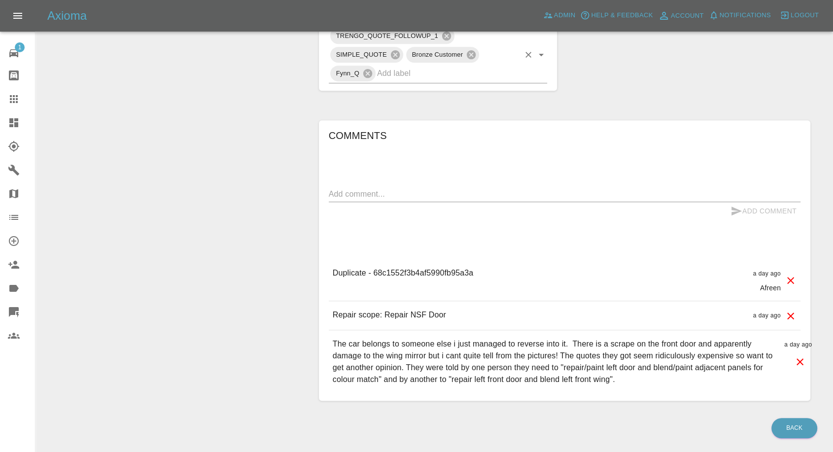
scroll to position [537, 0]
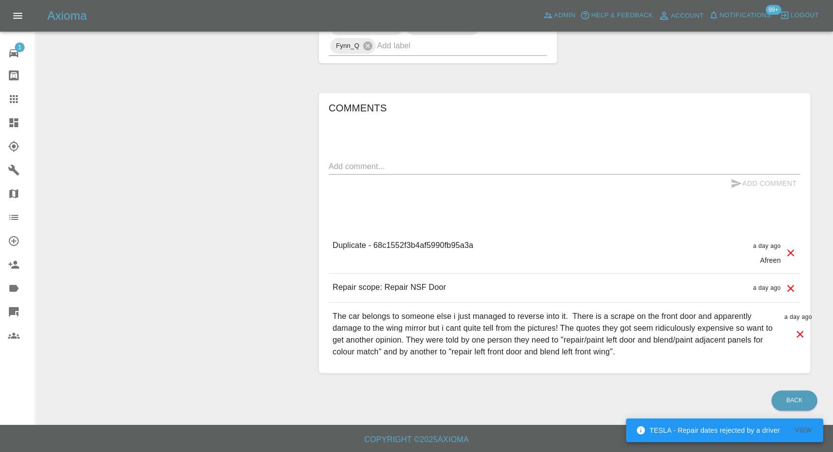
click at [432, 242] on p "Duplicate - 68c1552f3b4af5990fb95a3a" at bounding box center [403, 245] width 141 height 12
copy p "68c1552f3b4af5990fb95a3a"
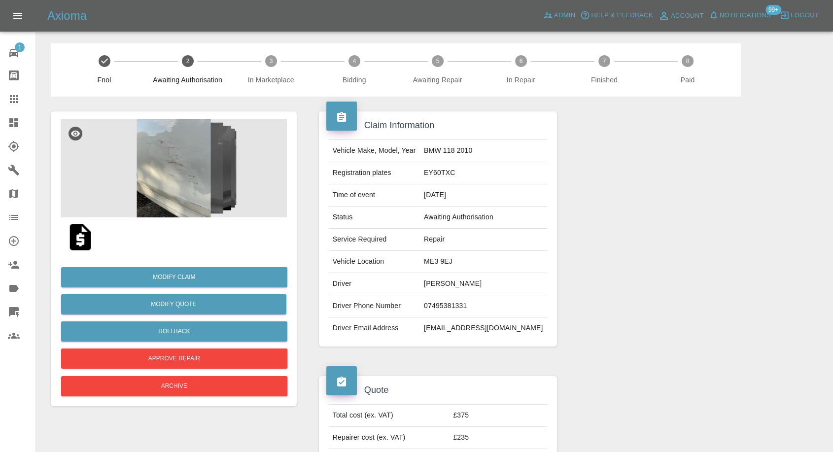
click at [167, 181] on img at bounding box center [174, 168] width 226 height 99
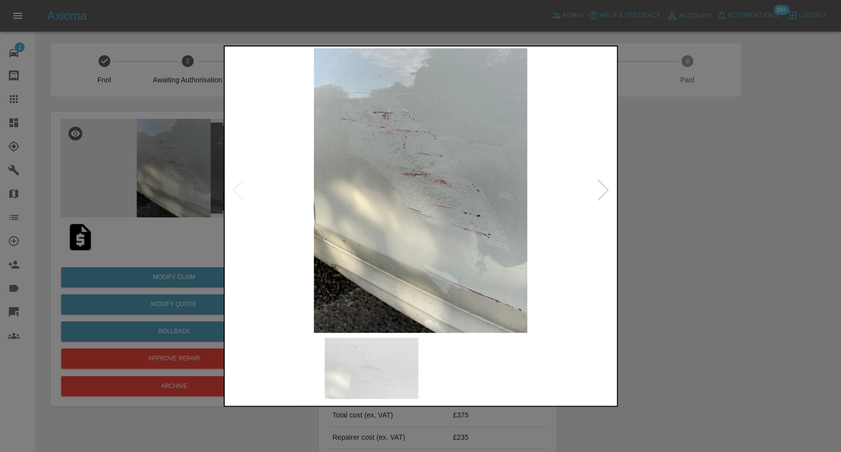
click at [376, 358] on img at bounding box center [372, 368] width 94 height 61
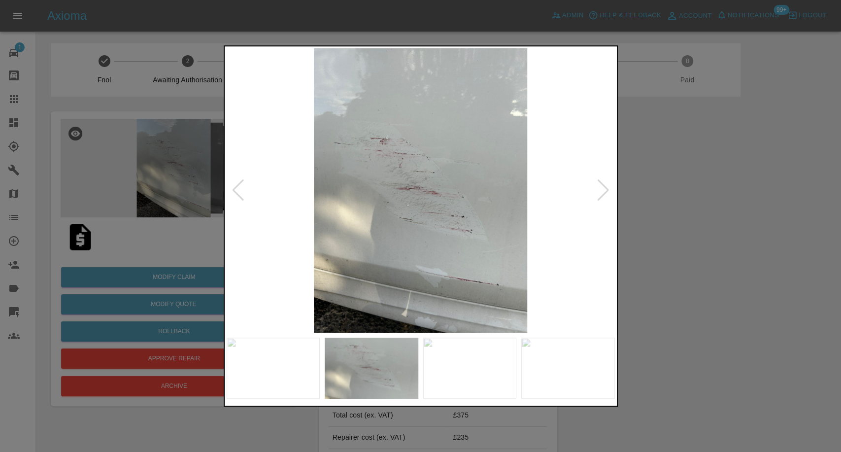
click at [451, 369] on img at bounding box center [470, 368] width 94 height 61
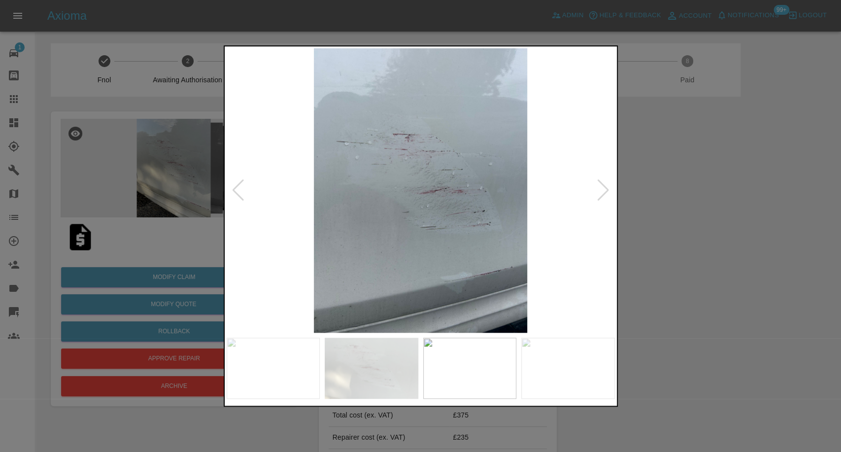
click at [555, 369] on img at bounding box center [568, 368] width 94 height 61
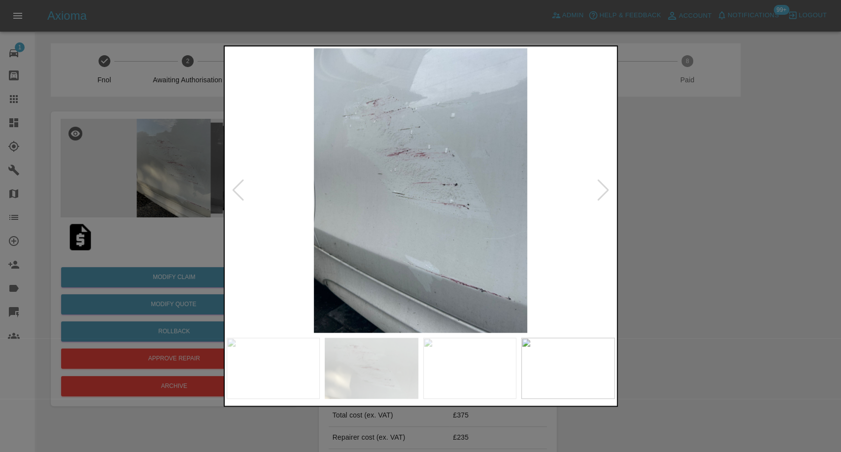
click at [600, 194] on div at bounding box center [603, 190] width 13 height 22
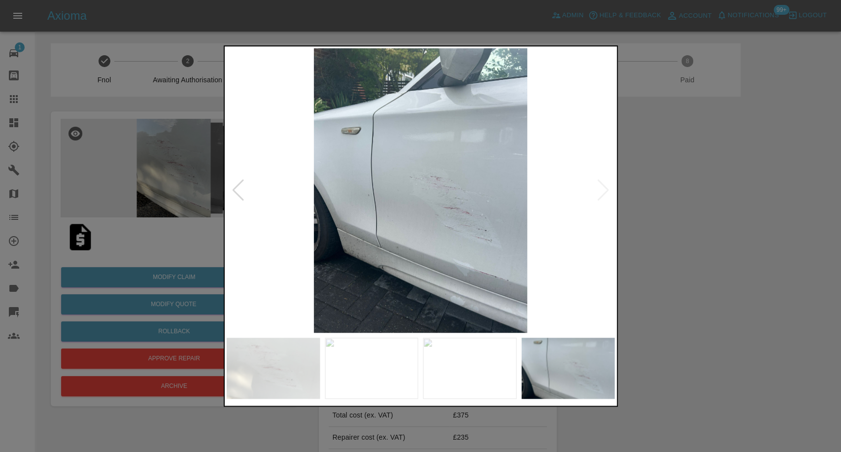
click at [600, 194] on img at bounding box center [421, 190] width 388 height 284
click at [733, 226] on div at bounding box center [420, 226] width 841 height 452
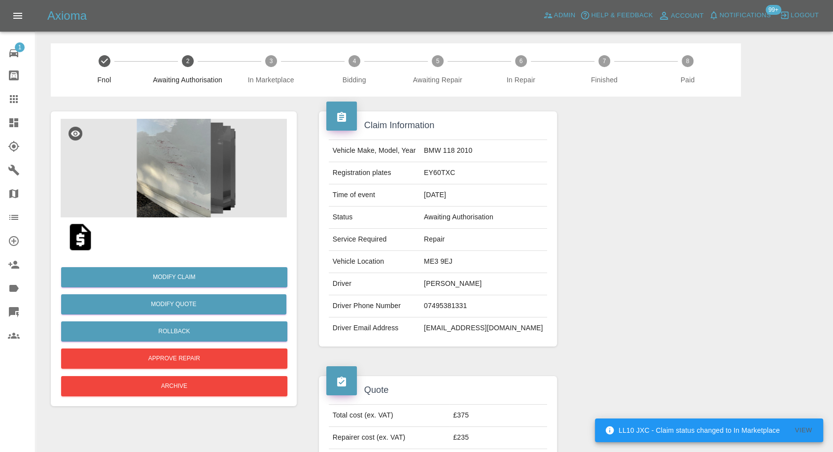
click at [86, 235] on img at bounding box center [81, 237] width 32 height 32
click at [166, 190] on img at bounding box center [174, 168] width 226 height 99
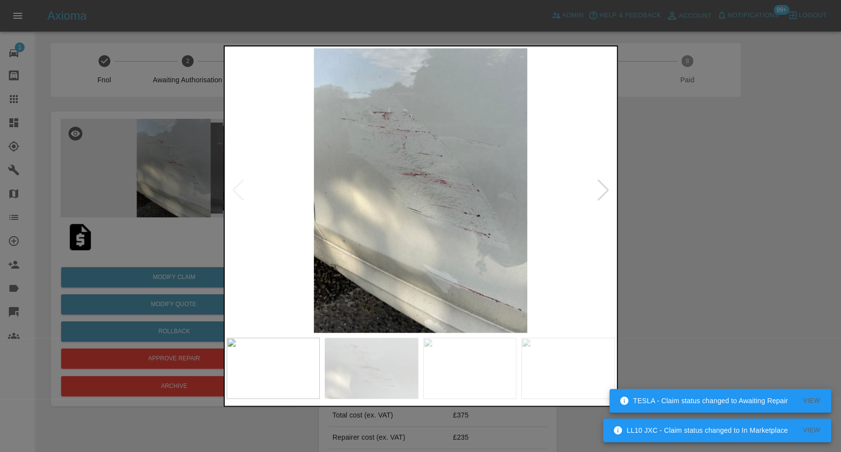
click at [382, 348] on img at bounding box center [372, 368] width 94 height 61
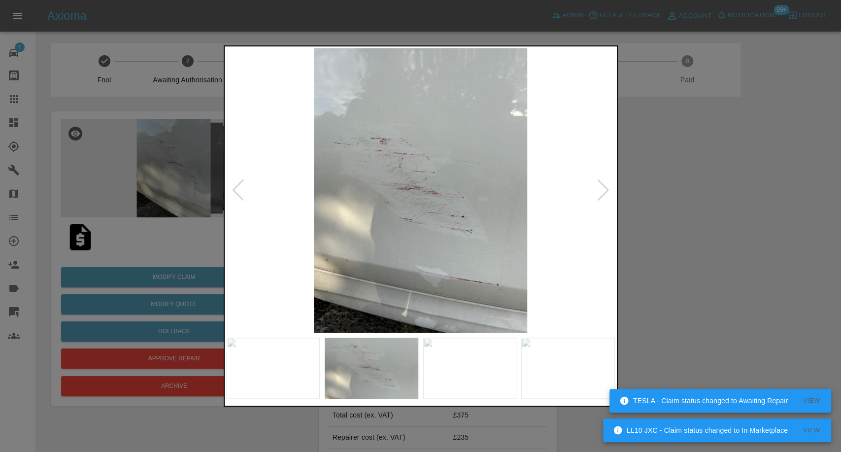
click at [462, 397] on img at bounding box center [470, 368] width 94 height 61
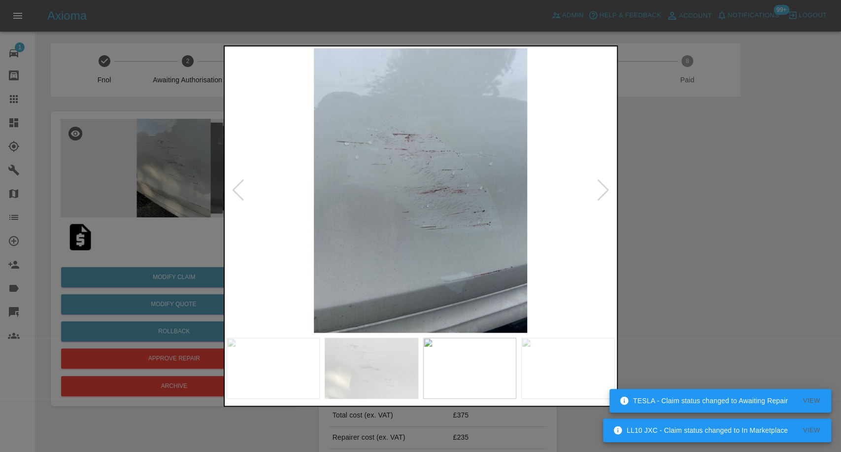
click at [535, 369] on img at bounding box center [568, 368] width 94 height 61
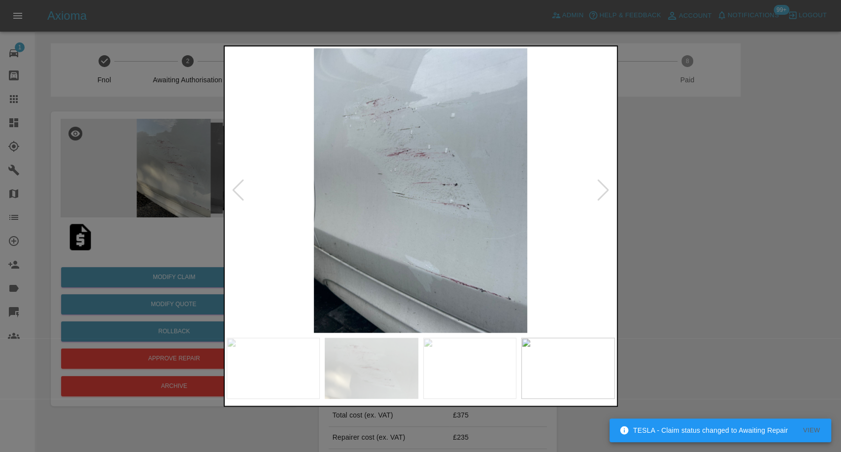
click at [595, 199] on img at bounding box center [421, 190] width 388 height 284
click at [603, 199] on div at bounding box center [603, 190] width 13 height 22
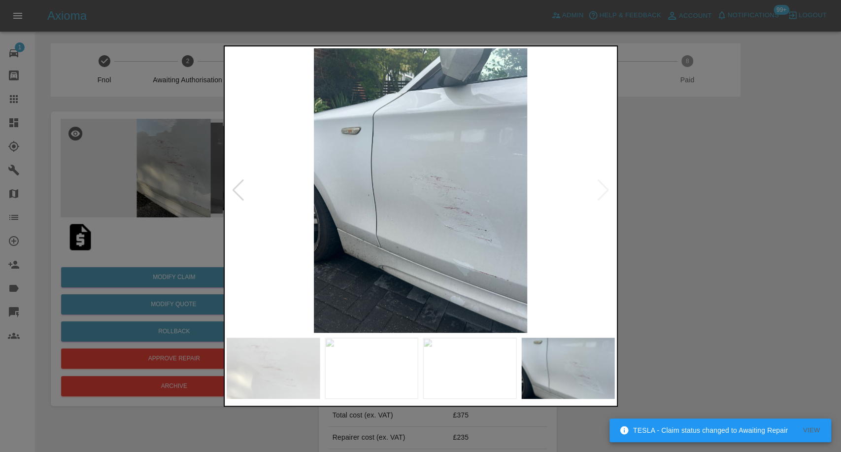
click at [603, 199] on img at bounding box center [421, 190] width 388 height 284
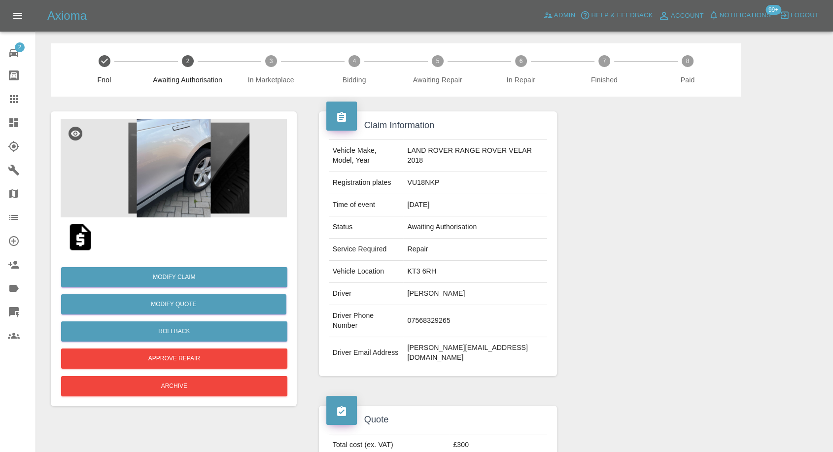
click at [84, 241] on img at bounding box center [81, 237] width 32 height 32
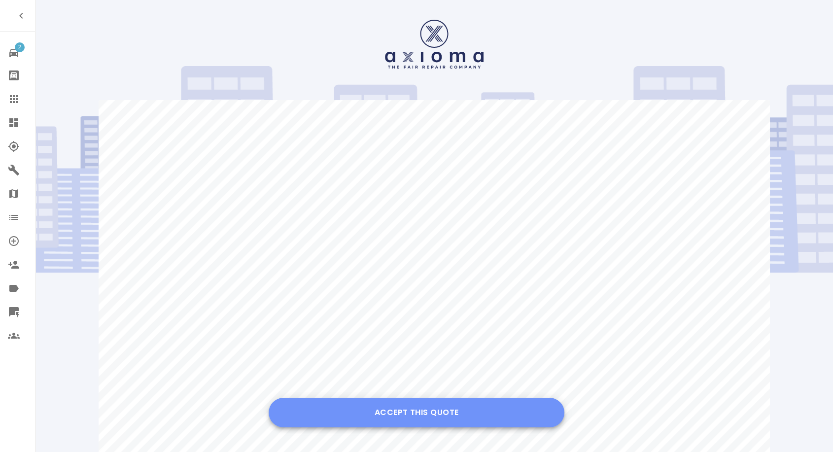
click at [388, 408] on button "Accept this Quote" at bounding box center [417, 413] width 296 height 30
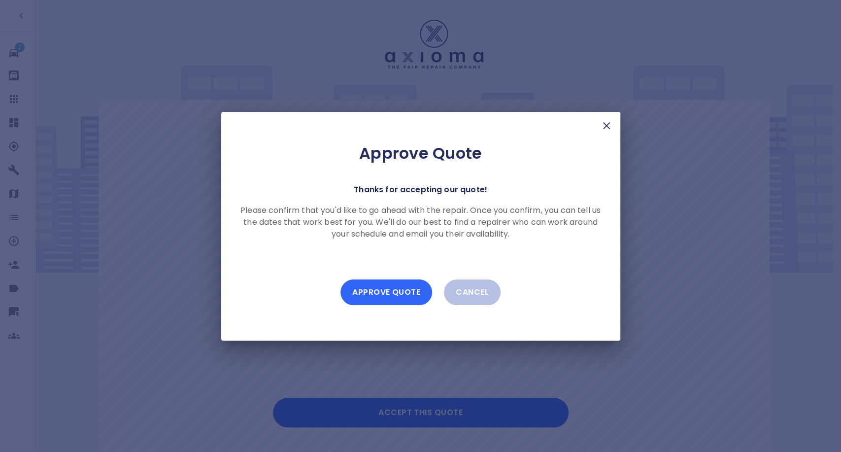
click at [399, 296] on button "Approve Quote" at bounding box center [386, 292] width 92 height 26
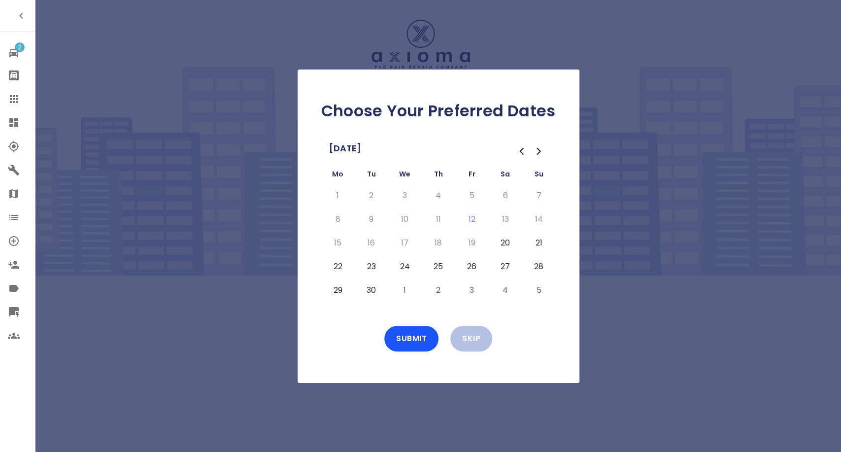
click at [502, 241] on button "20" at bounding box center [506, 243] width 18 height 16
click at [338, 268] on button "22" at bounding box center [338, 267] width 18 height 16
click at [369, 266] on button "23" at bounding box center [372, 267] width 18 height 16
click at [406, 269] on button "24" at bounding box center [405, 267] width 18 height 16
click at [414, 332] on button "Submit" at bounding box center [411, 339] width 54 height 26
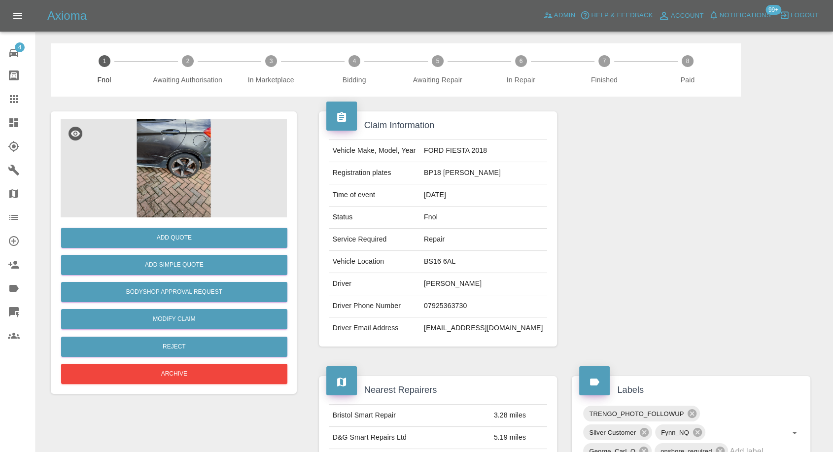
click at [170, 152] on img at bounding box center [174, 168] width 226 height 99
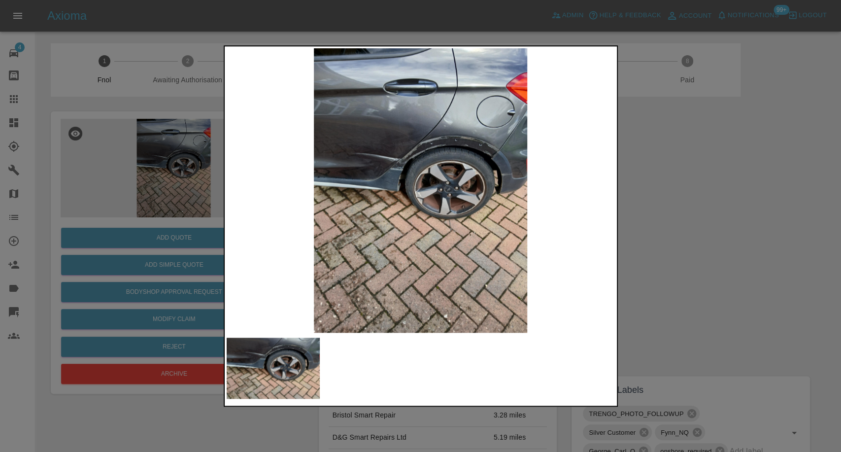
drag, startPoint x: 697, startPoint y: 256, endPoint x: 587, endPoint y: 293, distance: 115.9
click at [696, 257] on div at bounding box center [420, 226] width 841 height 452
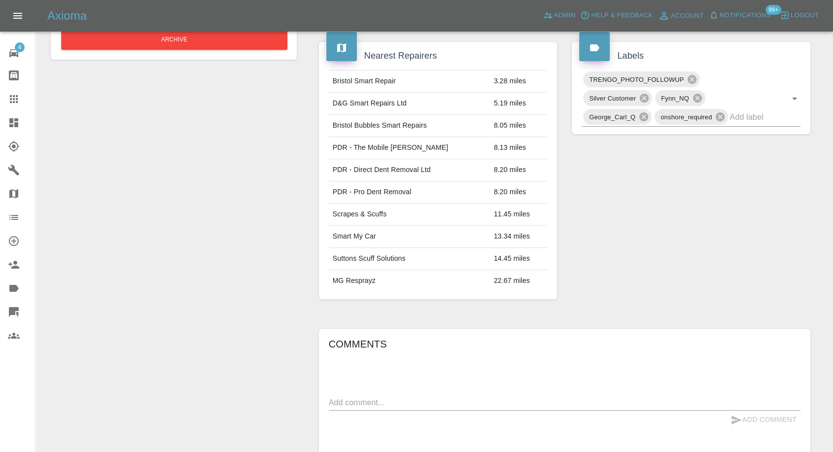
scroll to position [438, 0]
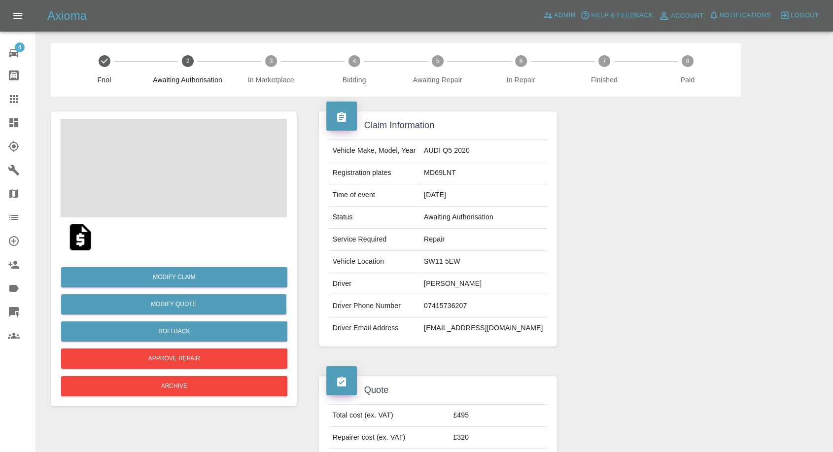
click at [458, 326] on td "[EMAIL_ADDRESS][DOMAIN_NAME]" at bounding box center [483, 328] width 127 height 22
click at [458, 326] on td "padillaluisg@gmail.com" at bounding box center [483, 328] width 127 height 22
copy td "padillaluisg@gmail.com"
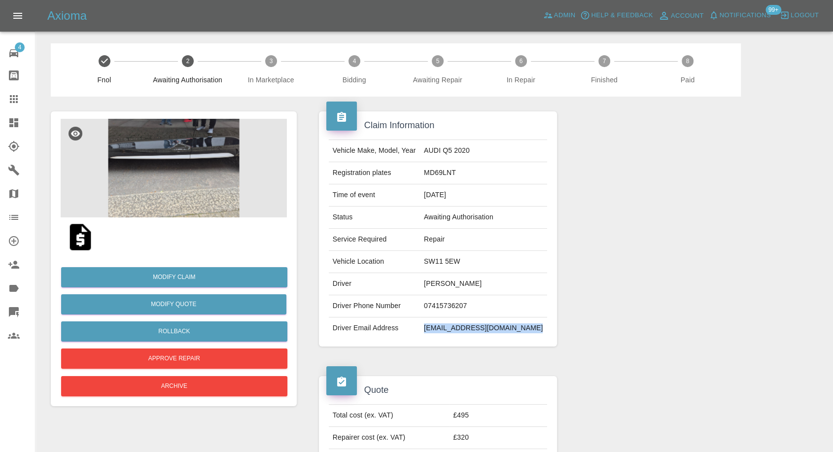
click at [82, 238] on img at bounding box center [81, 237] width 32 height 32
click at [162, 168] on img at bounding box center [174, 168] width 226 height 99
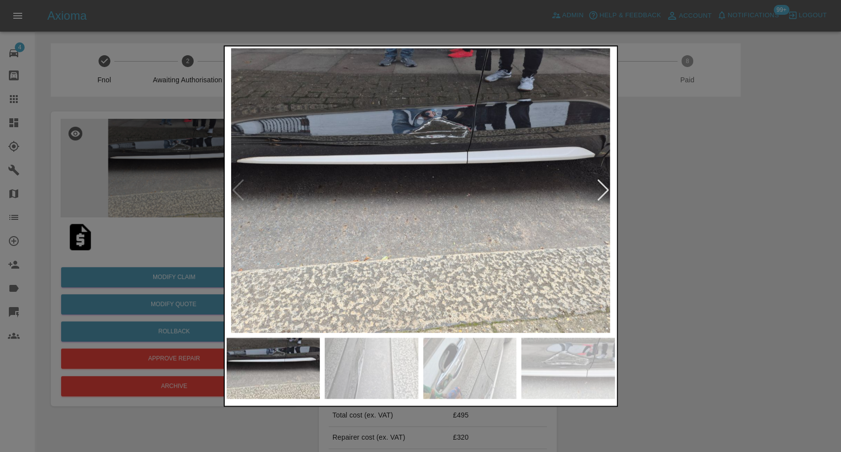
click at [377, 374] on img at bounding box center [372, 368] width 94 height 61
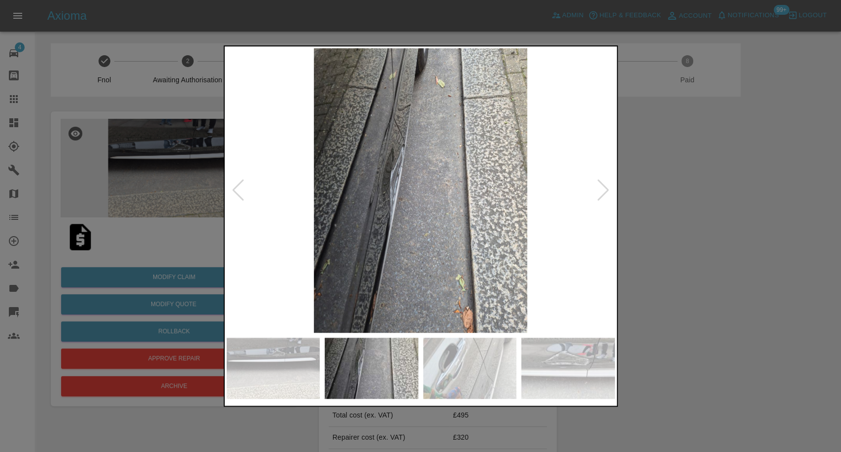
click at [482, 368] on img at bounding box center [470, 368] width 94 height 61
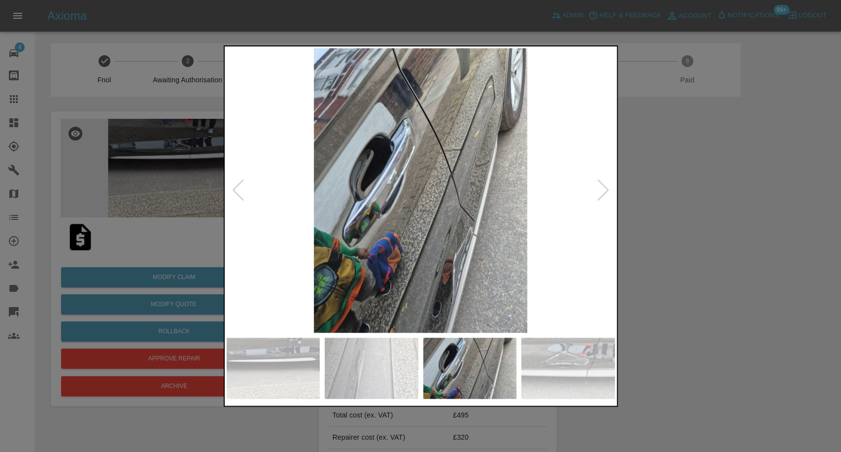
click at [596, 369] on img at bounding box center [568, 368] width 94 height 61
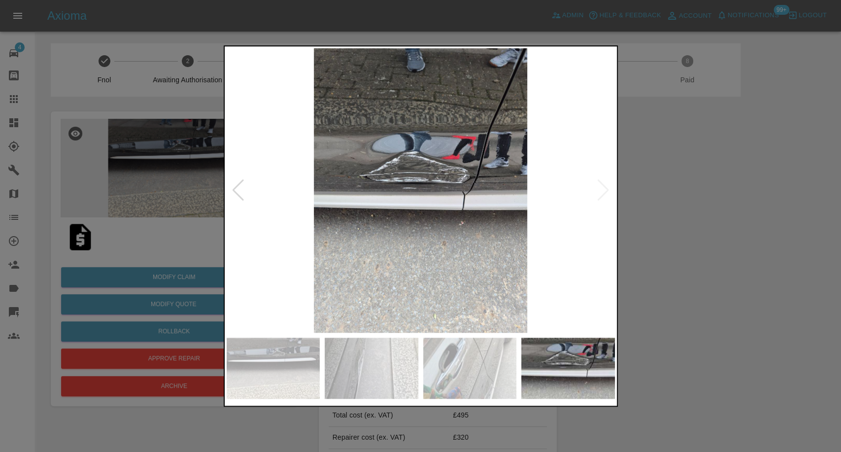
click at [603, 210] on img at bounding box center [421, 190] width 388 height 284
click at [606, 189] on img at bounding box center [421, 190] width 388 height 284
click at [705, 218] on div at bounding box center [420, 226] width 841 height 452
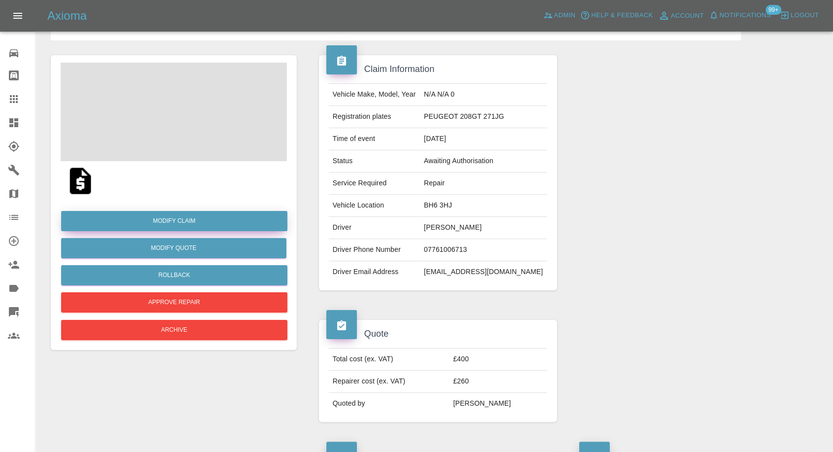
scroll to position [55, 0]
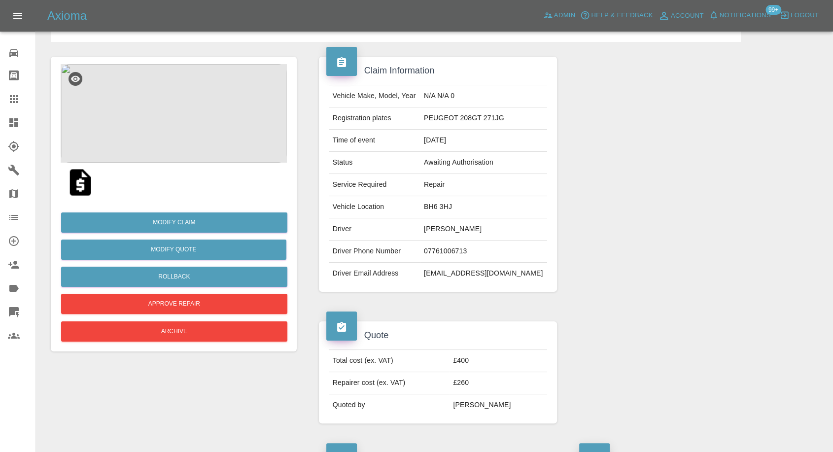
click at [170, 148] on img at bounding box center [174, 113] width 226 height 99
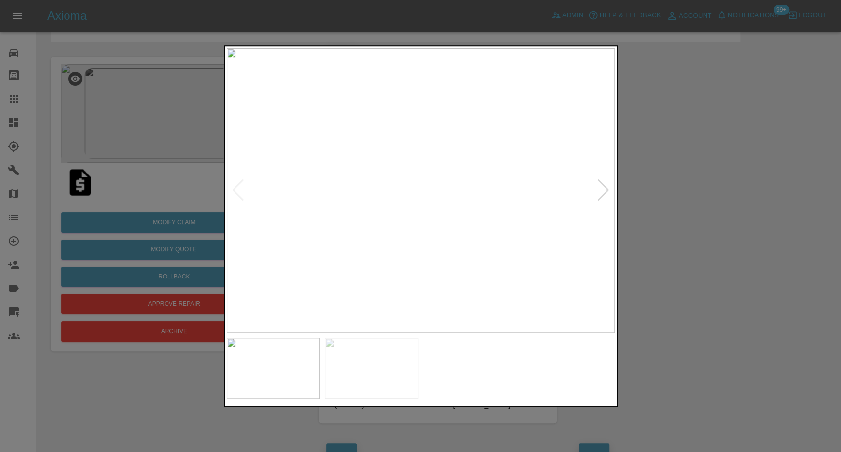
click at [379, 366] on img at bounding box center [372, 368] width 94 height 61
click at [702, 292] on div at bounding box center [420, 226] width 841 height 452
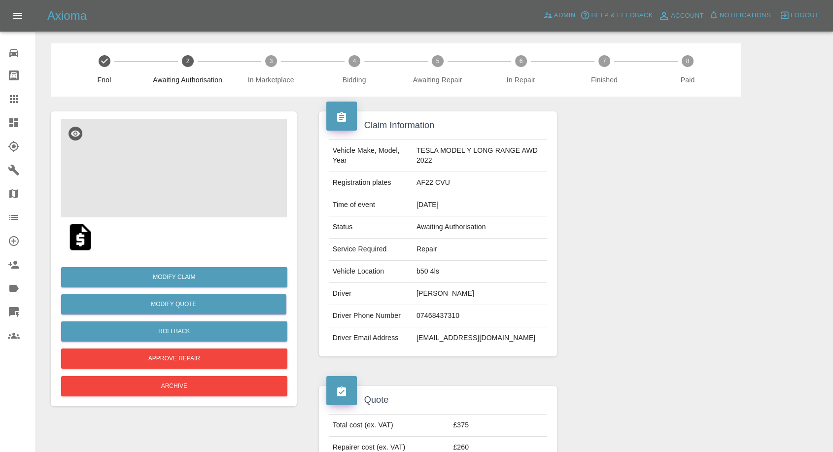
click at [207, 182] on img at bounding box center [174, 168] width 226 height 99
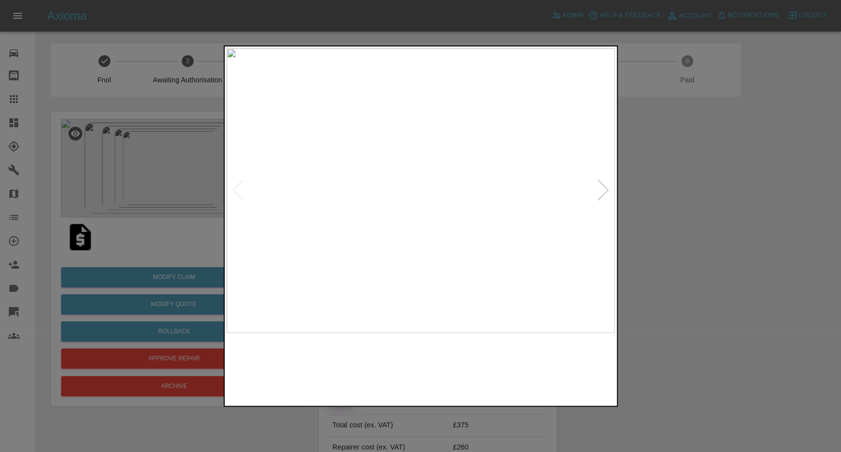
click at [386, 347] on img at bounding box center [372, 368] width 94 height 61
click at [491, 365] on img at bounding box center [470, 368] width 94 height 61
click at [578, 364] on img at bounding box center [568, 368] width 94 height 61
click at [715, 307] on div at bounding box center [420, 226] width 841 height 452
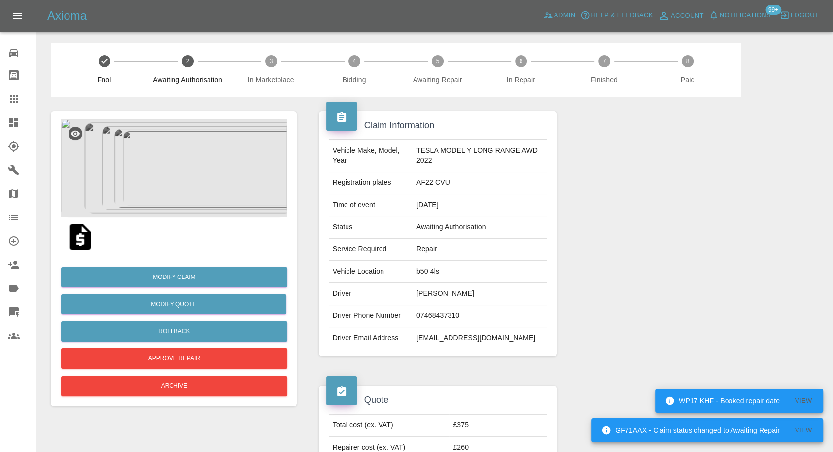
click at [139, 165] on img at bounding box center [174, 168] width 226 height 99
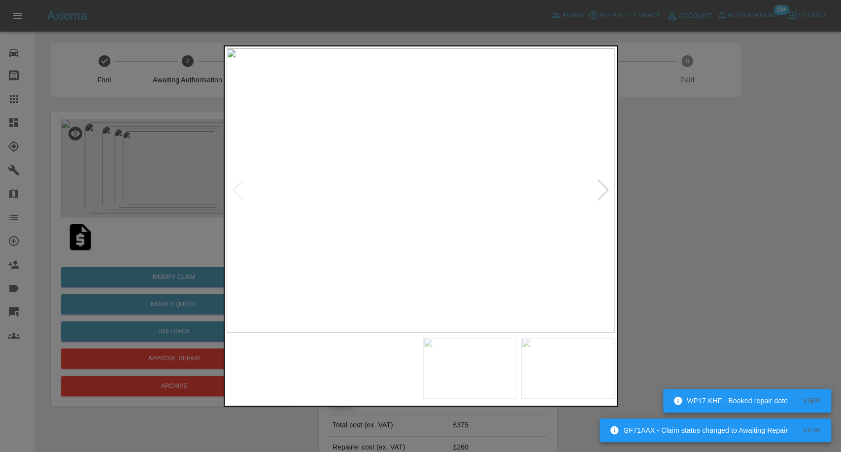
click at [356, 374] on img at bounding box center [372, 368] width 94 height 61
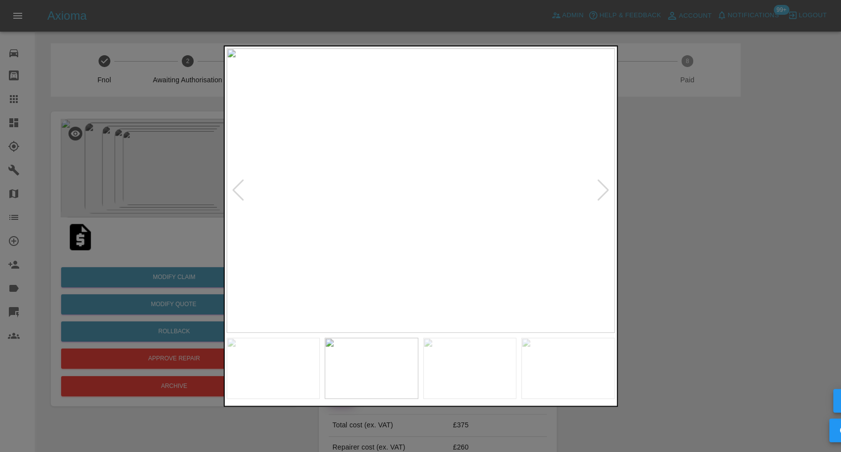
click at [466, 373] on img at bounding box center [470, 368] width 94 height 61
click at [575, 393] on img at bounding box center [568, 368] width 94 height 61
click at [601, 190] on div at bounding box center [603, 190] width 13 height 22
click at [601, 190] on img at bounding box center [421, 190] width 388 height 284
click at [689, 207] on div at bounding box center [420, 226] width 841 height 452
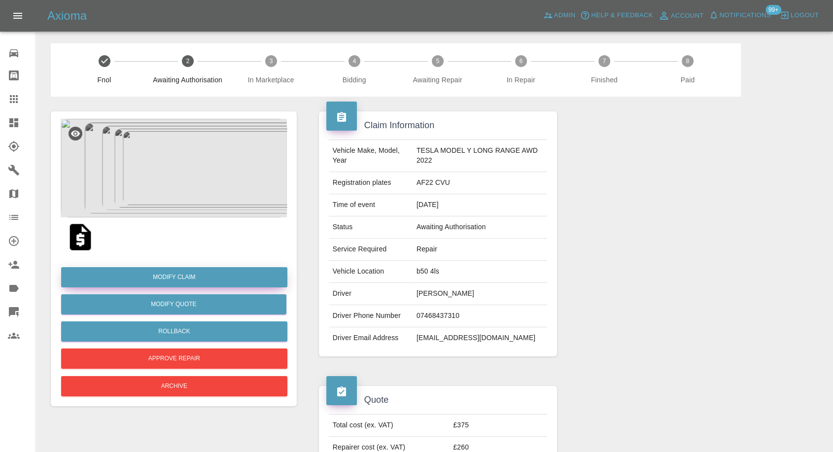
click at [189, 282] on link "Modify Claim" at bounding box center [174, 277] width 226 height 20
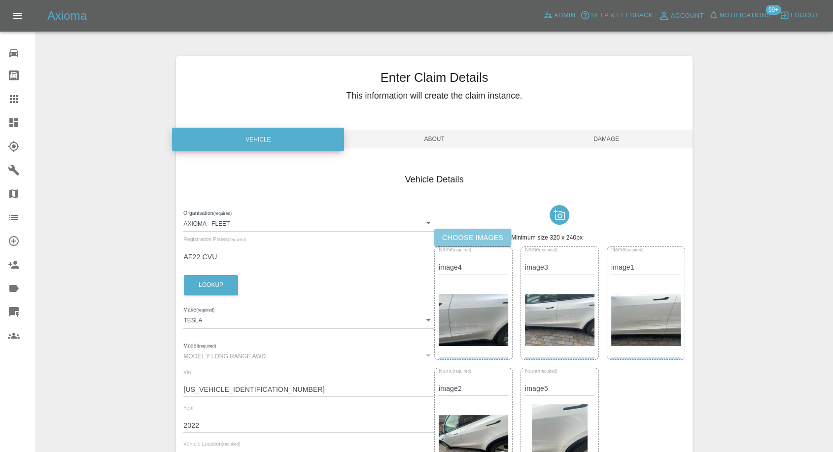
click at [463, 236] on label "Choose images" at bounding box center [472, 238] width 77 height 18
click at [0, 0] on input "Choose images" at bounding box center [0, 0] width 0 height 0
click at [457, 239] on label "Choose images" at bounding box center [472, 238] width 77 height 18
click at [0, 0] on input "Choose images" at bounding box center [0, 0] width 0 height 0
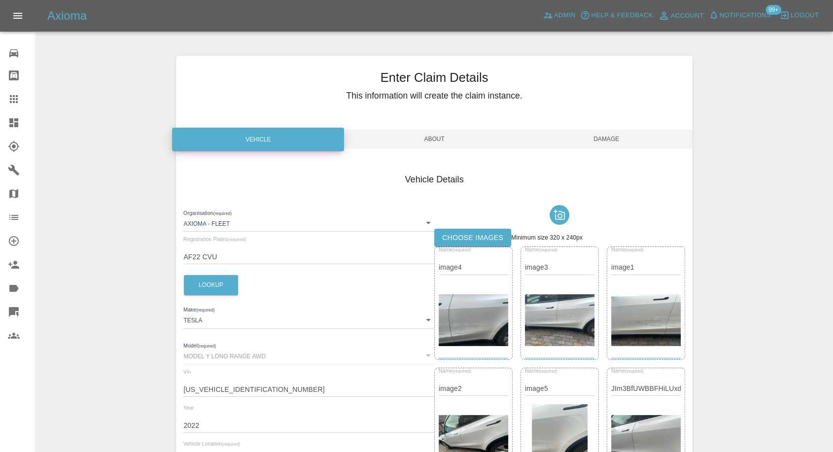
drag, startPoint x: 598, startPoint y: 135, endPoint x: 598, endPoint y: 139, distance: 5.0
click at [598, 135] on span "Damage" at bounding box center [606, 139] width 172 height 19
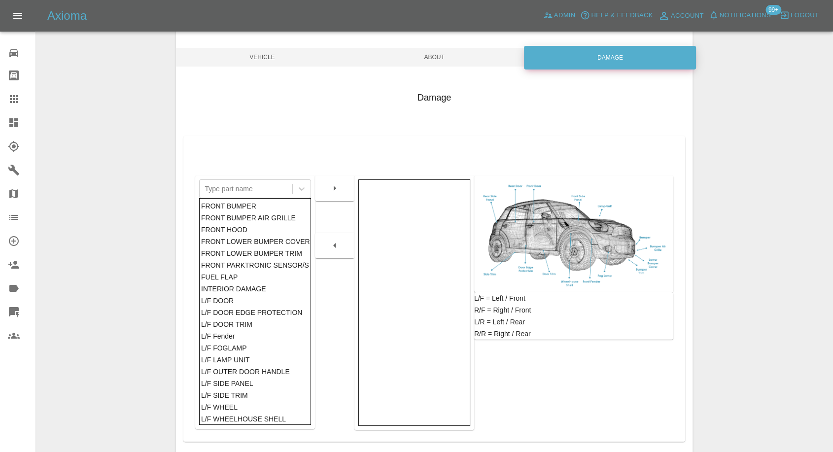
scroll to position [158, 0]
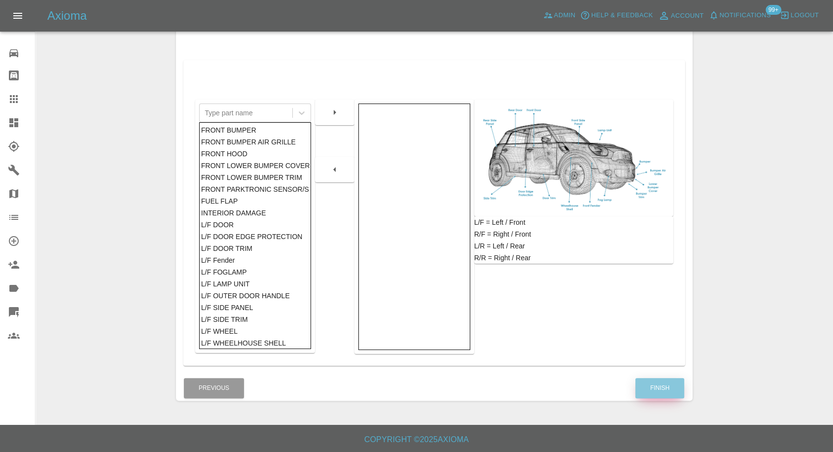
drag, startPoint x: 651, startPoint y: 387, endPoint x: 643, endPoint y: 387, distance: 8.9
click at [651, 387] on button "Finish" at bounding box center [659, 388] width 49 height 20
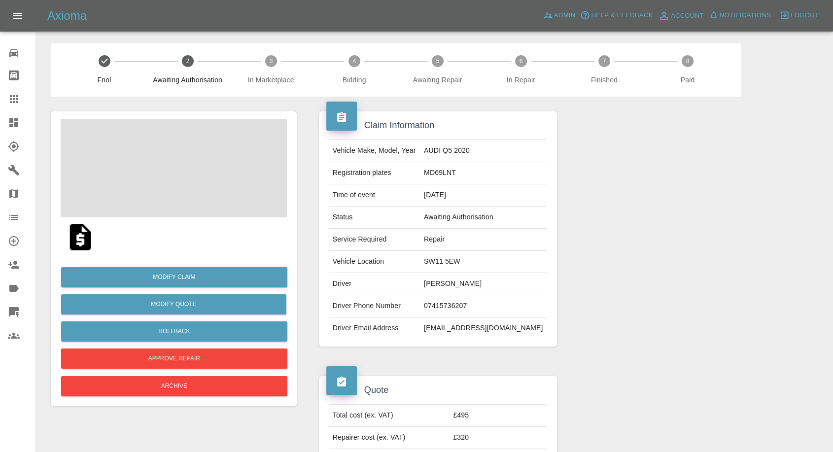
click at [77, 240] on img at bounding box center [81, 237] width 32 height 32
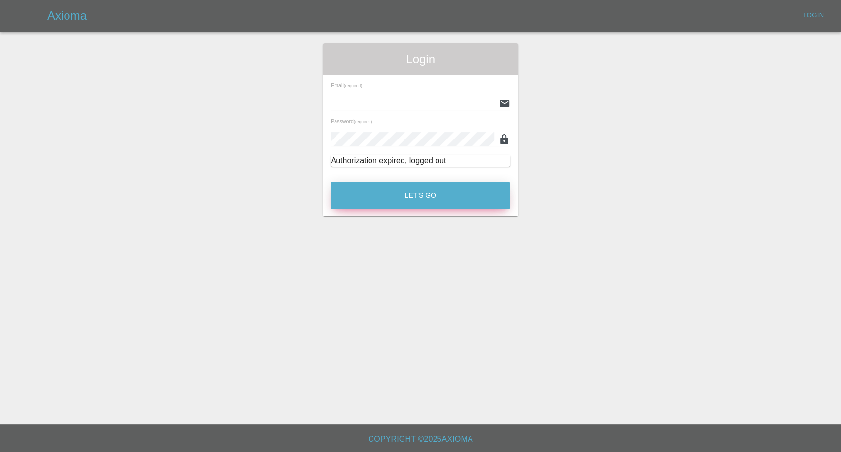
type input "[EMAIL_ADDRESS][DOMAIN_NAME]"
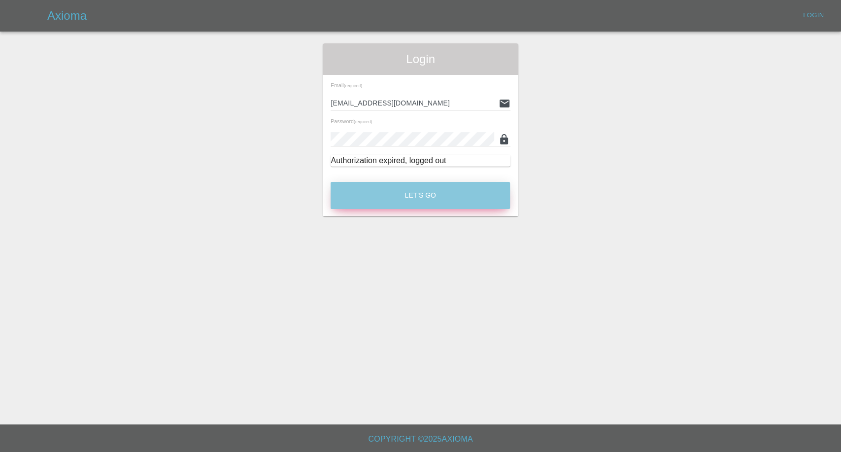
drag, startPoint x: 411, startPoint y: 190, endPoint x: 200, endPoint y: 53, distance: 251.9
click at [410, 190] on button "Let's Go" at bounding box center [420, 195] width 179 height 27
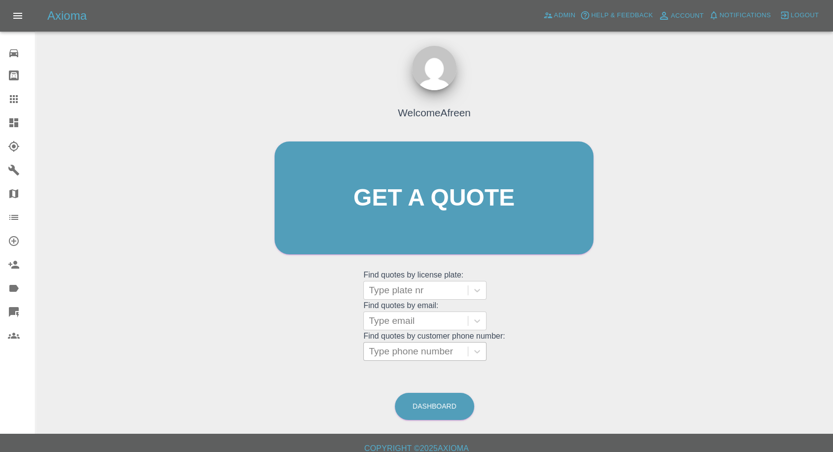
drag, startPoint x: 395, startPoint y: 347, endPoint x: 387, endPoint y: 349, distance: 8.0
click at [395, 347] on div at bounding box center [416, 351] width 94 height 14
paste input "[PHONE_NUMBER]"
drag, startPoint x: 389, startPoint y: 350, endPoint x: 286, endPoint y: 350, distance: 103.0
click at [286, 350] on div "Welcome Afreen Get a quote Get a quote Find quotes by license plate: Type plate…" at bounding box center [434, 217] width 340 height 298
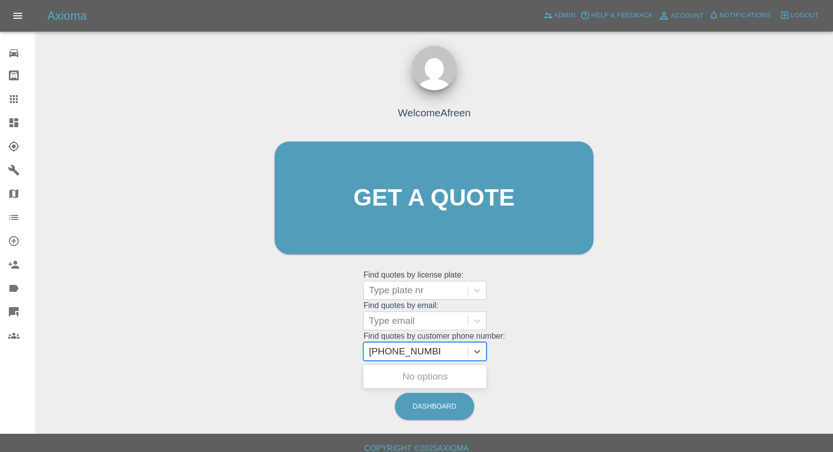
type input "07966416869"
click at [405, 373] on div "DU72 7PH, Awaiting Repair" at bounding box center [424, 383] width 123 height 32
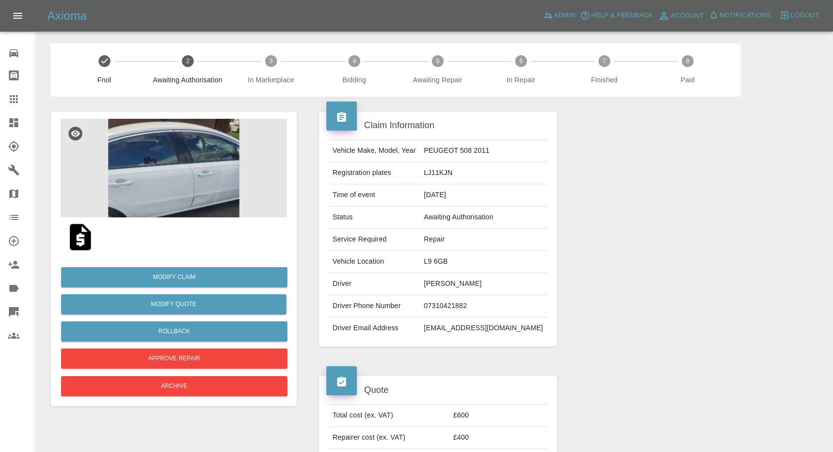
click at [158, 175] on img at bounding box center [174, 168] width 226 height 99
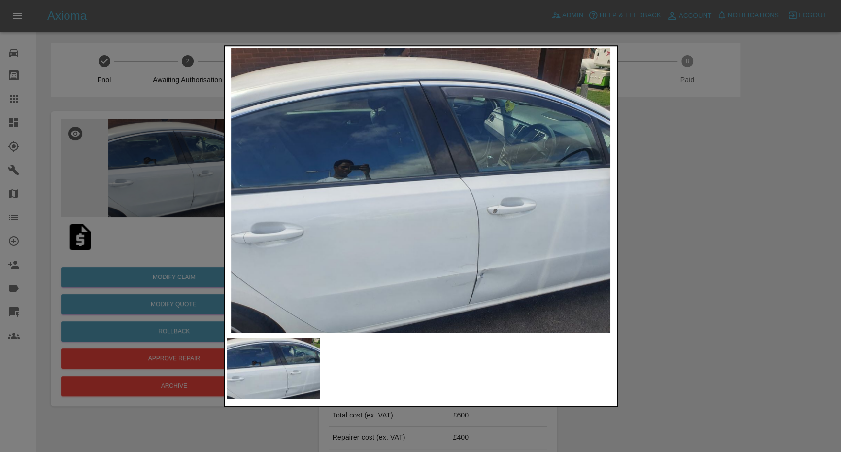
click at [753, 290] on div at bounding box center [420, 226] width 841 height 452
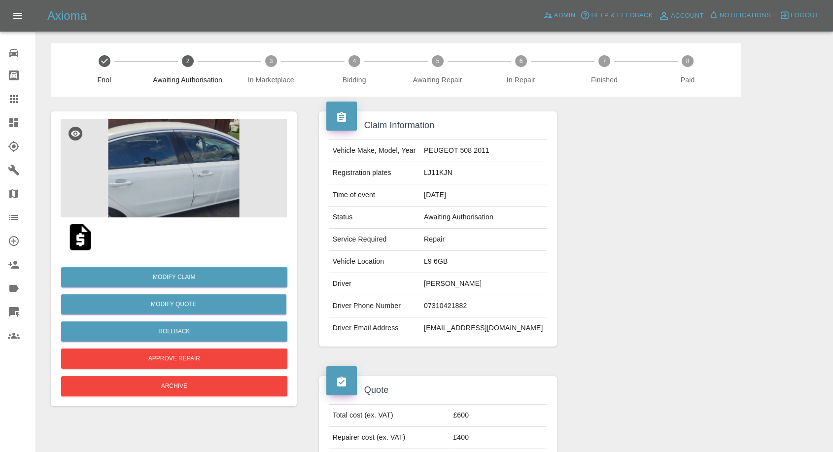
click at [79, 238] on img at bounding box center [81, 237] width 32 height 32
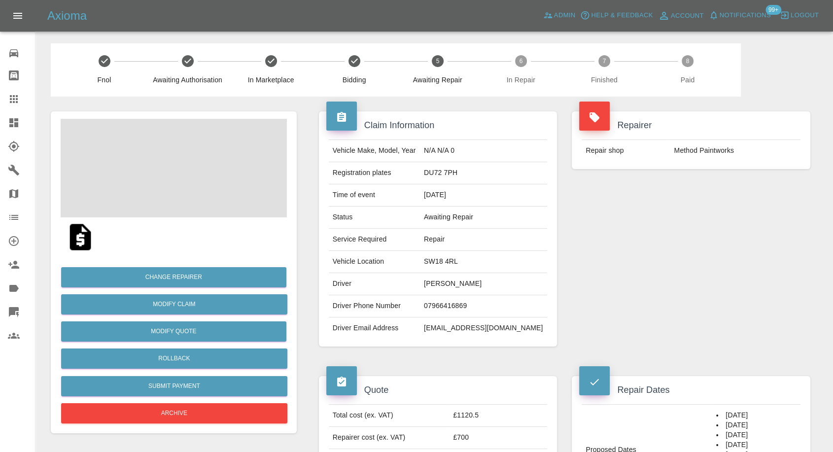
click at [473, 327] on td "[EMAIL_ADDRESS][DOMAIN_NAME]" at bounding box center [483, 328] width 127 height 22
click at [473, 327] on td "jez@pointthree.co.uk" at bounding box center [483, 328] width 127 height 22
copy div "jez@pointthree.co.uk"
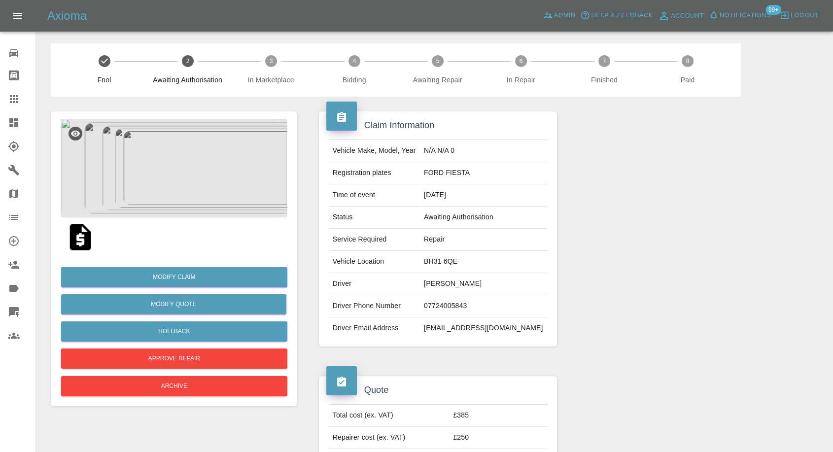
click at [184, 187] on img at bounding box center [174, 168] width 226 height 99
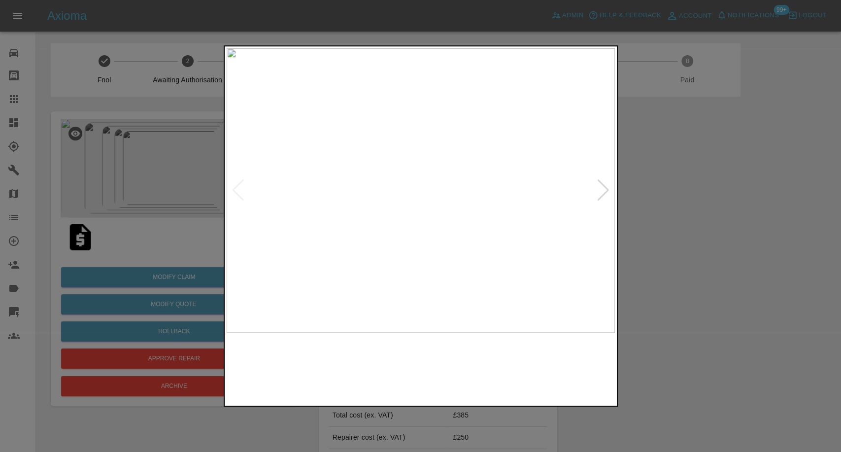
click at [363, 358] on img at bounding box center [372, 368] width 94 height 61
click at [449, 366] on img at bounding box center [470, 368] width 94 height 61
click at [701, 249] on div at bounding box center [420, 226] width 841 height 452
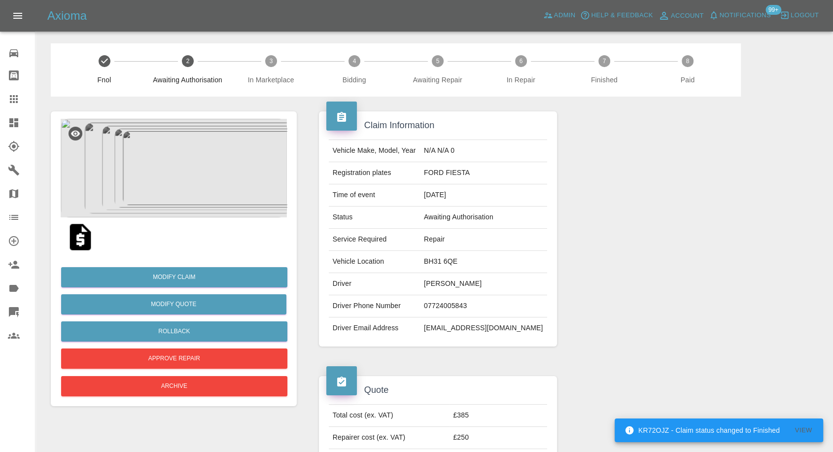
click at [77, 236] on img at bounding box center [81, 237] width 32 height 32
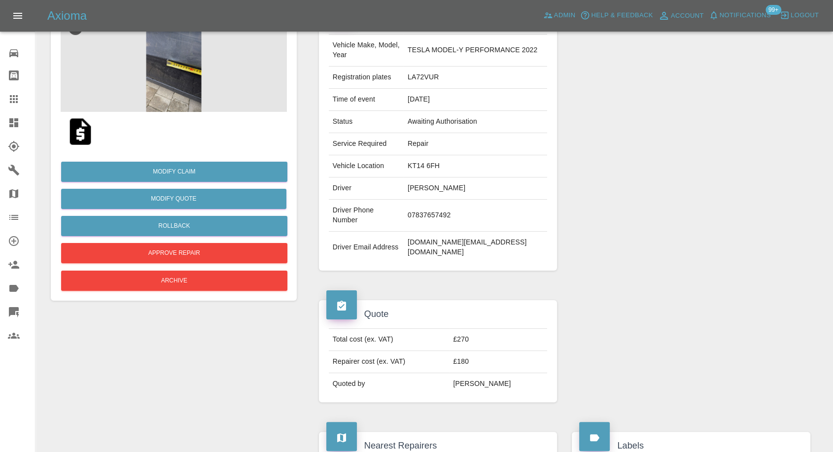
scroll to position [55, 0]
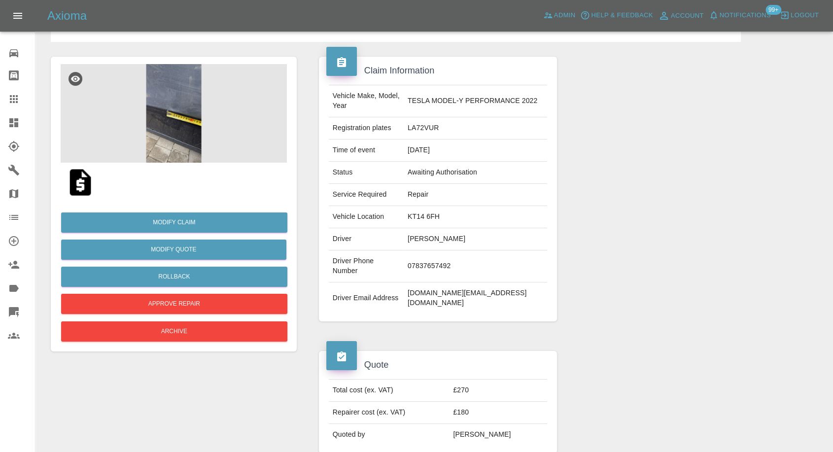
click at [79, 190] on img at bounding box center [81, 183] width 32 height 32
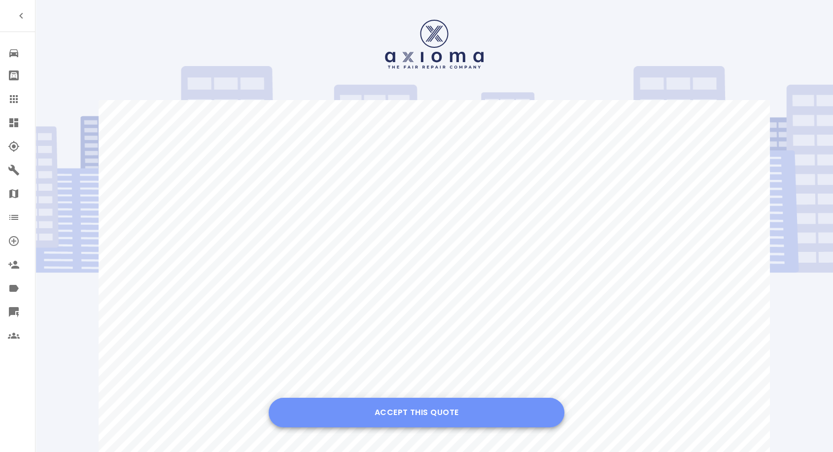
click at [414, 415] on button "Accept this Quote" at bounding box center [417, 413] width 296 height 30
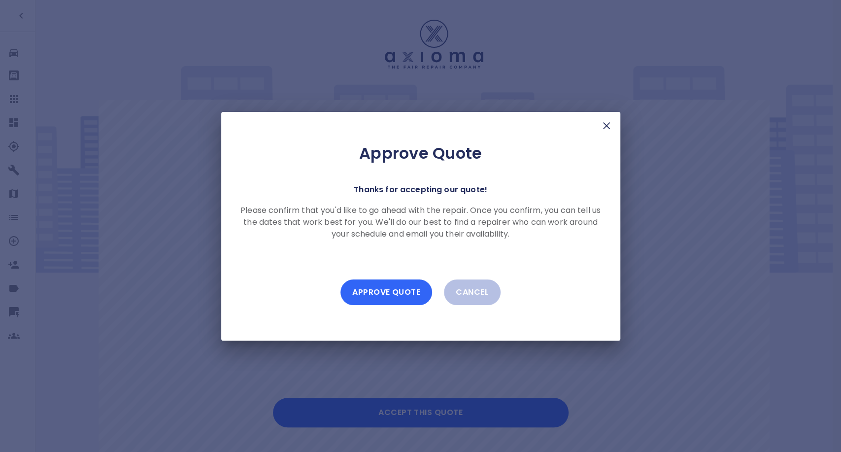
click at [398, 291] on button "Approve Quote" at bounding box center [386, 292] width 92 height 26
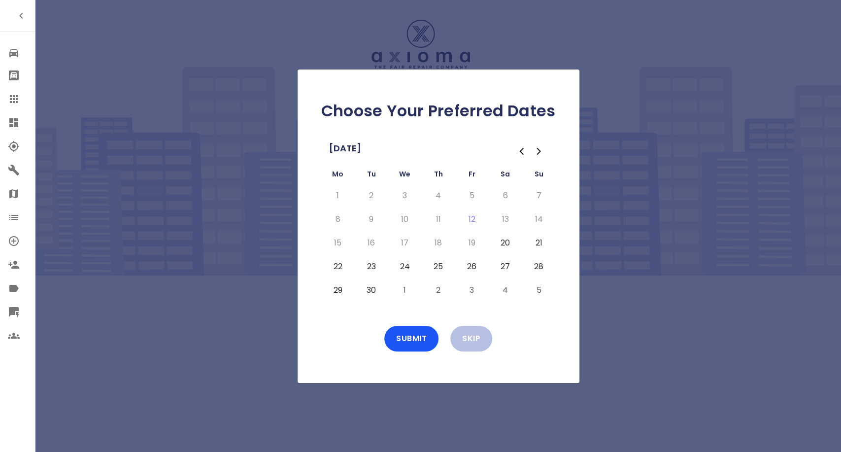
click at [336, 265] on button "22" at bounding box center [338, 267] width 18 height 16
click at [370, 267] on button "23" at bounding box center [372, 267] width 18 height 16
click at [401, 266] on button "24" at bounding box center [405, 267] width 18 height 16
click at [438, 260] on button "25" at bounding box center [439, 267] width 18 height 16
click at [469, 263] on button "26" at bounding box center [472, 267] width 18 height 16
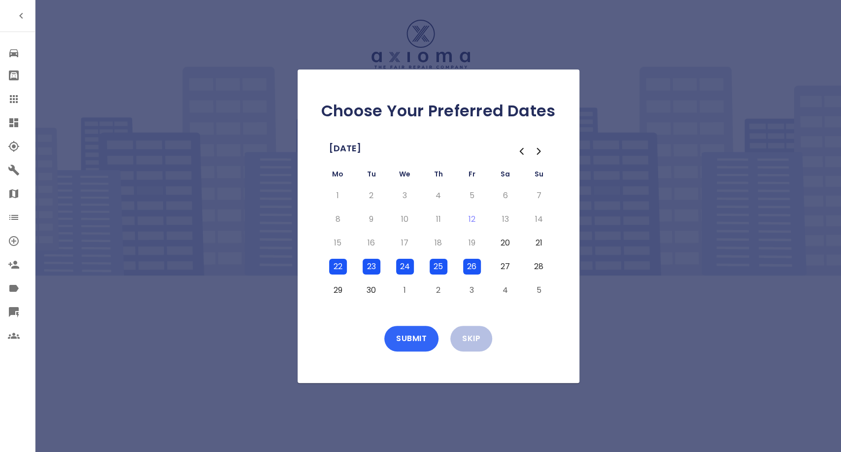
click at [401, 336] on button "Submit" at bounding box center [411, 339] width 54 height 26
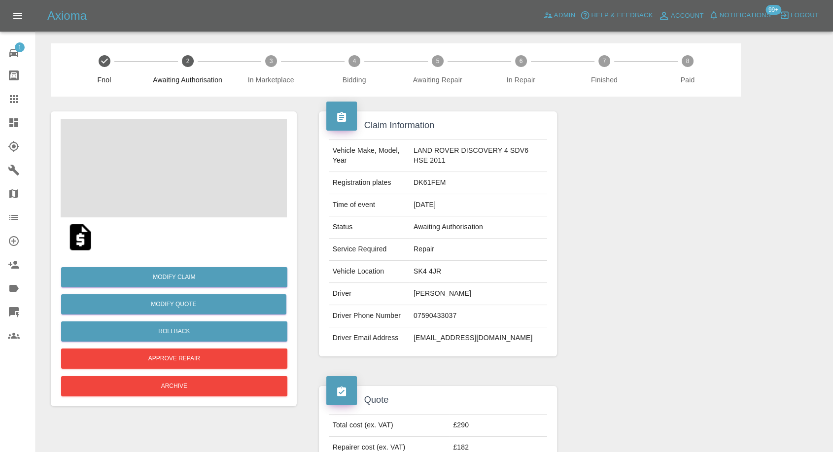
click at [201, 180] on span at bounding box center [174, 168] width 226 height 99
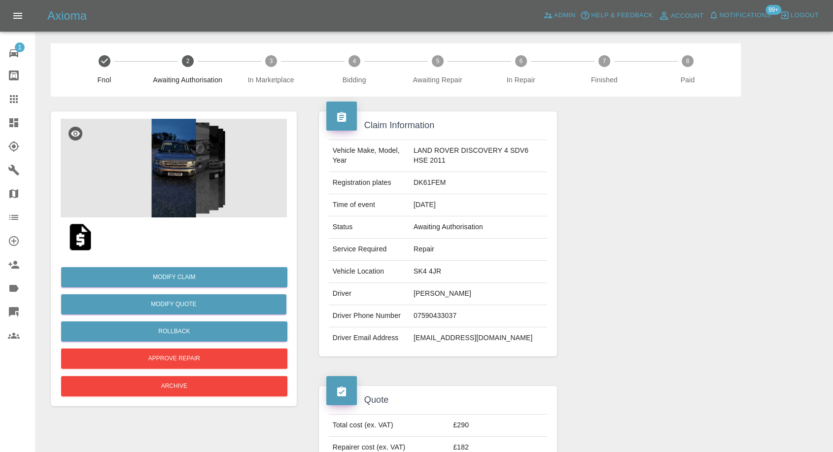
click at [186, 168] on img at bounding box center [174, 168] width 226 height 99
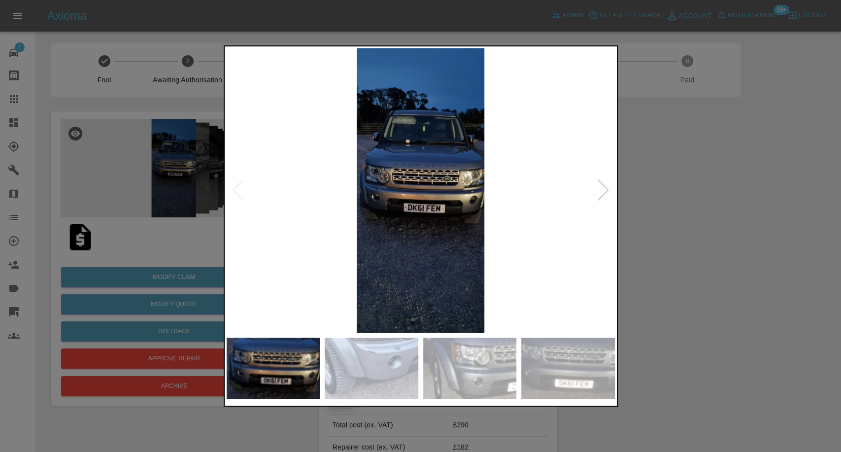
click at [386, 362] on img at bounding box center [372, 368] width 94 height 61
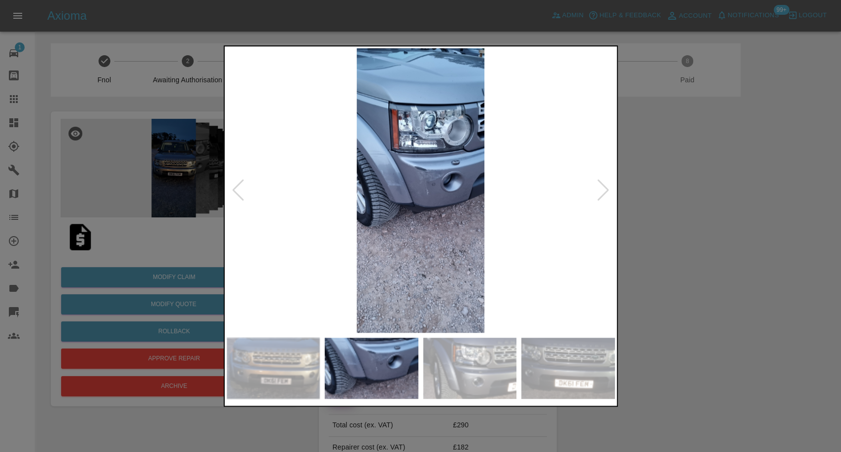
click at [474, 368] on img at bounding box center [470, 368] width 94 height 61
click at [575, 379] on img at bounding box center [568, 368] width 94 height 61
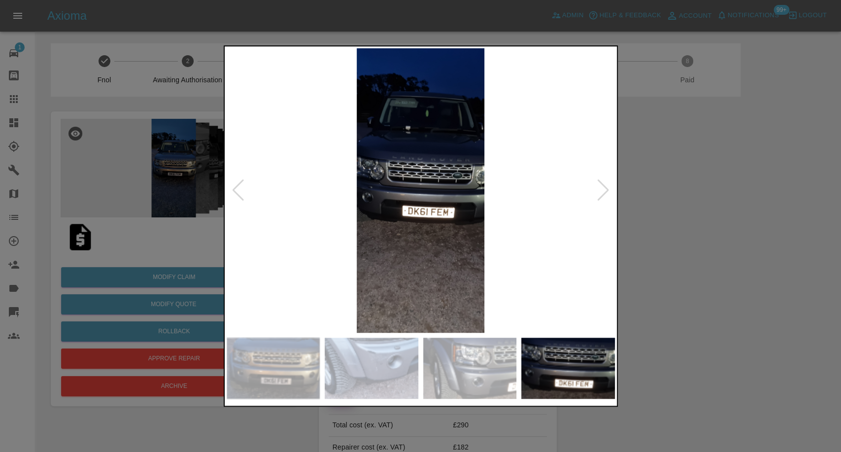
click at [708, 276] on div at bounding box center [420, 226] width 841 height 452
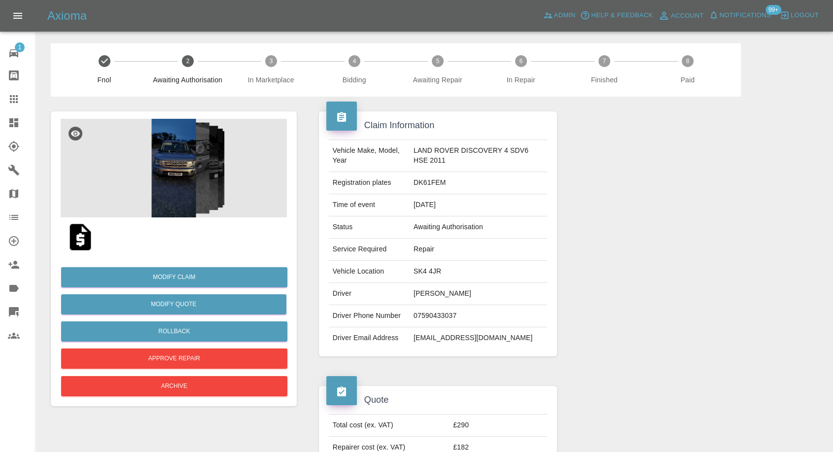
click at [75, 244] on img at bounding box center [81, 237] width 32 height 32
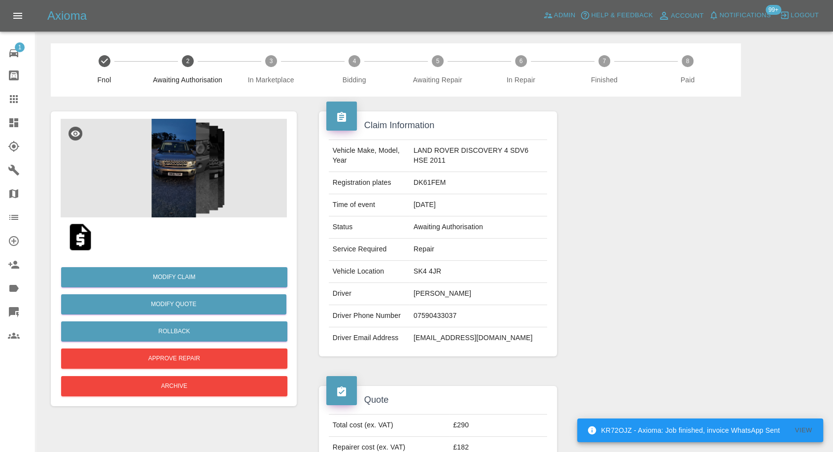
click at [167, 150] on img at bounding box center [174, 168] width 226 height 99
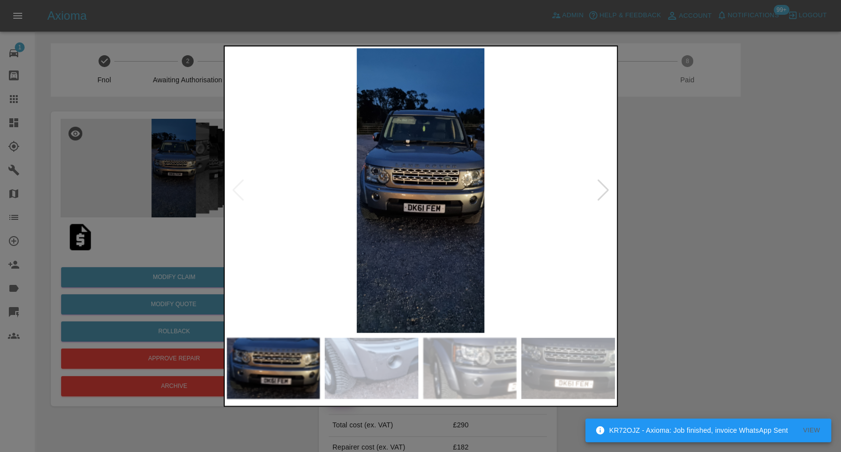
click at [414, 398] on img at bounding box center [372, 368] width 94 height 61
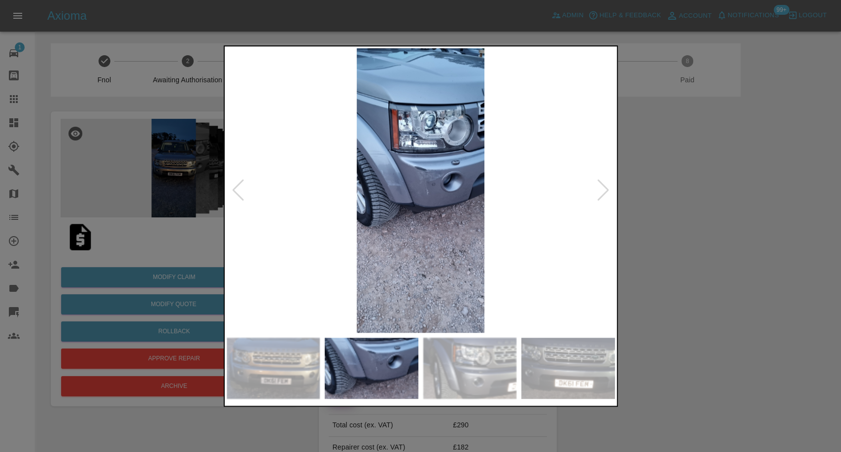
click at [450, 395] on img at bounding box center [470, 368] width 94 height 61
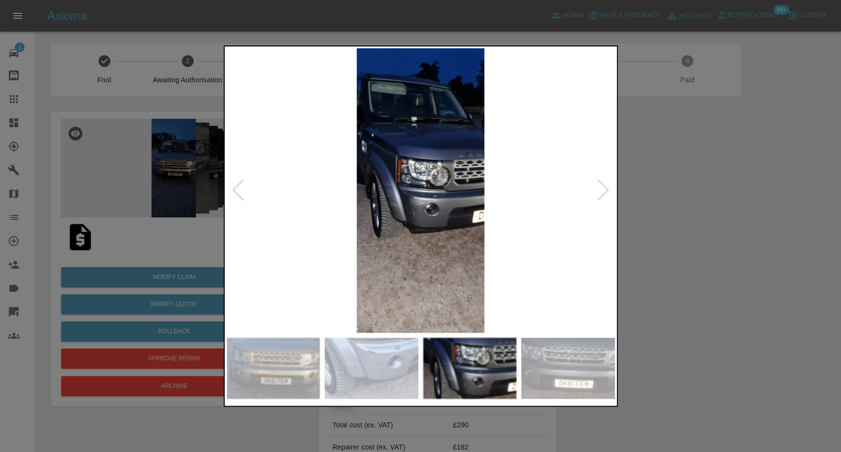
click at [504, 373] on img at bounding box center [470, 368] width 94 height 61
click at [559, 353] on img at bounding box center [568, 368] width 94 height 61
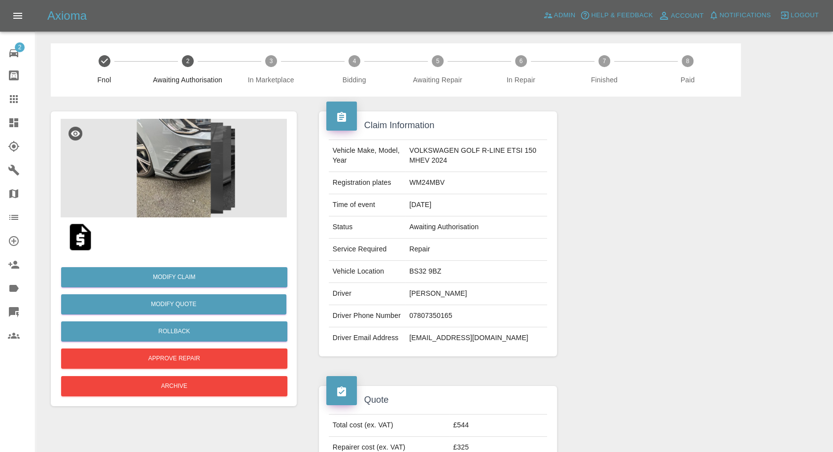
click at [85, 240] on img at bounding box center [81, 237] width 32 height 32
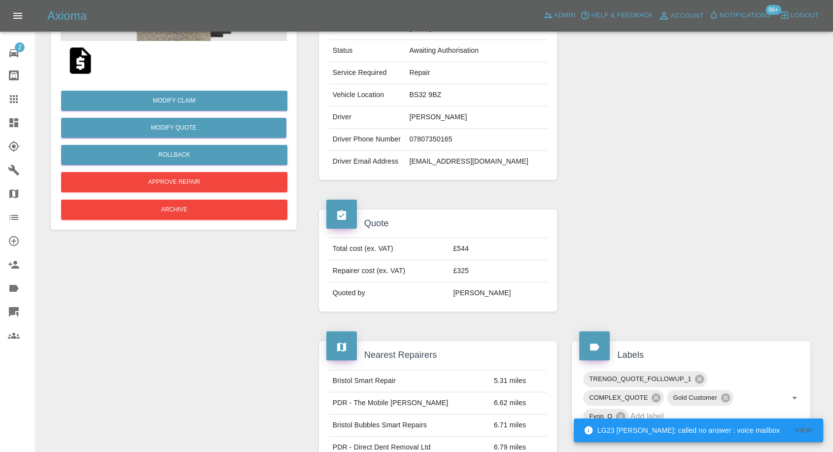
scroll to position [175, 0]
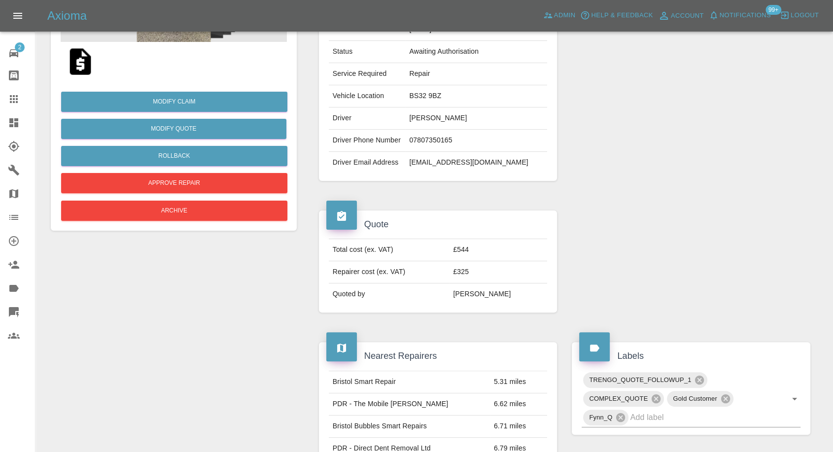
click at [478, 246] on td "£544" at bounding box center [498, 250] width 98 height 22
copy td "£544"
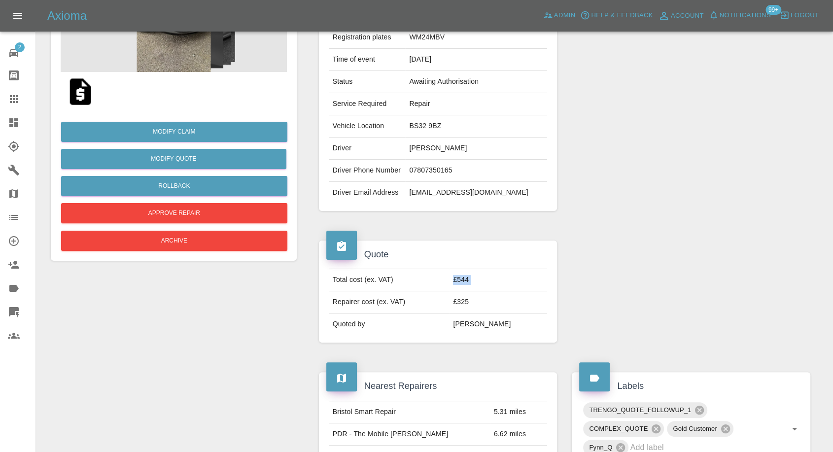
scroll to position [121, 0]
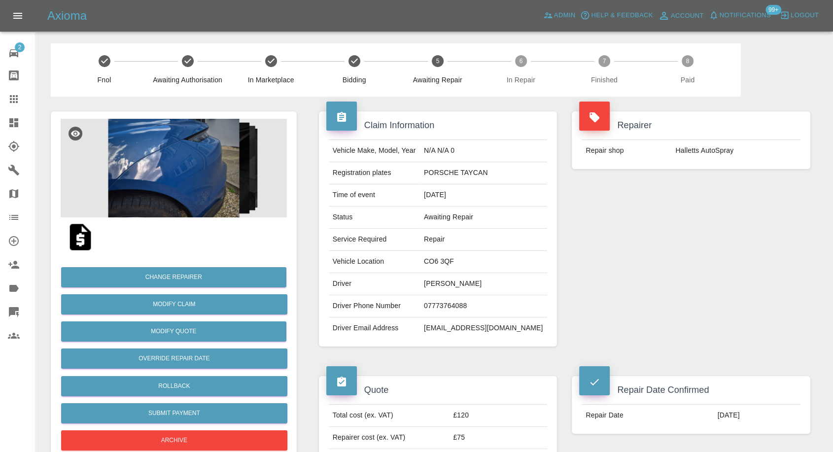
click at [708, 149] on td "Halletts AutoSpray" at bounding box center [735, 151] width 129 height 22
copy div "Halletts AutoSpray"
click at [10, 169] on icon at bounding box center [13, 170] width 11 height 11
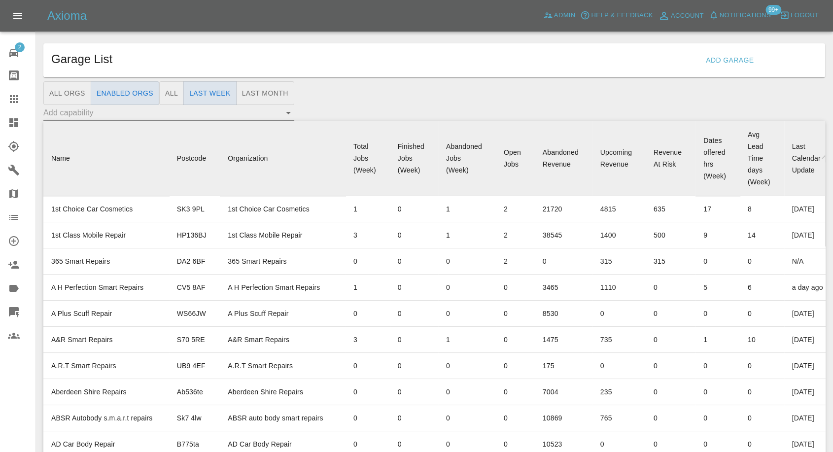
scroll to position [2569, 0]
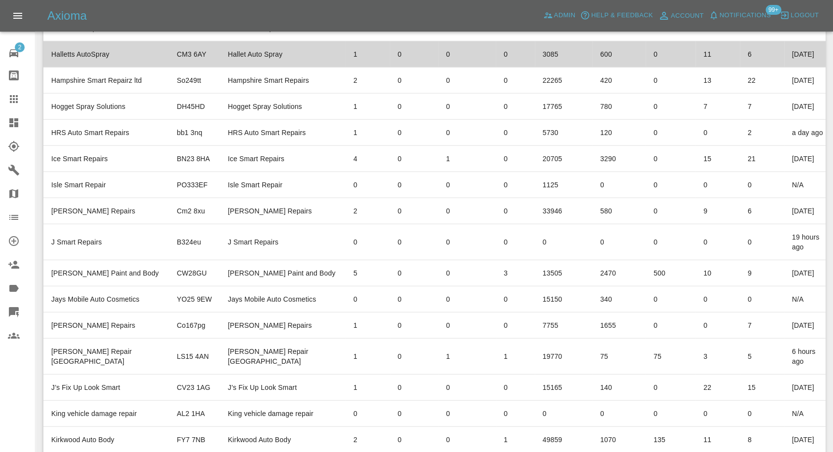
click at [70, 68] on td "Halletts AutoSpray" at bounding box center [106, 54] width 126 height 26
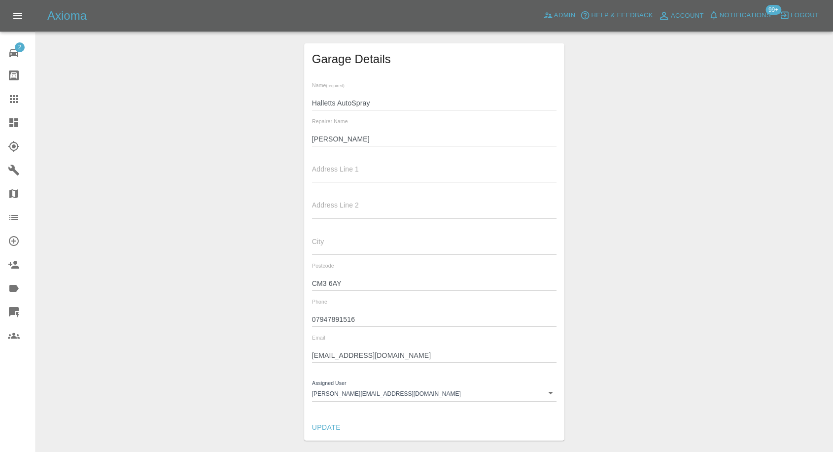
click at [318, 140] on input "Jake" at bounding box center [434, 139] width 245 height 14
click at [333, 320] on input "07947891516" at bounding box center [434, 319] width 245 height 14
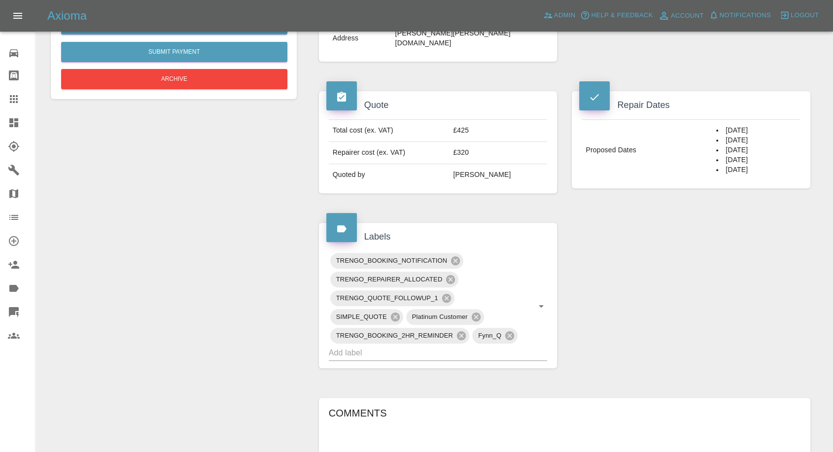
scroll to position [547, 0]
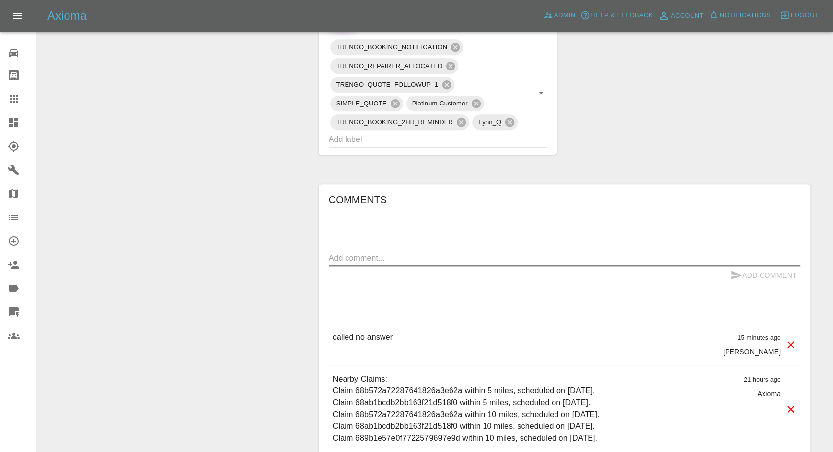
click at [453, 252] on textarea at bounding box center [565, 257] width 472 height 11
paste textarea "I will respond but have been out all day. Still need the repair"
type textarea "I will respond but have been out all day. Still need the repair"
click at [731, 269] on icon "submit" at bounding box center [736, 275] width 12 height 12
